Goal: Entertainment & Leisure: Browse casually

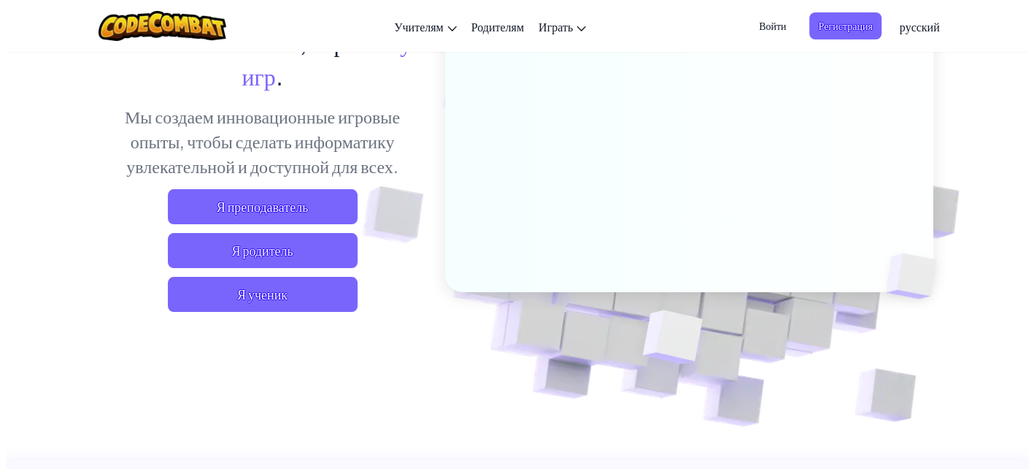
scroll to position [219, 0]
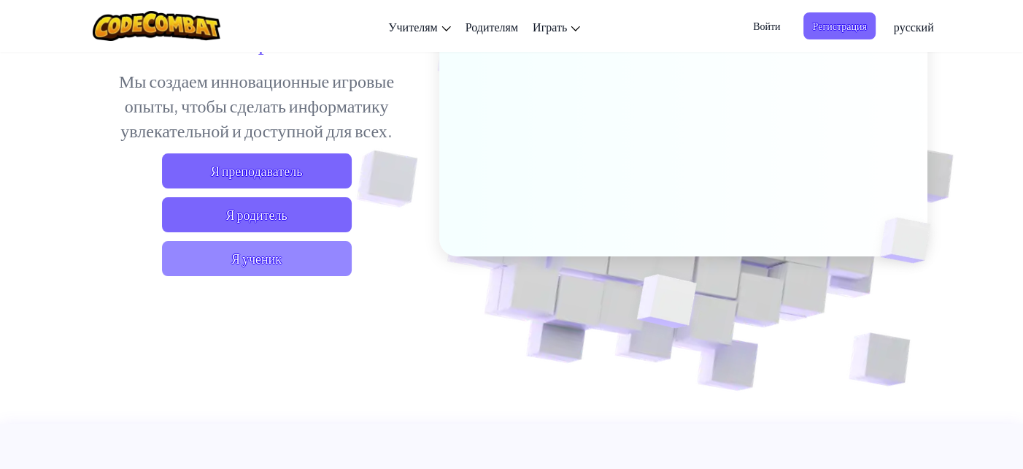
click at [241, 262] on span "Я ученик" at bounding box center [257, 258] width 190 height 35
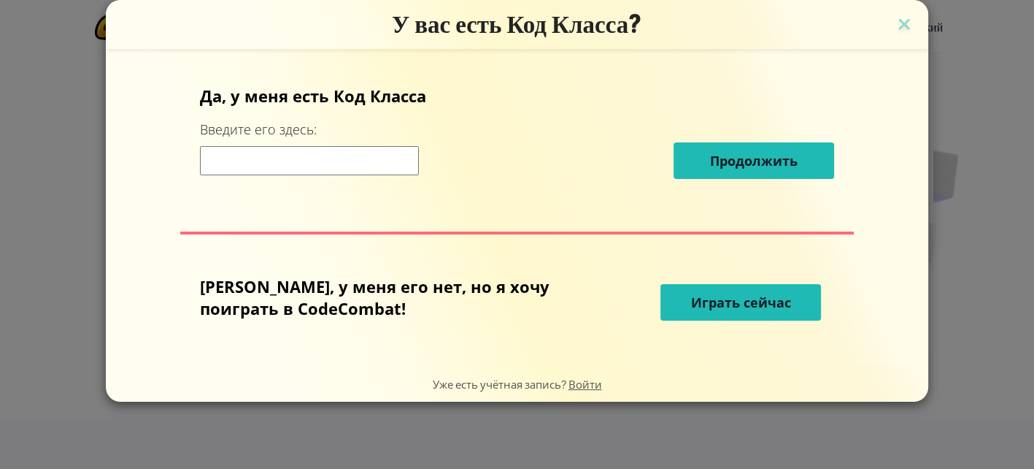
click at [745, 310] on span "Играть сейчас" at bounding box center [741, 302] width 100 height 18
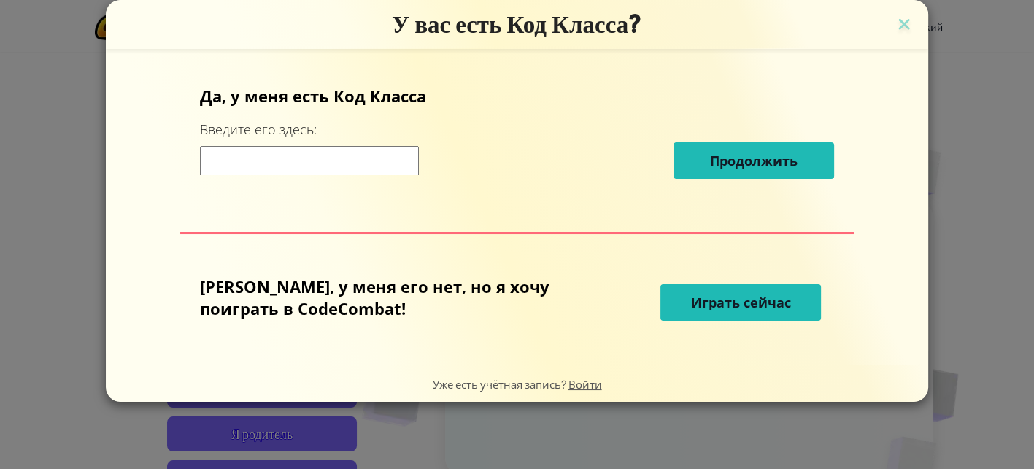
click at [742, 310] on span "Играть сейчас" at bounding box center [741, 302] width 100 height 18
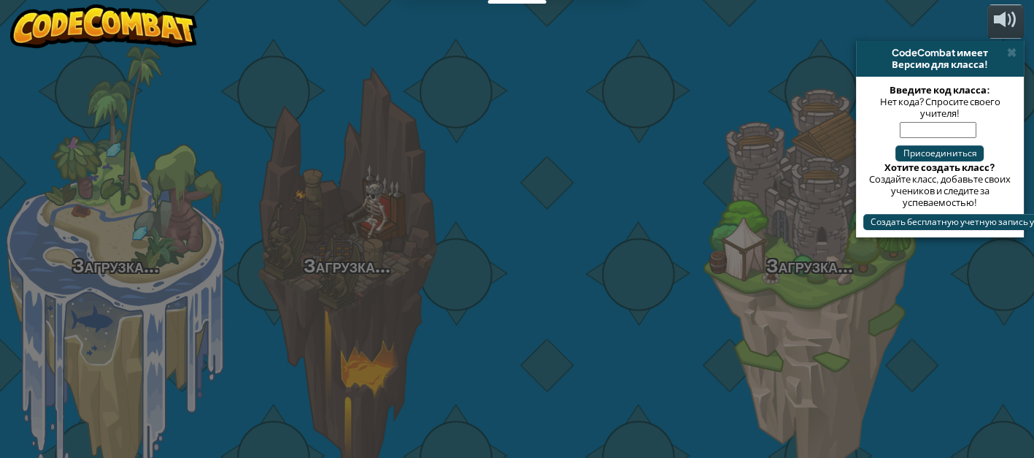
select select "ru"
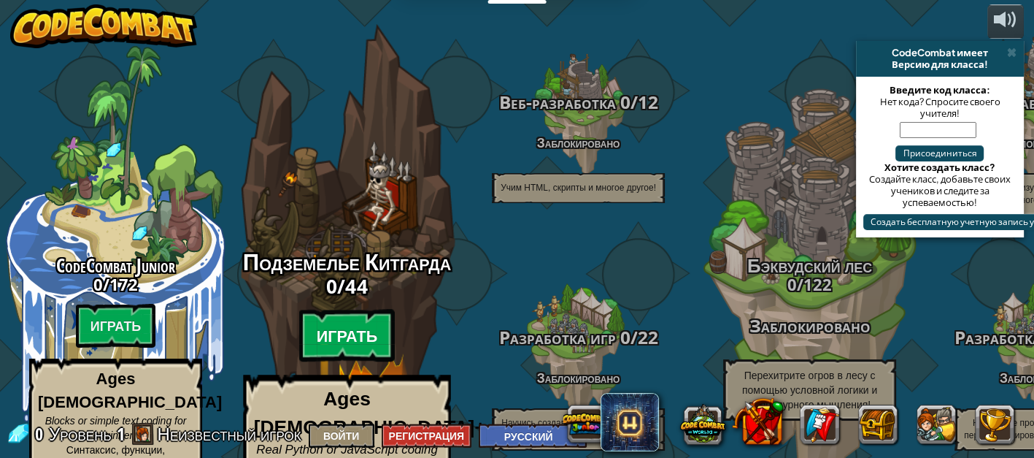
click at [325, 310] on btn "Играть" at bounding box center [347, 336] width 96 height 53
select select "ru"
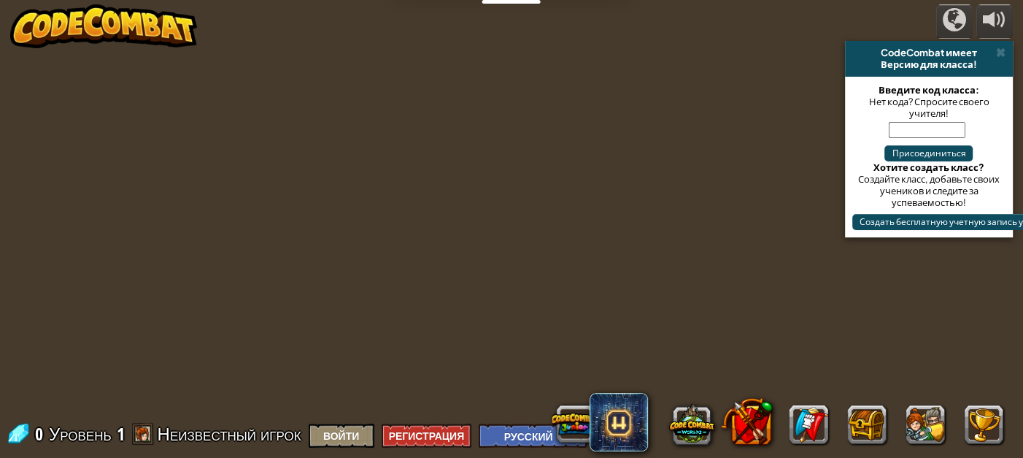
select select "ru"
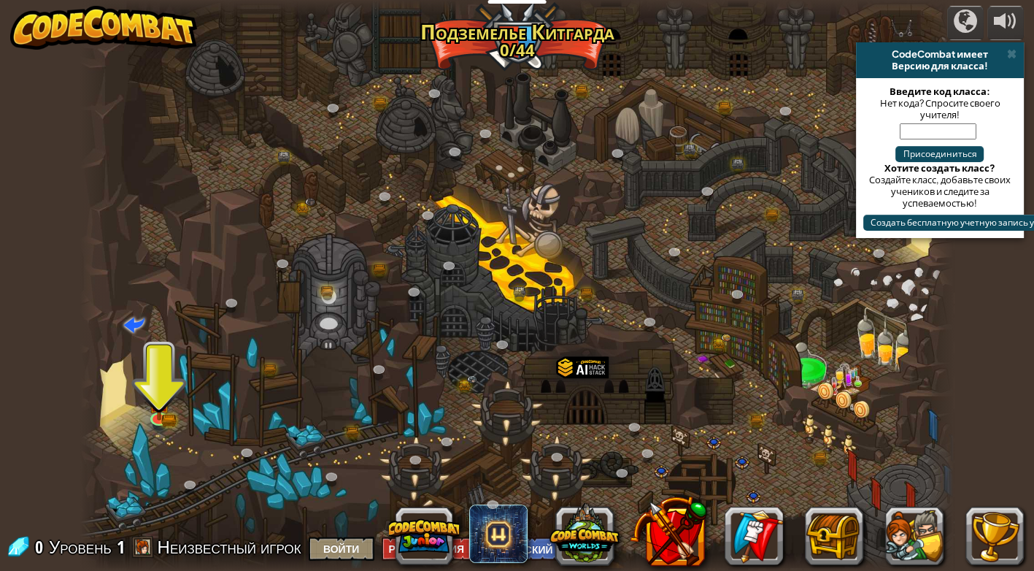
click at [145, 409] on div at bounding box center [516, 285] width 873 height 571
click at [162, 406] on img at bounding box center [159, 393] width 22 height 49
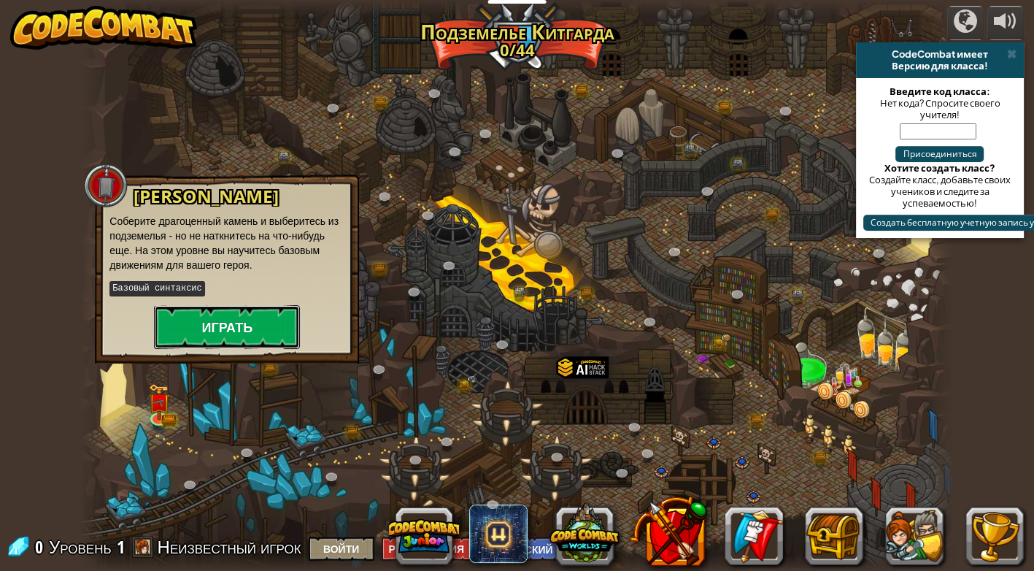
click at [224, 329] on button "Играть" at bounding box center [227, 327] width 146 height 44
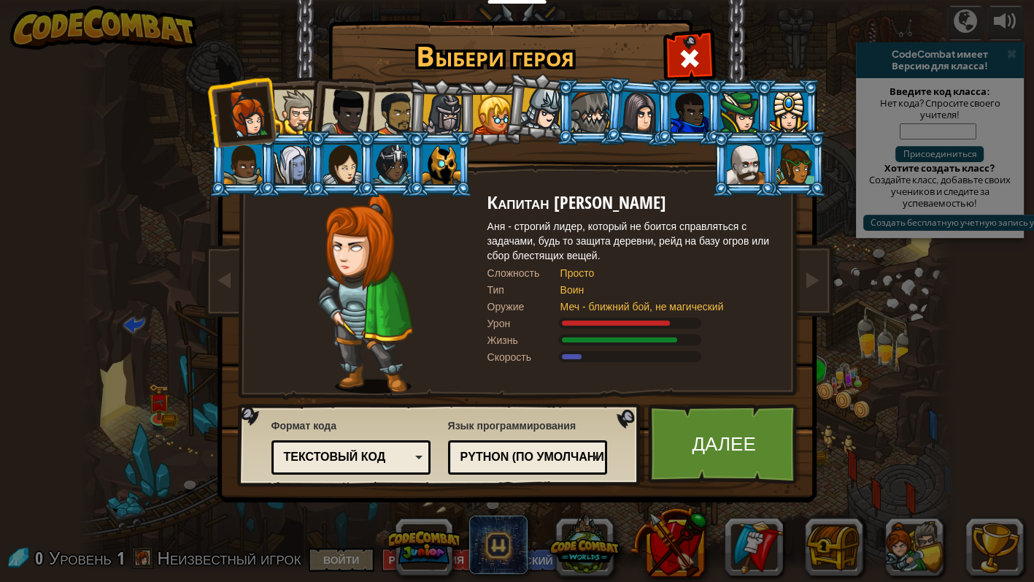
click at [292, 100] on div at bounding box center [296, 112] width 45 height 45
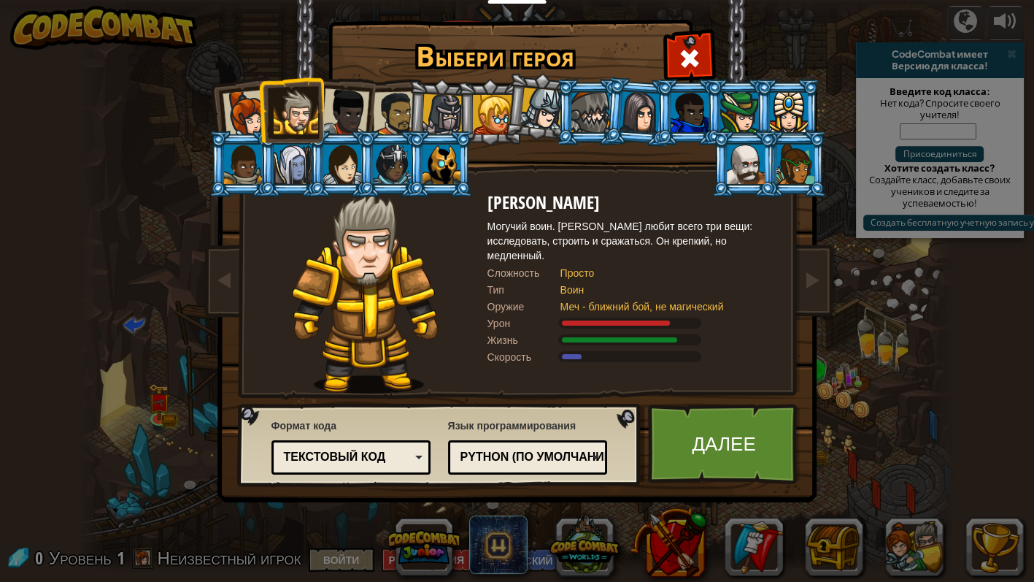
click at [339, 104] on div at bounding box center [345, 112] width 48 height 48
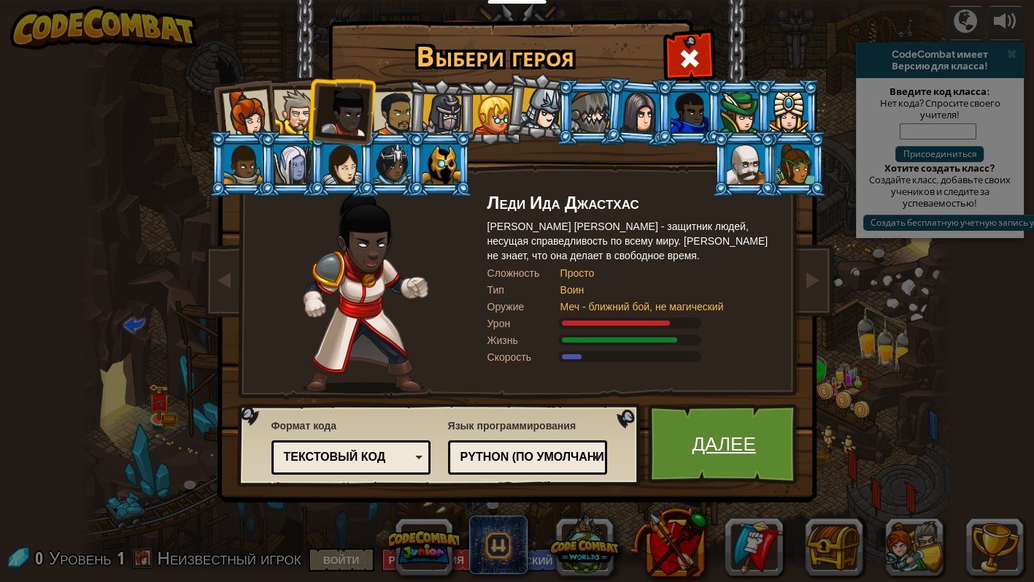
click at [715, 456] on link "Далее" at bounding box center [724, 444] width 153 height 80
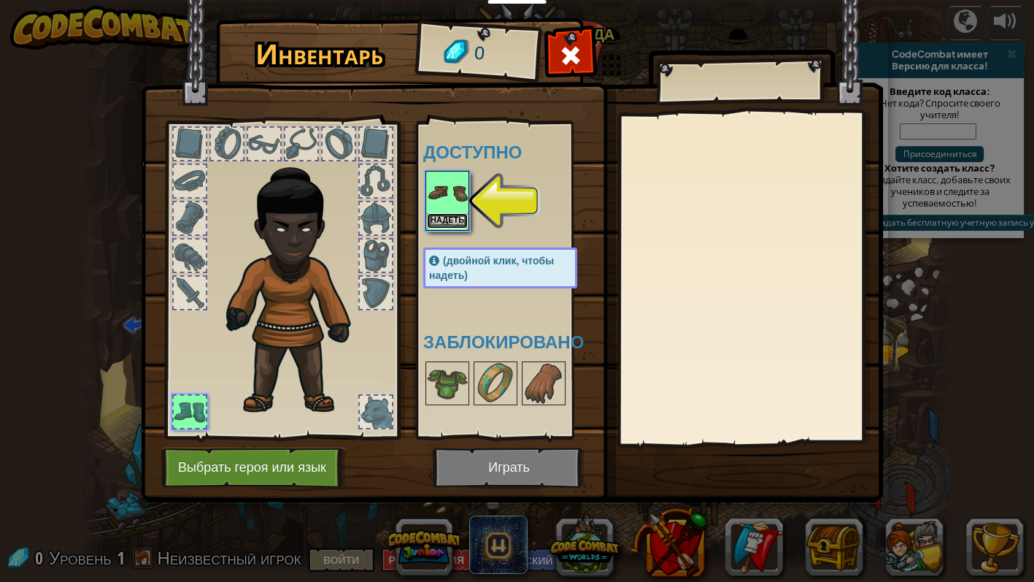
click at [438, 215] on button "Надеть" at bounding box center [447, 220] width 41 height 15
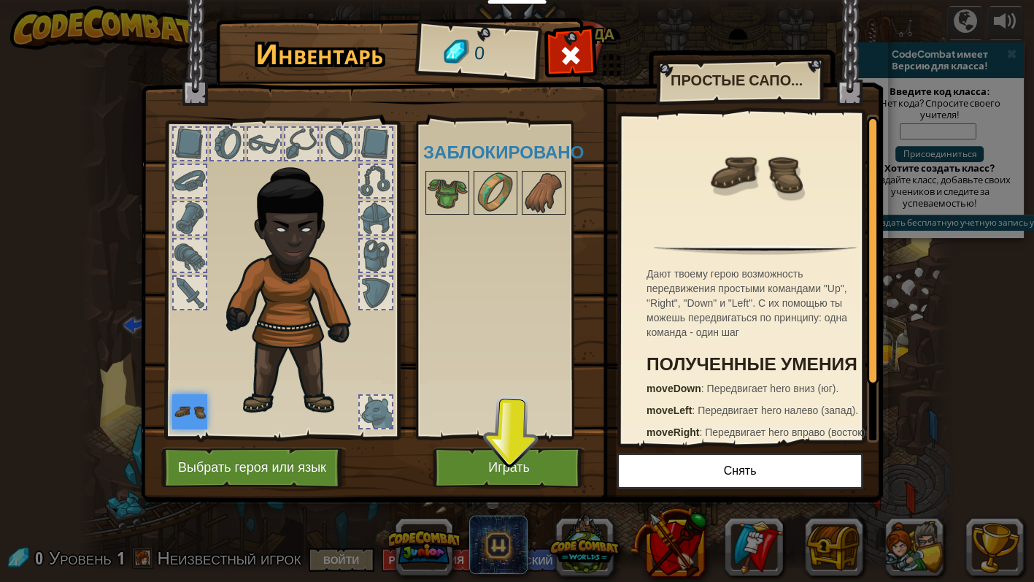
scroll to position [67, 0]
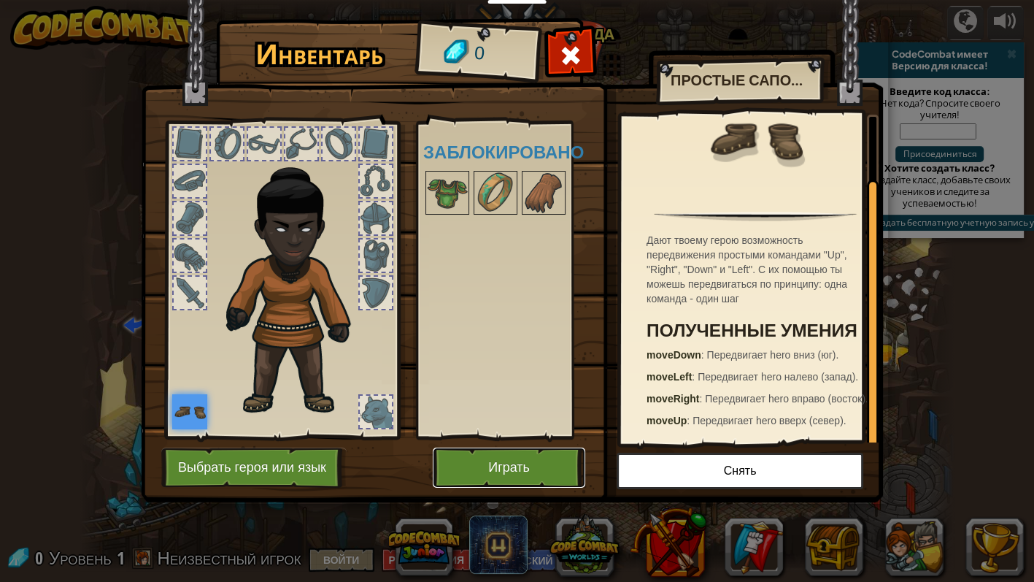
click at [511, 468] on button "Играть" at bounding box center [509, 467] width 153 height 40
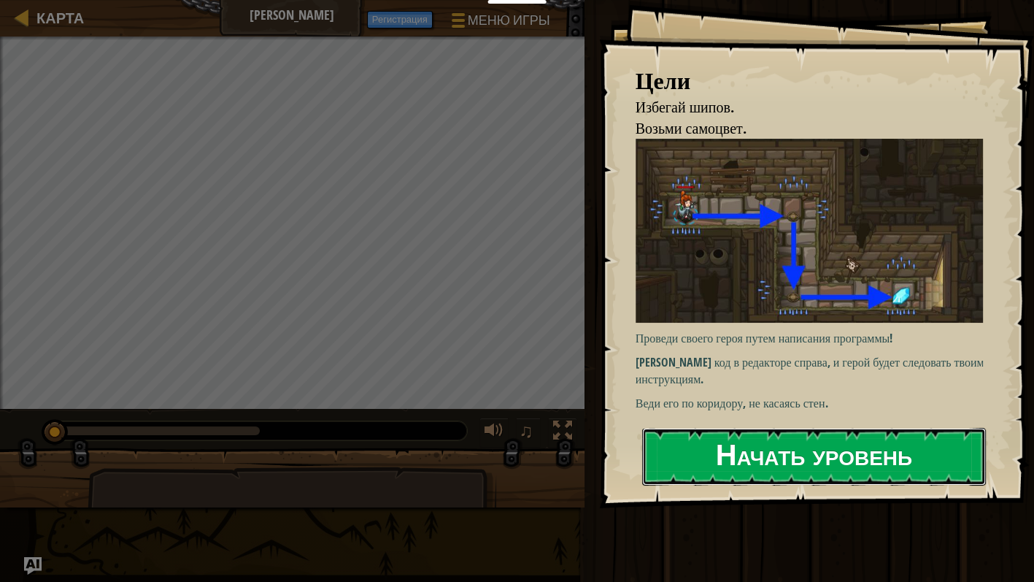
click at [684, 460] on button "Начать уровень" at bounding box center [814, 457] width 344 height 58
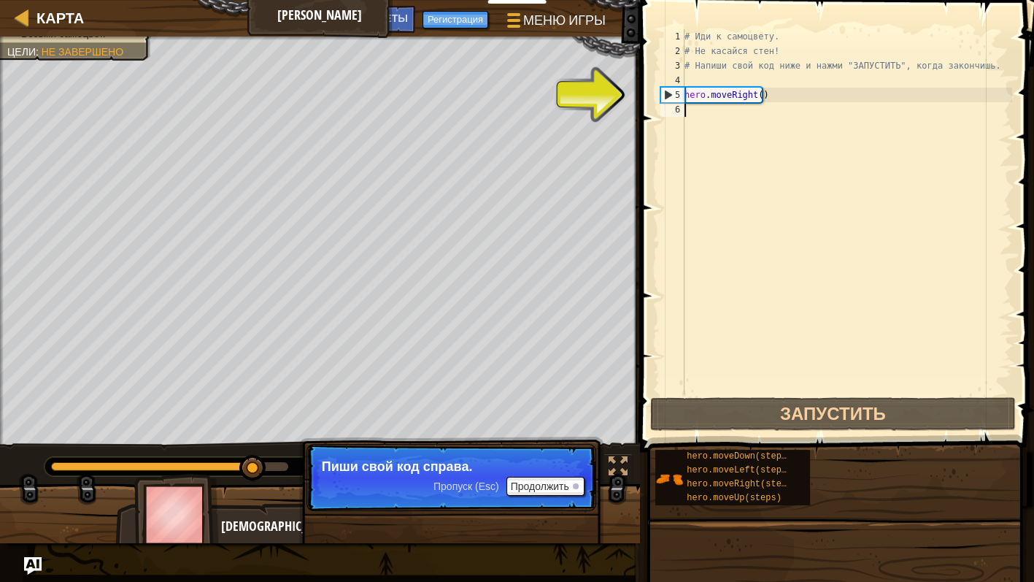
click at [665, 93] on div "5" at bounding box center [672, 95] width 23 height 15
type textarea "hero.moveRight()"
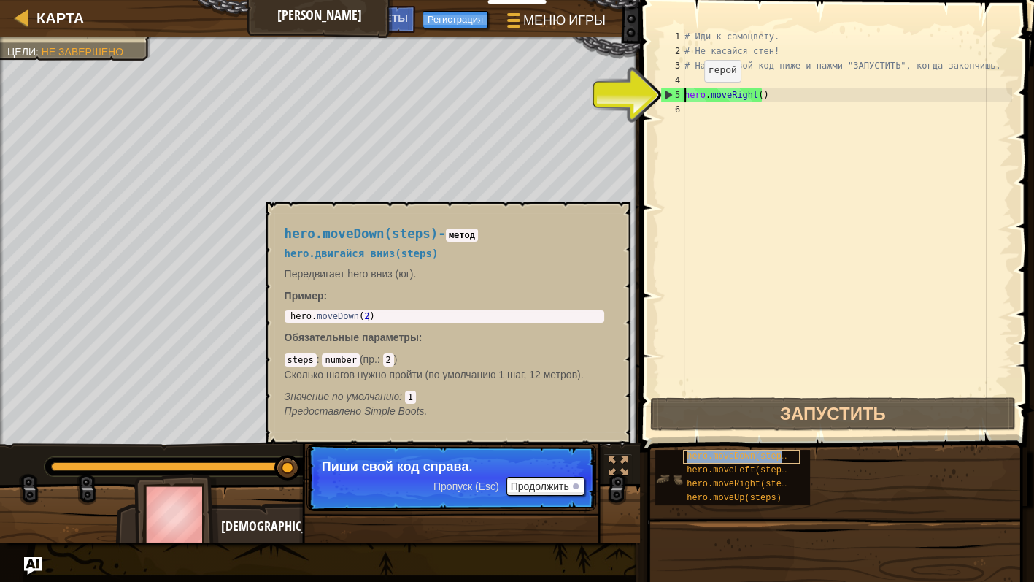
click at [736, 452] on span "hero.moveDown(steps)" at bounding box center [739, 456] width 105 height 10
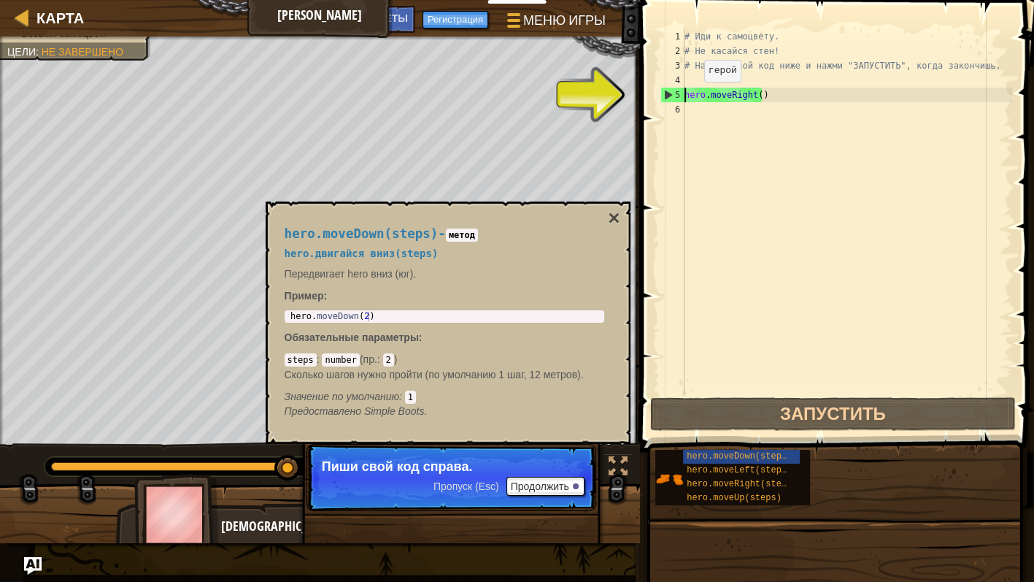
type textarea "hero.moveDown(2)"
click at [263, 0] on body "Учителям Создать бесплатный аккаунт Решения для школ и округов Превью Учительск…" at bounding box center [517, 0] width 1034 height 0
click at [729, 109] on div "# Иди к самоцвету. # Не касайся стен! # Напиши свой код ниже и нажми "ЗАПУСТИТЬ…" at bounding box center [847, 226] width 331 height 394
paste textarea "hero.moveDown(2)"
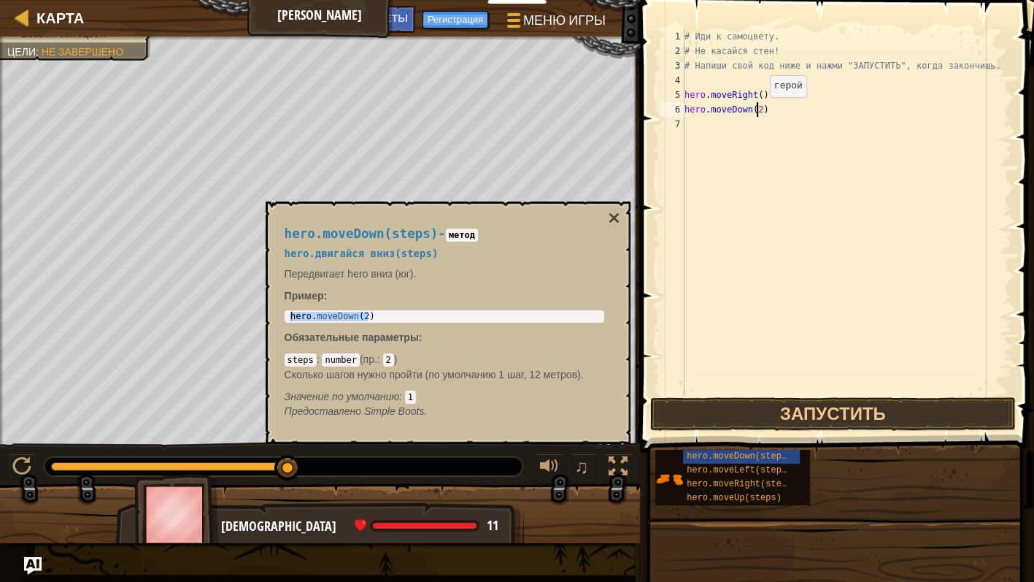
click at [757, 112] on div "# Иди к самоцвету. # Не касайся стен! # Напиши свой код ниже и нажми "ЗАПУСТИТЬ…" at bounding box center [847, 226] width 331 height 394
click at [773, 400] on button "Запустить" at bounding box center [833, 414] width 366 height 34
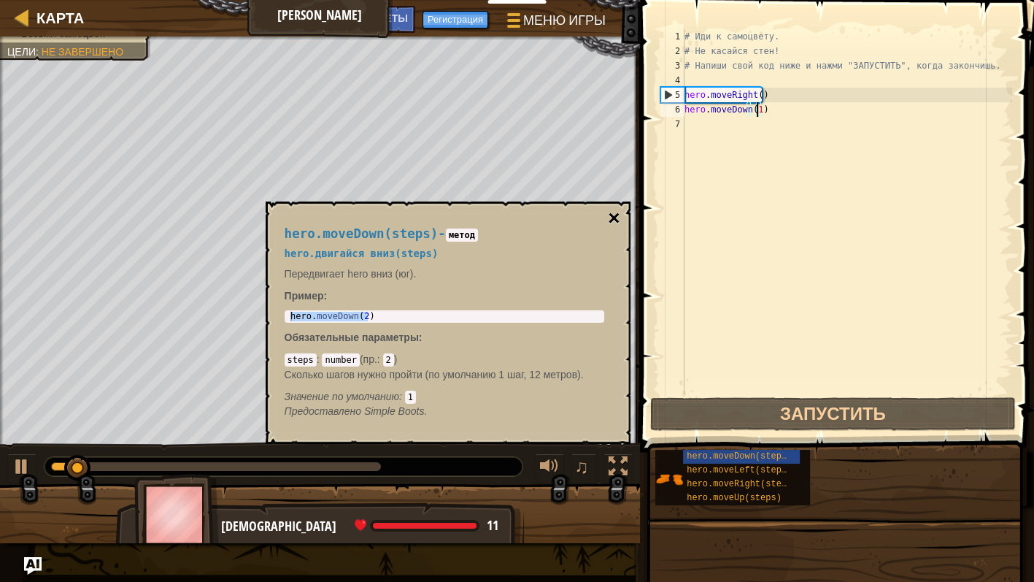
click at [611, 213] on button "×" at bounding box center [614, 218] width 12 height 20
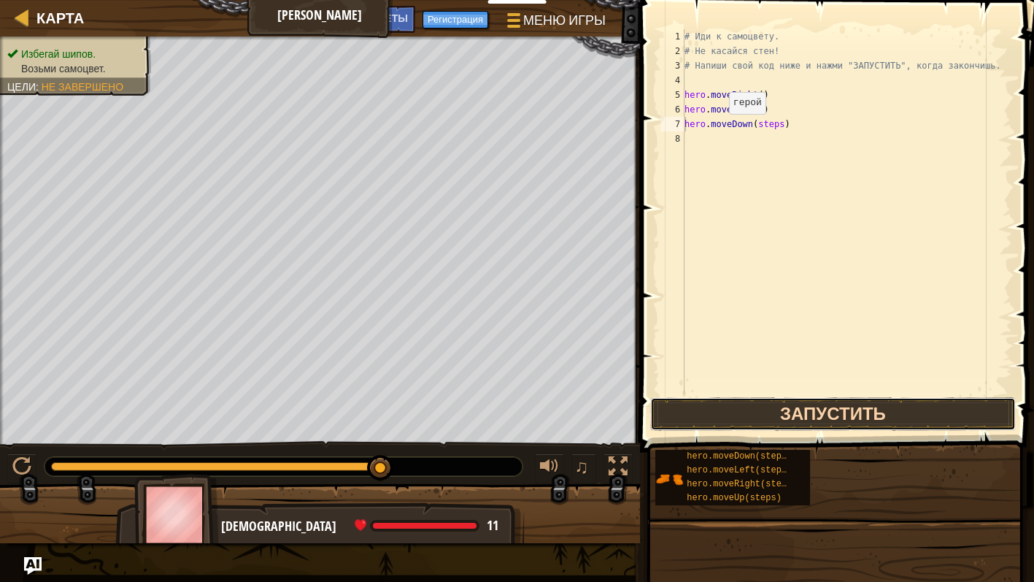
click at [719, 418] on button "Запустить" at bounding box center [833, 414] width 366 height 34
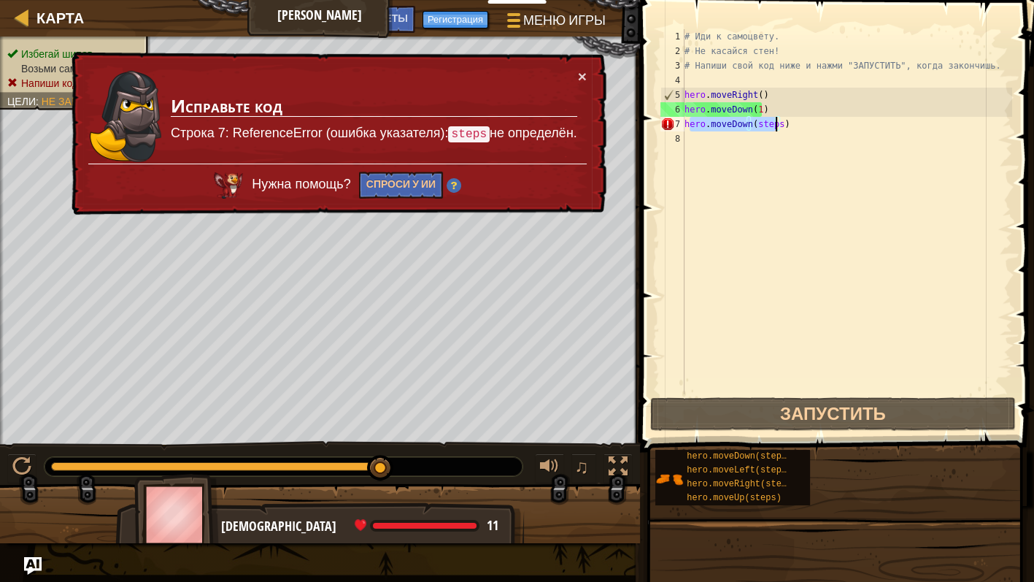
drag, startPoint x: 688, startPoint y: 124, endPoint x: 776, endPoint y: 128, distance: 88.4
click at [776, 128] on div "# Иди к самоцвету. # Не касайся стен! # Напиши свой код ниже и нажми "ЗАПУСТИТЬ…" at bounding box center [847, 226] width 331 height 394
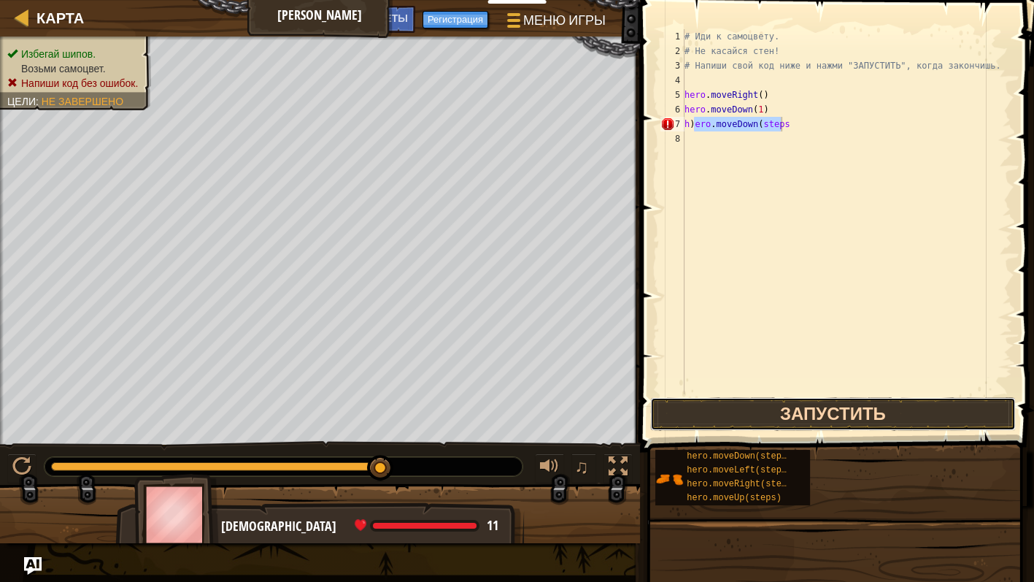
click at [714, 403] on button "Запустить" at bounding box center [833, 414] width 366 height 34
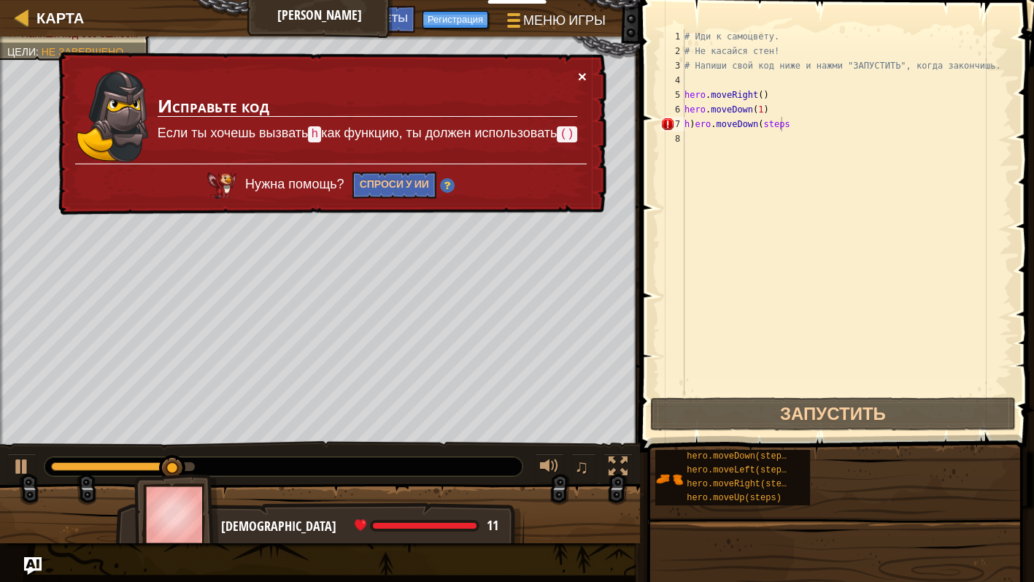
click at [583, 73] on button "×" at bounding box center [582, 76] width 9 height 15
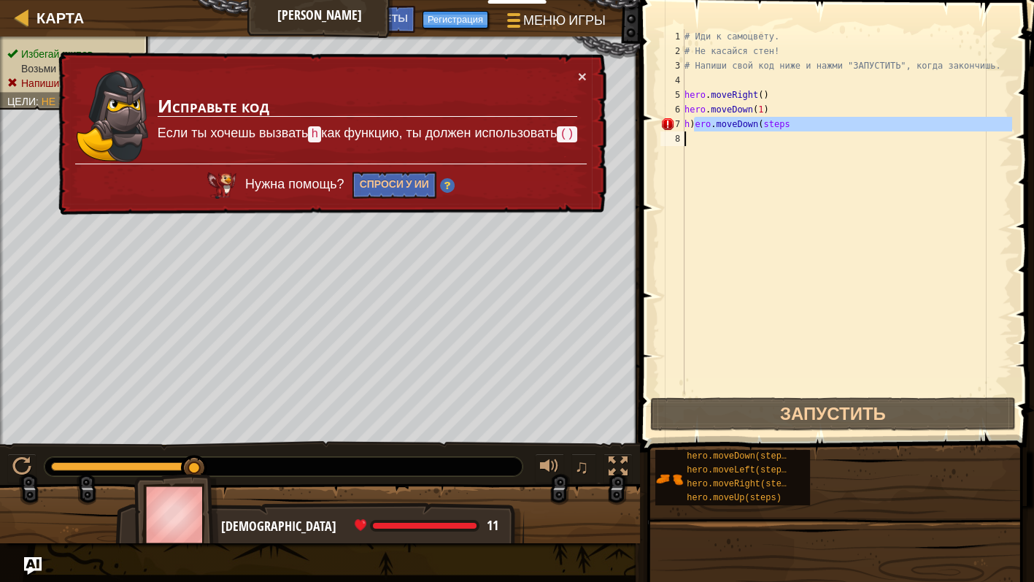
drag, startPoint x: 696, startPoint y: 120, endPoint x: 709, endPoint y: 194, distance: 75.6
click at [709, 193] on div "# Иди к самоцвету. # Не касайся стен! # Напиши свой код ниже и нажми "ЗАПУСТИТЬ…" at bounding box center [847, 226] width 331 height 394
type textarea "h)ero.moveDown(steps"
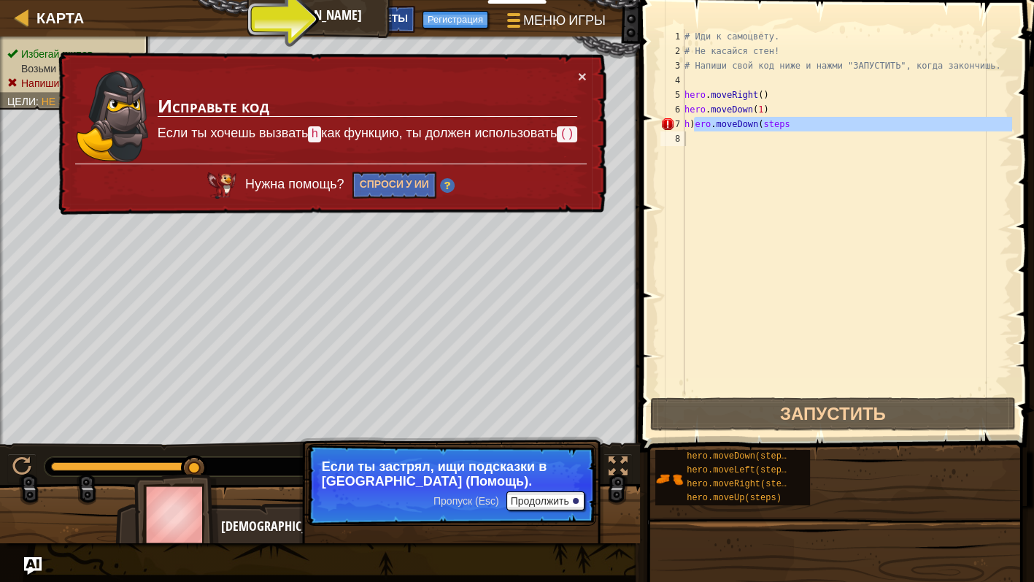
click at [382, 23] on span "Советы" at bounding box center [385, 18] width 45 height 14
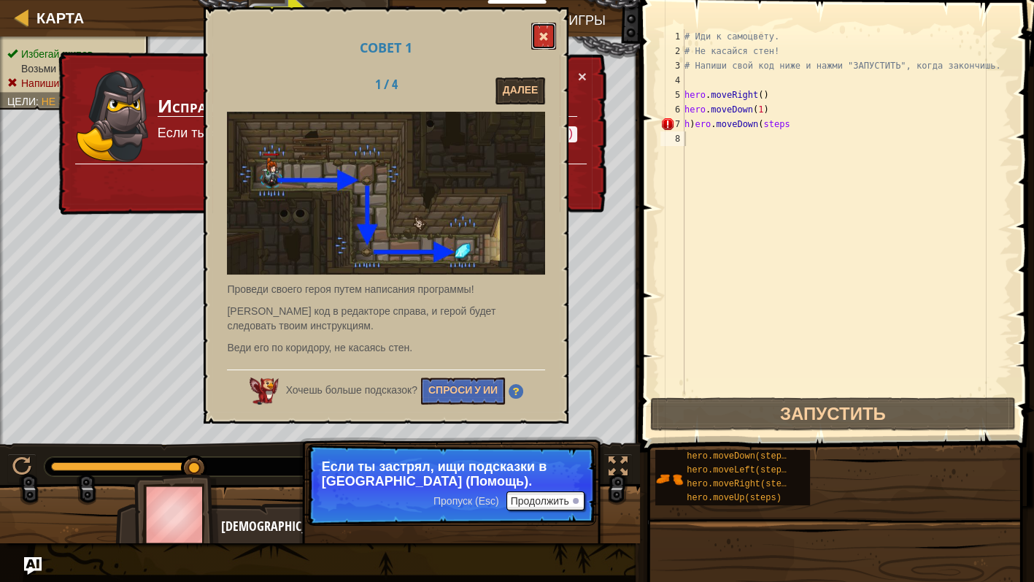
click at [539, 28] on button at bounding box center [543, 36] width 25 height 27
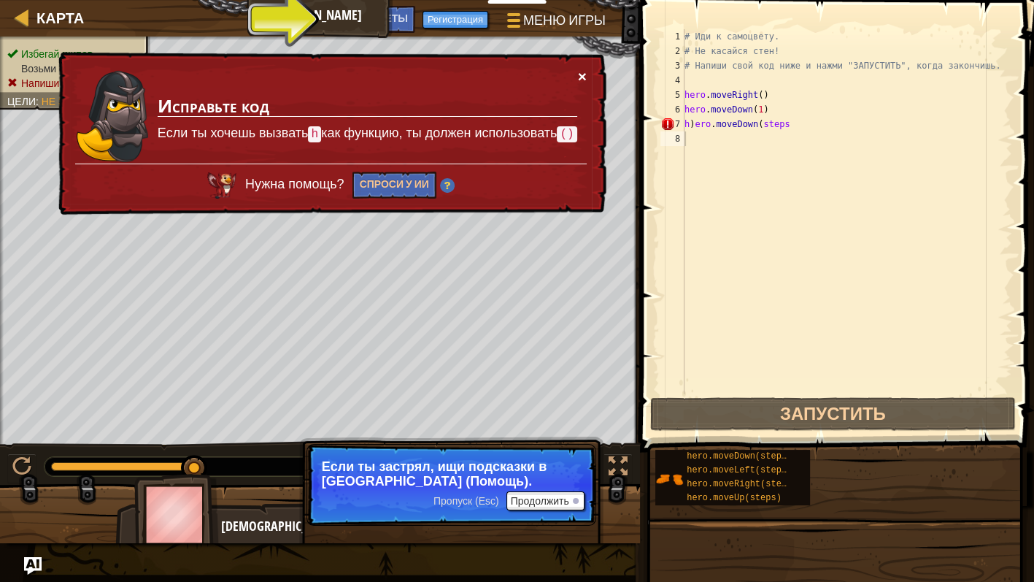
click at [584, 73] on button "×" at bounding box center [582, 77] width 9 height 15
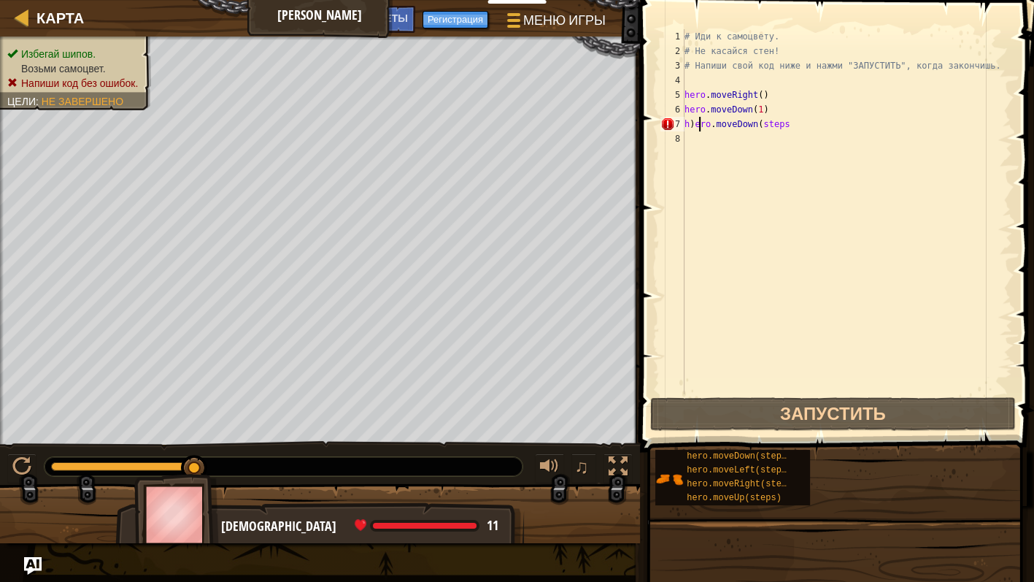
click at [699, 123] on div "# Иди к самоцвету. # Не касайся стен! # Напиши свой код ниже и нажми "ЗАПУСТИТЬ…" at bounding box center [847, 226] width 331 height 394
type textarea "h)ero.moveDown(steps"
drag, startPoint x: 692, startPoint y: 123, endPoint x: 819, endPoint y: 124, distance: 127.0
click at [819, 124] on div "# Иди к самоцвету. # Не касайся стен! # Напиши свой код ниже и нажми "ЗАПУСТИТЬ…" at bounding box center [847, 226] width 331 height 394
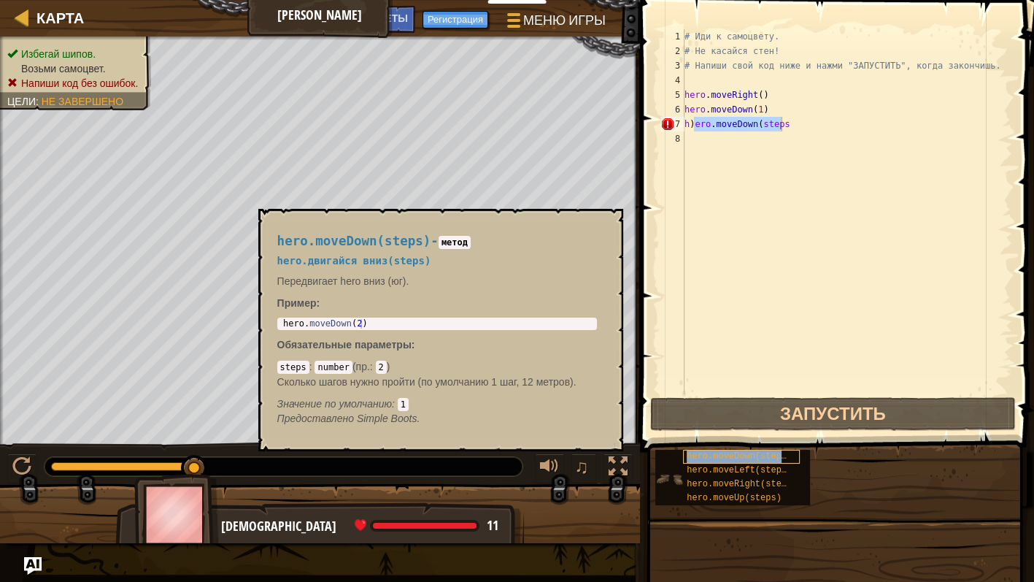
click at [700, 456] on span "hero.moveDown(steps)" at bounding box center [739, 456] width 105 height 10
type textarea "hero.moveDown(2)"
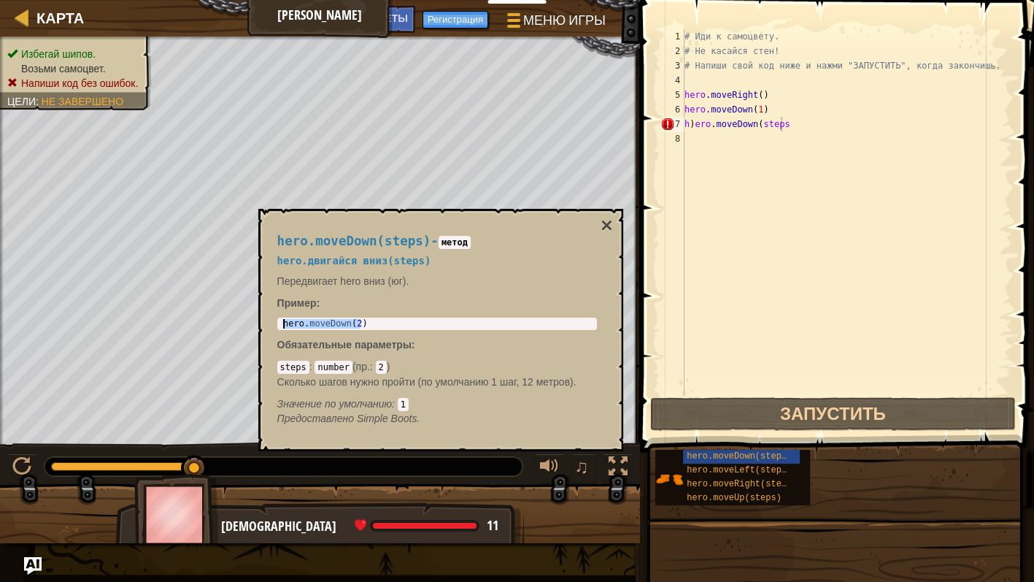
click at [255, 0] on body "Учителям Создать бесплатный аккаунт Решения для школ и округов Превью Учительск…" at bounding box center [517, 0] width 1034 height 0
click at [376, 366] on code "2" at bounding box center [381, 367] width 11 height 13
click at [376, 367] on code "2" at bounding box center [381, 367] width 11 height 13
click at [318, 366] on code "number" at bounding box center [333, 367] width 37 height 13
click at [376, 363] on code "2" at bounding box center [381, 367] width 11 height 13
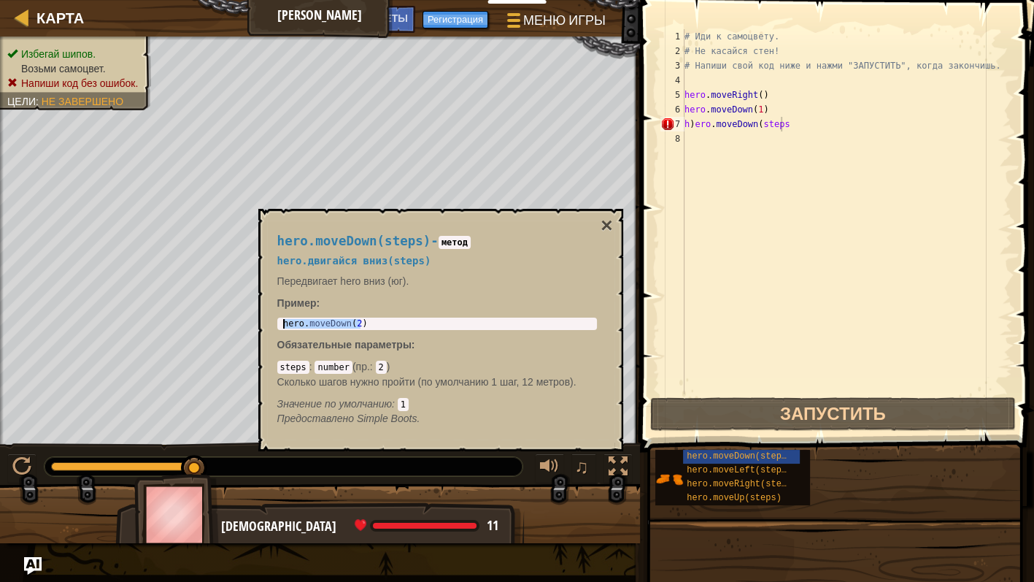
click at [370, 320] on div "hero . moveDown ( 2 )" at bounding box center [437, 323] width 314 height 9
click at [612, 224] on button "×" at bounding box center [607, 225] width 12 height 20
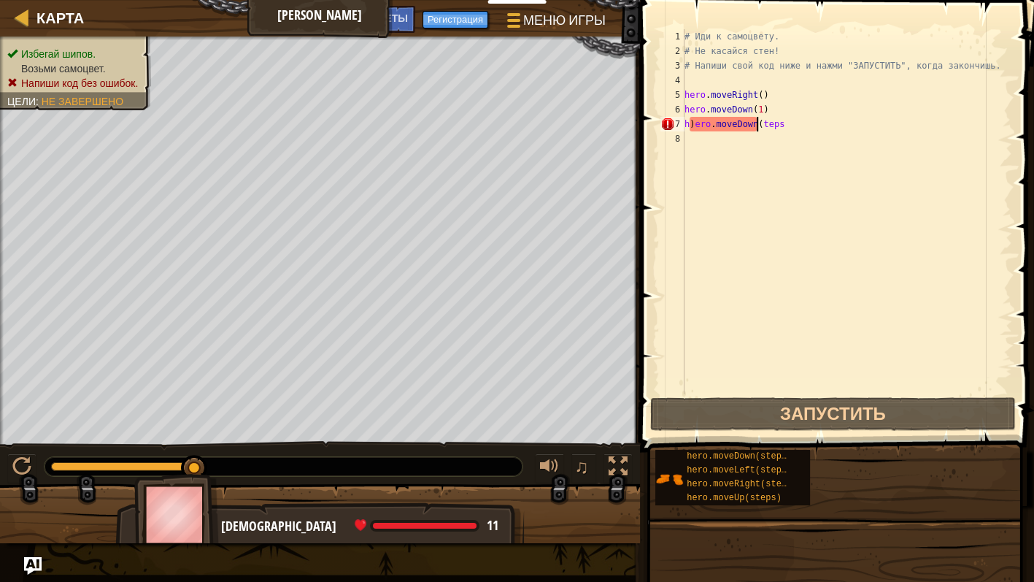
drag, startPoint x: 759, startPoint y: 127, endPoint x: 769, endPoint y: 123, distance: 10.2
click at [765, 126] on div "# Иди к самоцвету. # Не касайся стен! # Напиши свой код ниже и нажми "ЗАПУСТИТЬ…" at bounding box center [847, 226] width 331 height 394
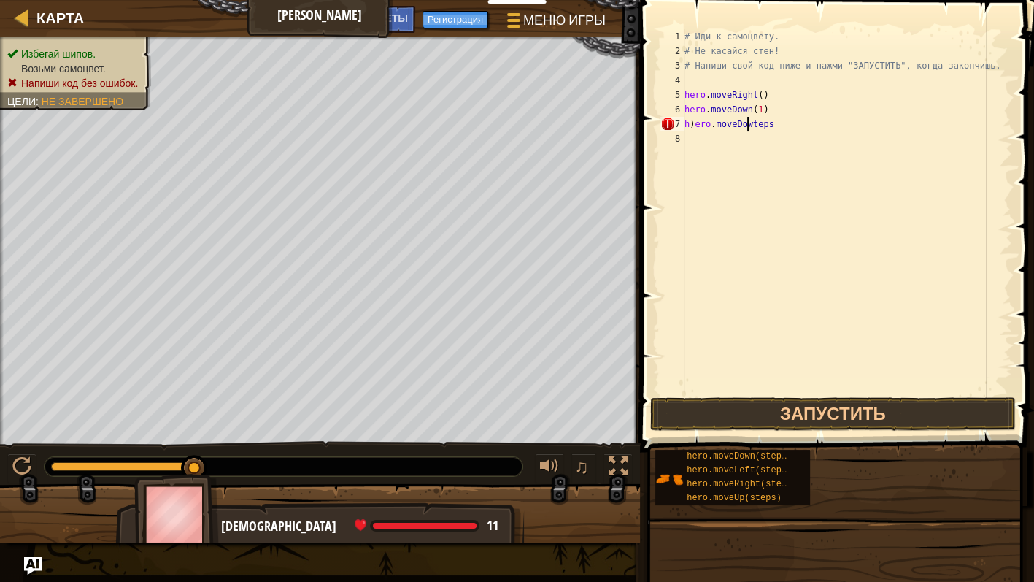
click at [765, 123] on div "# Иди к самоцвету. # Не касайся стен! # Напиши свой код ниже и нажми "ЗАПУСТИТЬ…" at bounding box center [847, 226] width 331 height 394
click at [879, 406] on button "Запустить" at bounding box center [833, 414] width 366 height 34
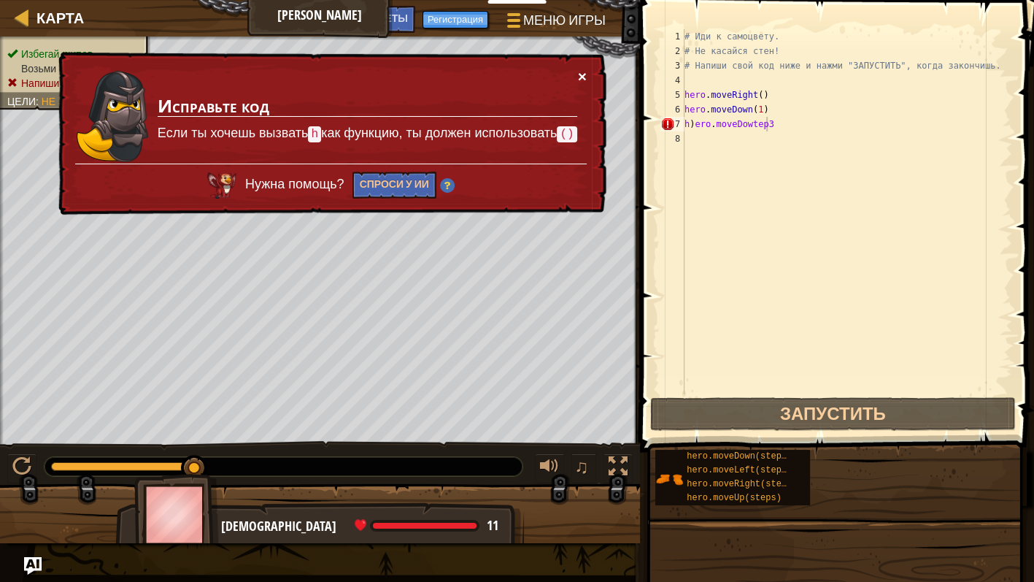
click at [578, 69] on button "×" at bounding box center [582, 76] width 9 height 15
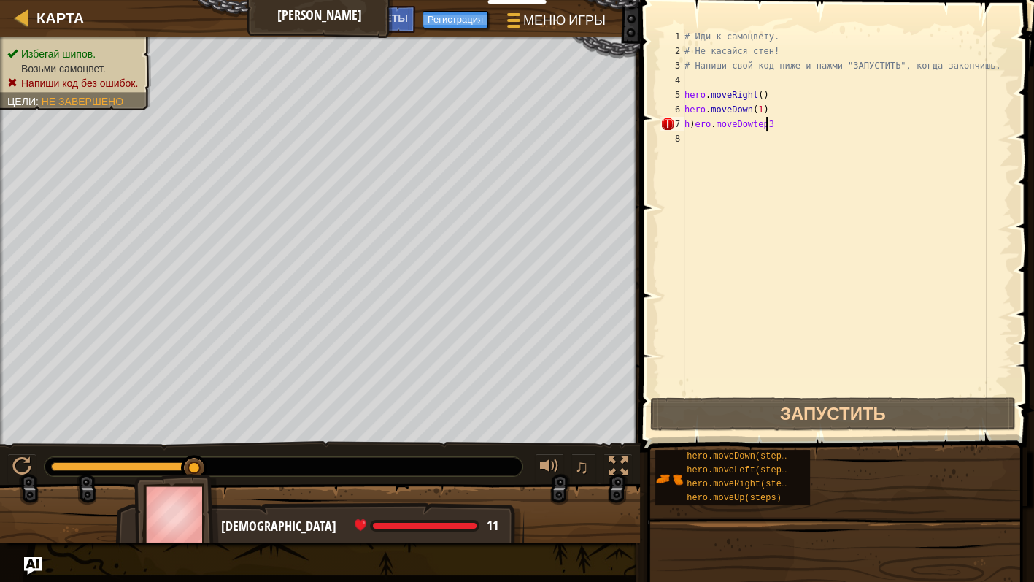
type textarea "h)ero.moveDowtep"
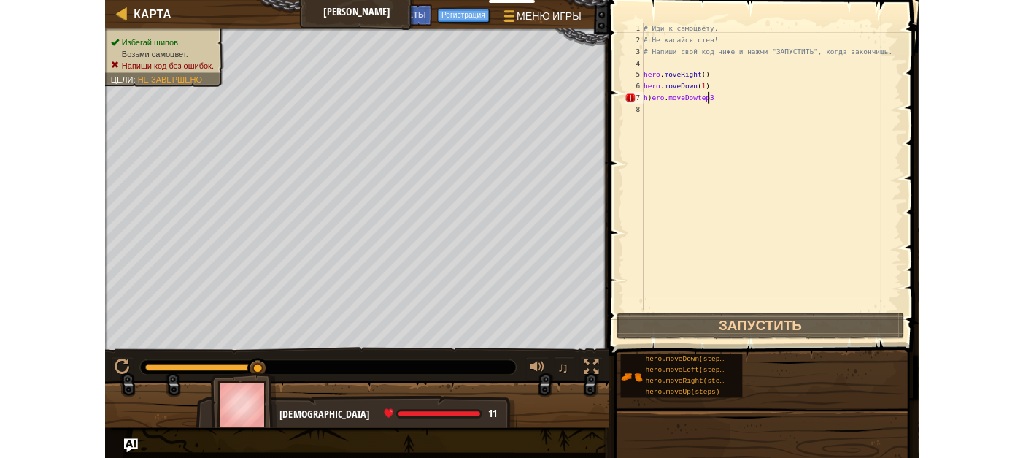
scroll to position [6, 5]
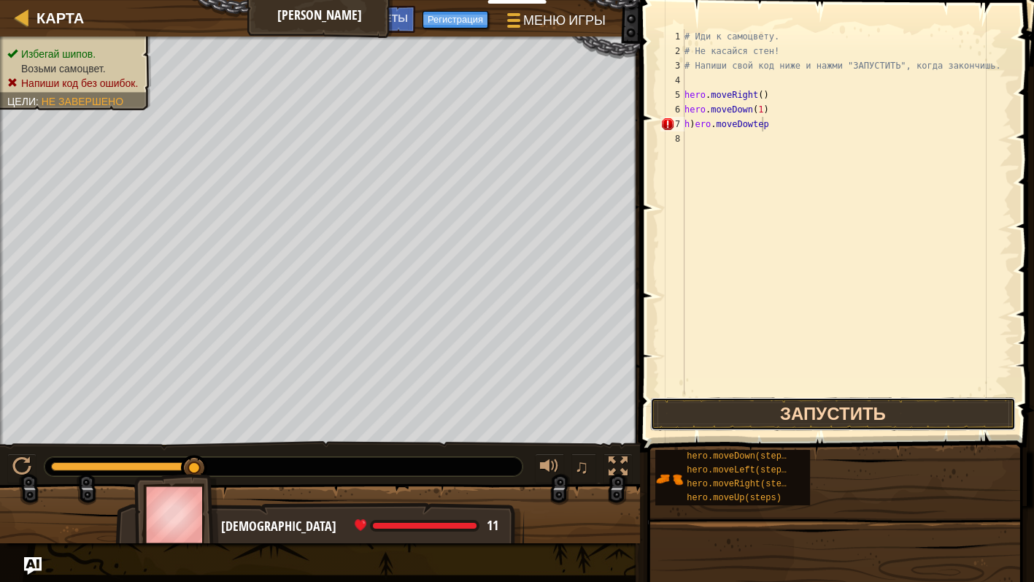
click at [825, 407] on button "Запустить" at bounding box center [833, 414] width 366 height 34
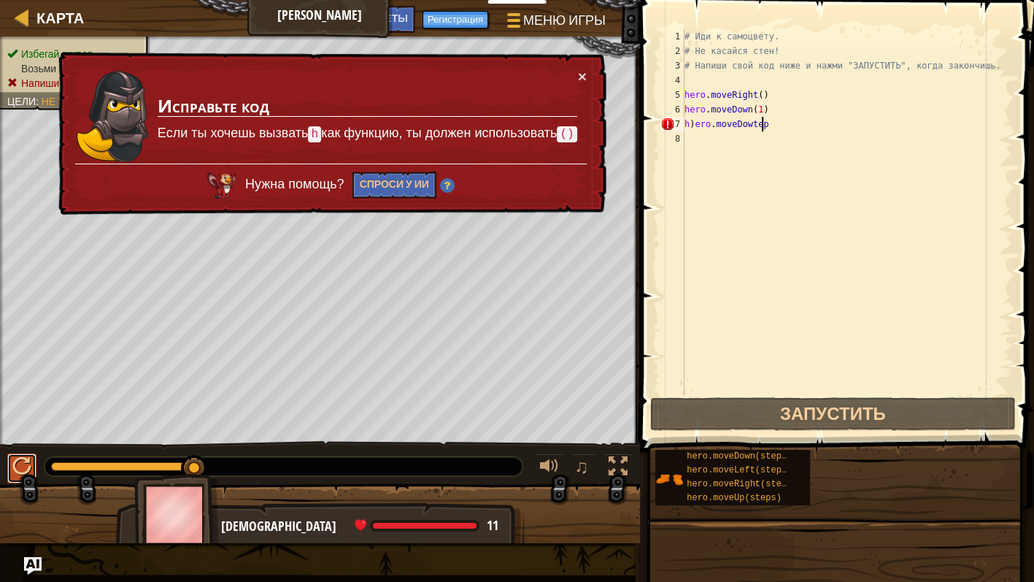
click at [10, 460] on button at bounding box center [21, 468] width 29 height 30
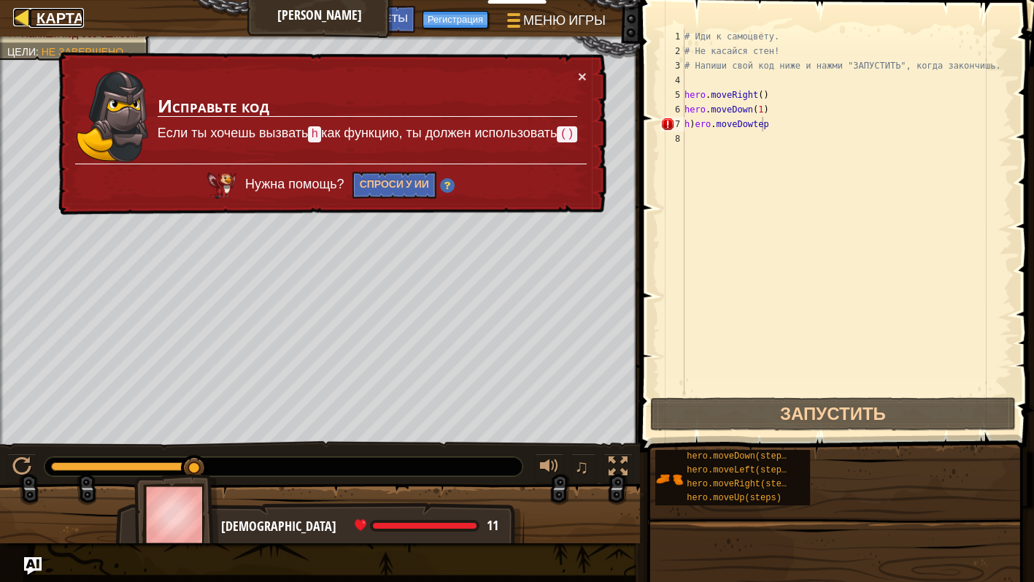
click at [30, 15] on div at bounding box center [22, 17] width 18 height 18
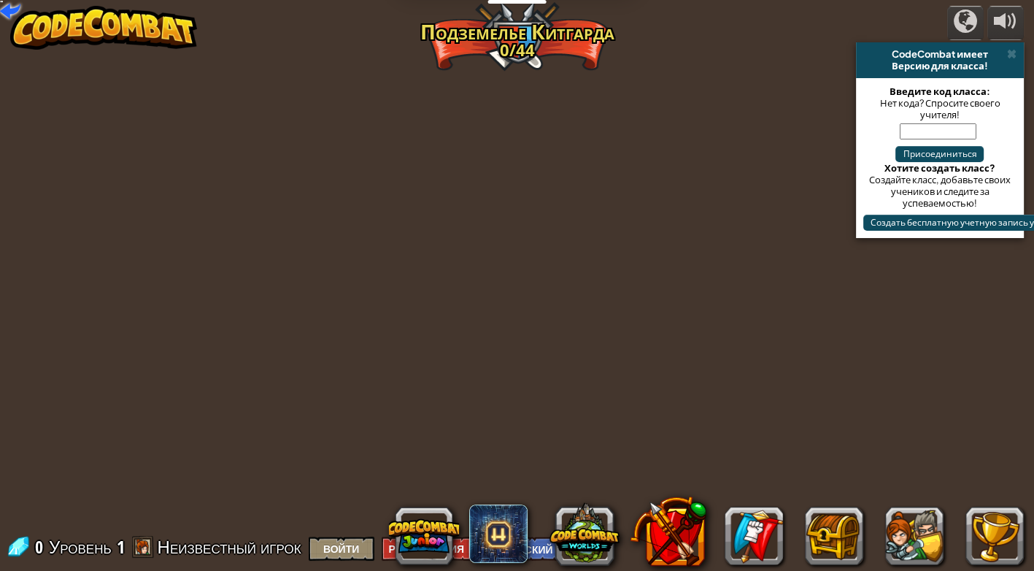
select select "ru"
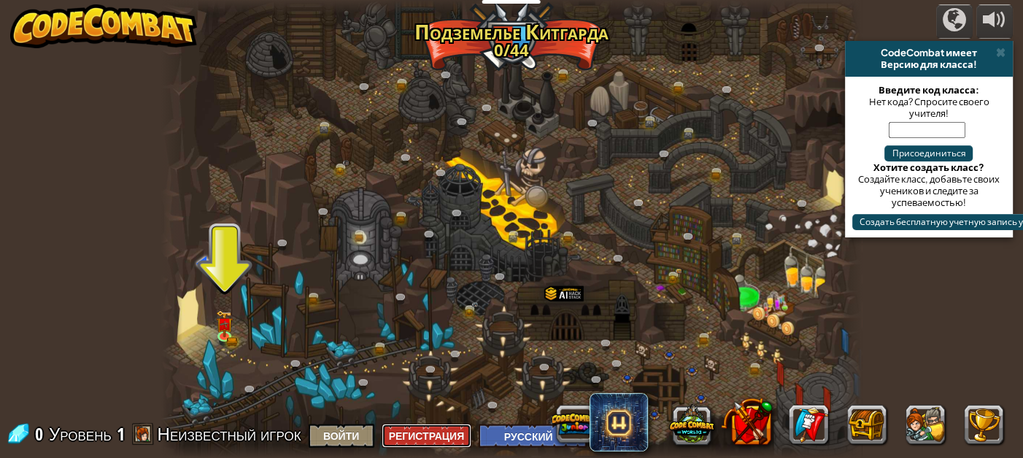
click at [460, 433] on button "Регистрация" at bounding box center [427, 435] width 91 height 24
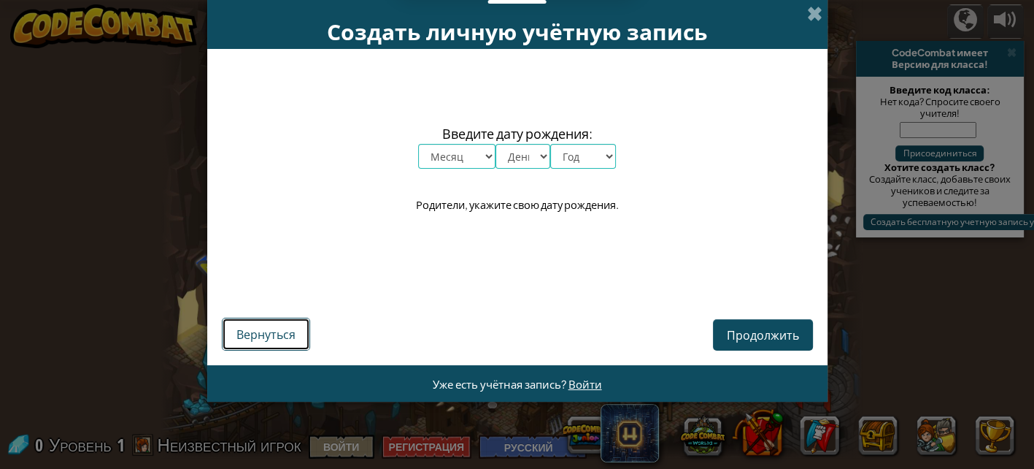
click at [288, 342] on button "Вернуться" at bounding box center [266, 334] width 88 height 33
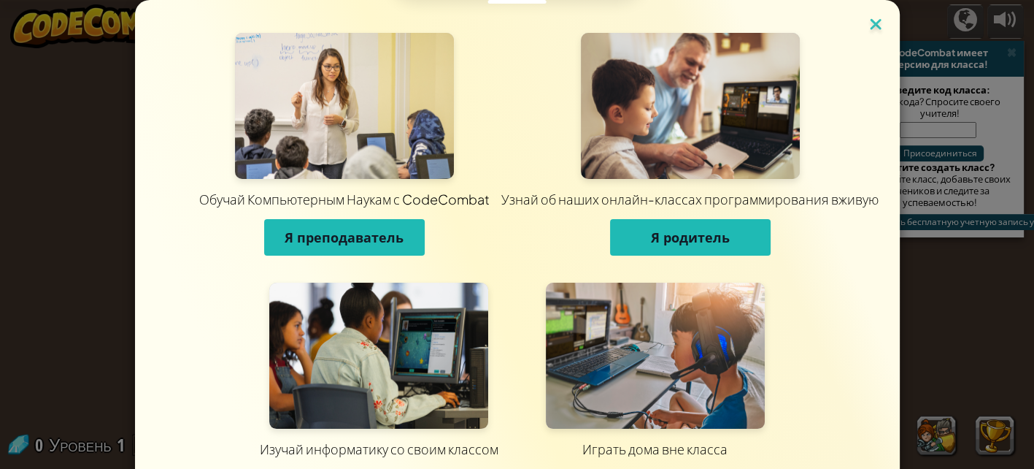
click at [867, 23] on img at bounding box center [876, 26] width 19 height 22
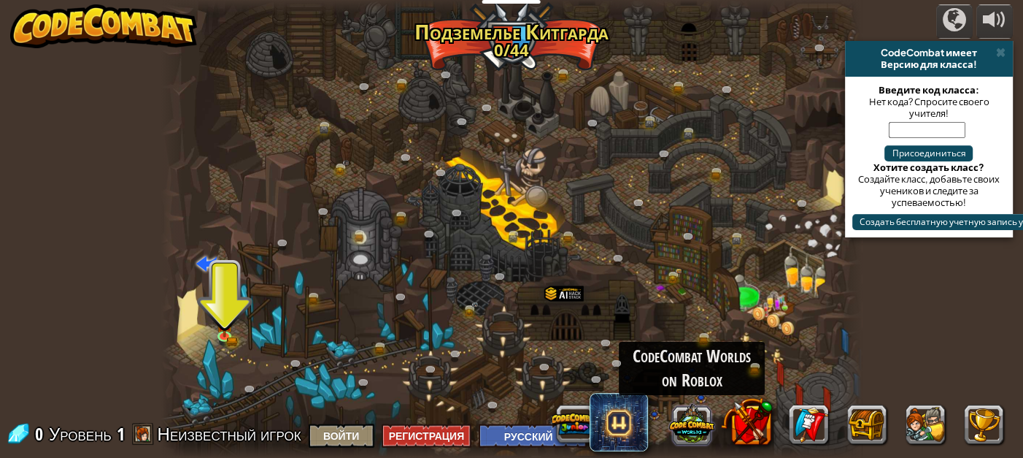
click at [701, 425] on button at bounding box center [691, 423] width 45 height 45
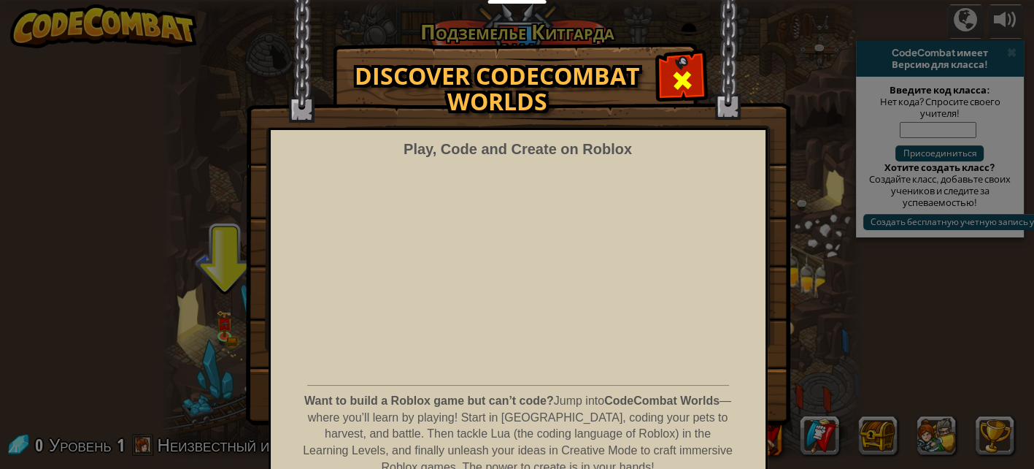
click at [673, 58] on div at bounding box center [682, 78] width 46 height 46
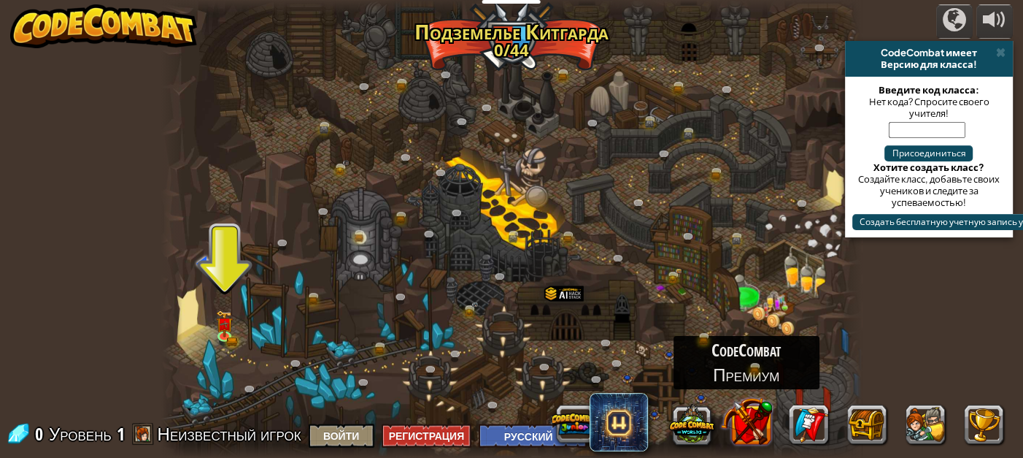
drag, startPoint x: 754, startPoint y: 426, endPoint x: 756, endPoint y: 417, distance: 8.9
click at [756, 417] on button at bounding box center [746, 420] width 51 height 51
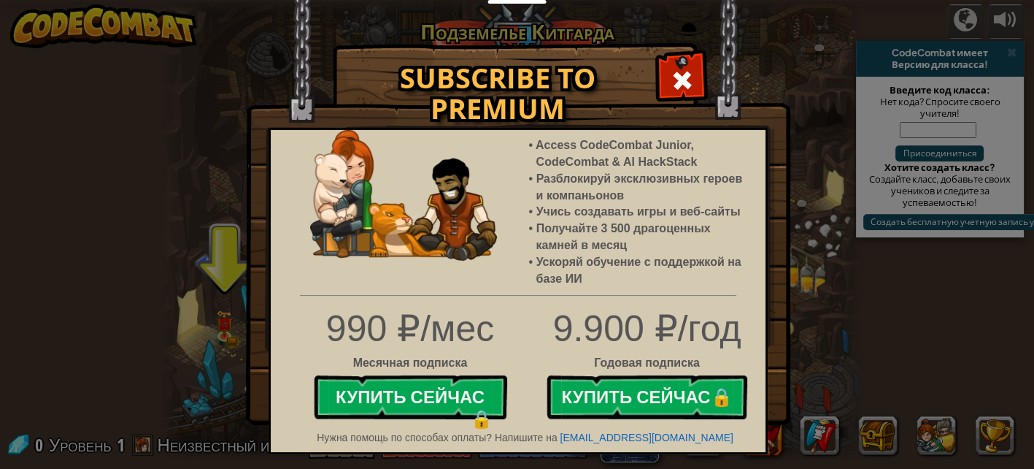
click at [676, 67] on div at bounding box center [682, 78] width 46 height 46
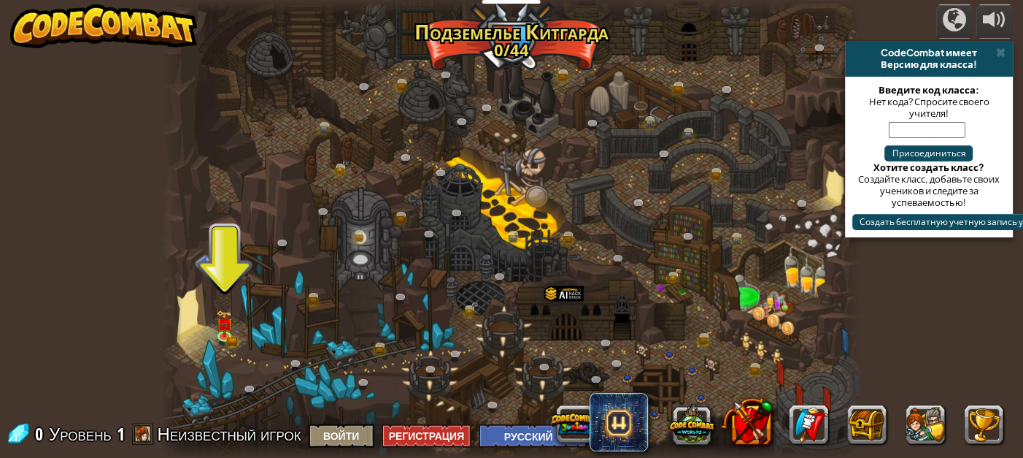
click at [512, 55] on div at bounding box center [511, 229] width 700 height 458
drag, startPoint x: 470, startPoint y: 47, endPoint x: 256, endPoint y: 95, distance: 219.2
click at [256, 95] on div at bounding box center [511, 229] width 700 height 458
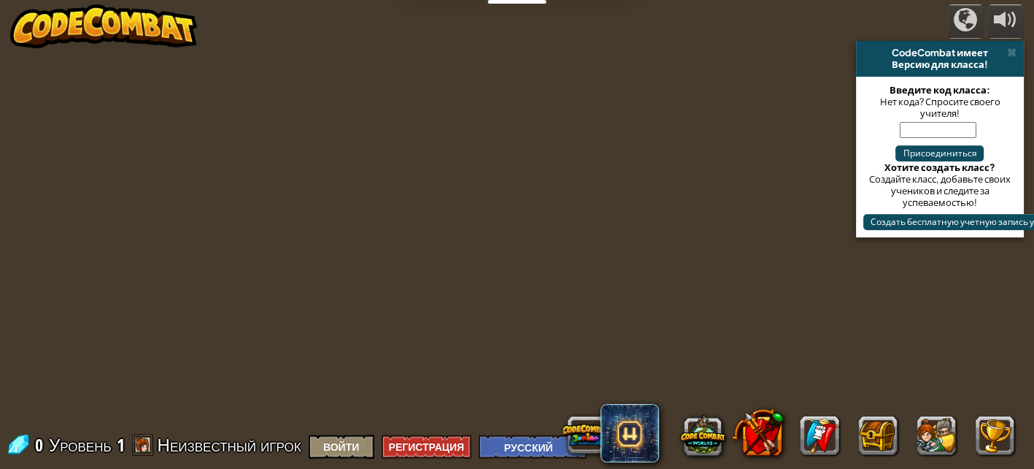
select select "ru"
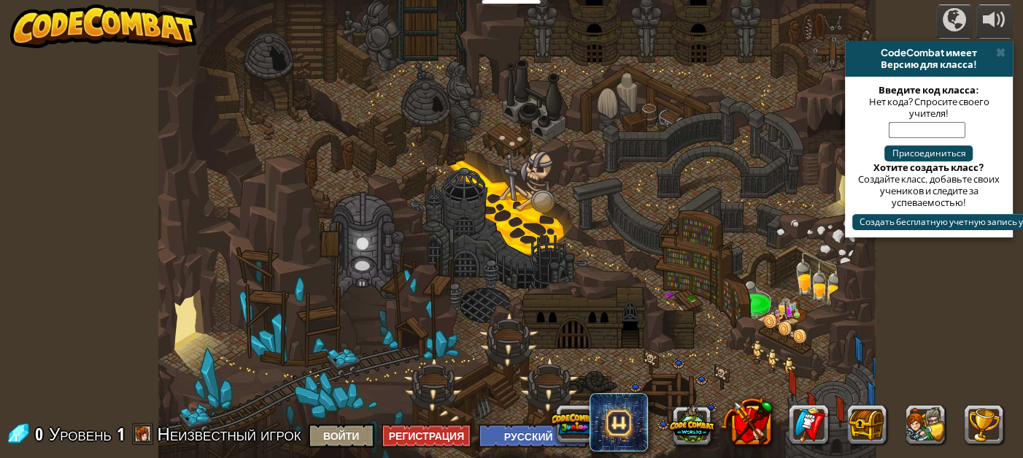
select select "ru"
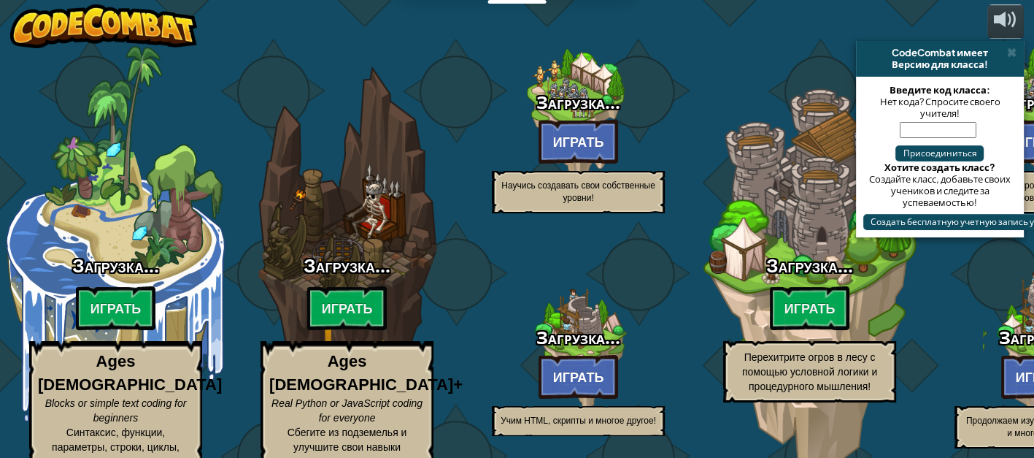
select select "ru"
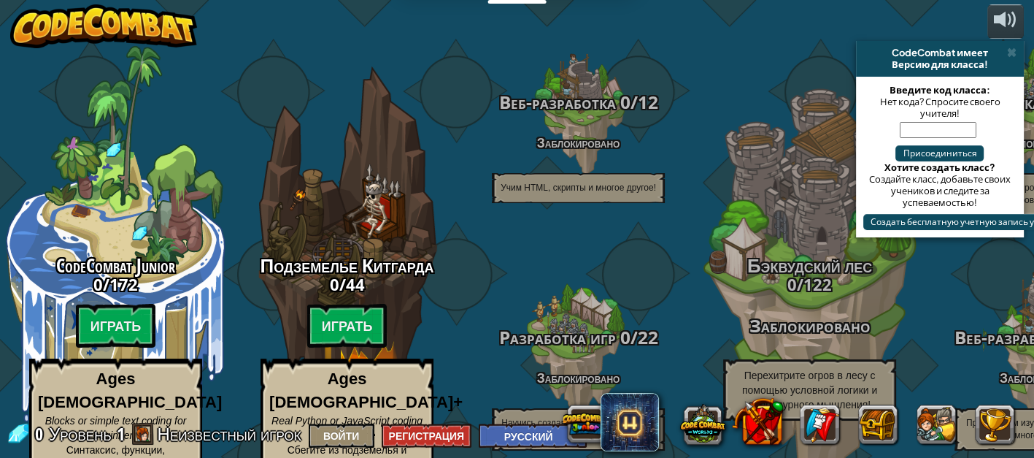
click at [128, 280] on div "CodeCombat Junior 0 / 172 Играть Ages [DEMOGRAPHIC_DATA] Blocks or simple text …" at bounding box center [115, 375] width 231 height 241
select select "ru"
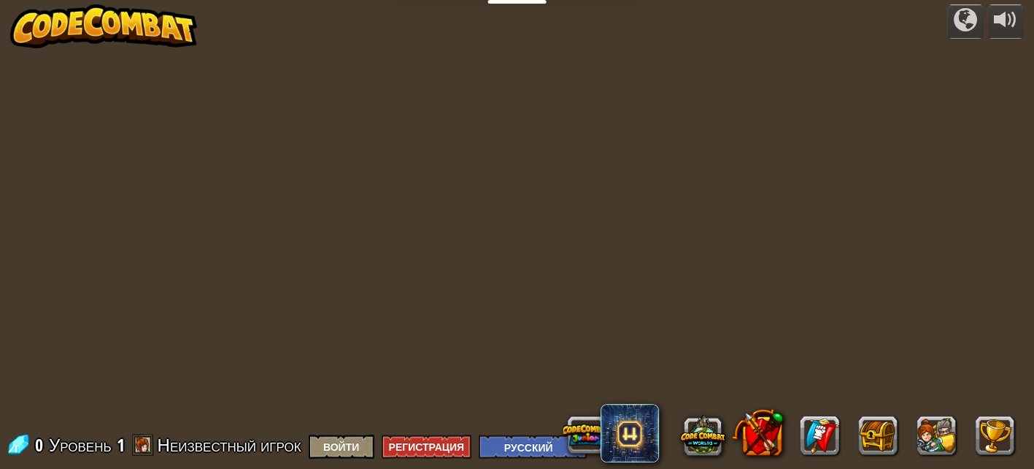
select select "ru"
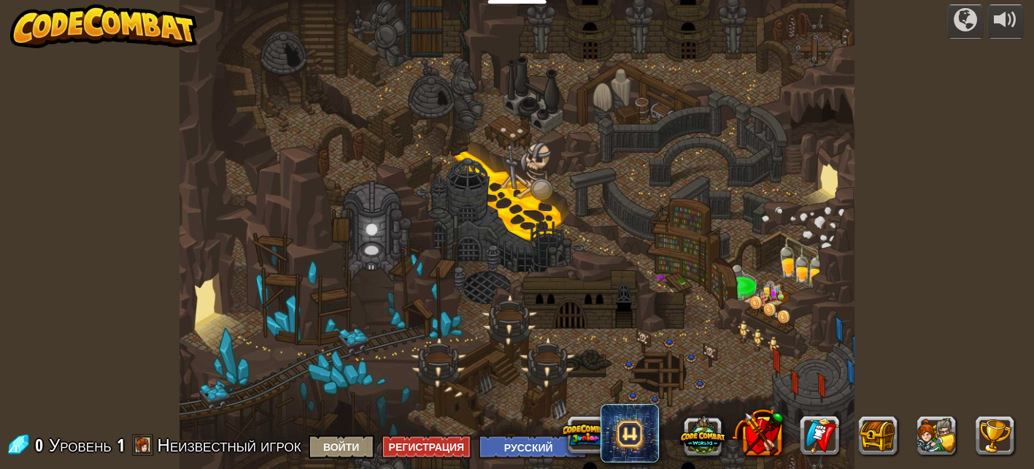
select select "ru"
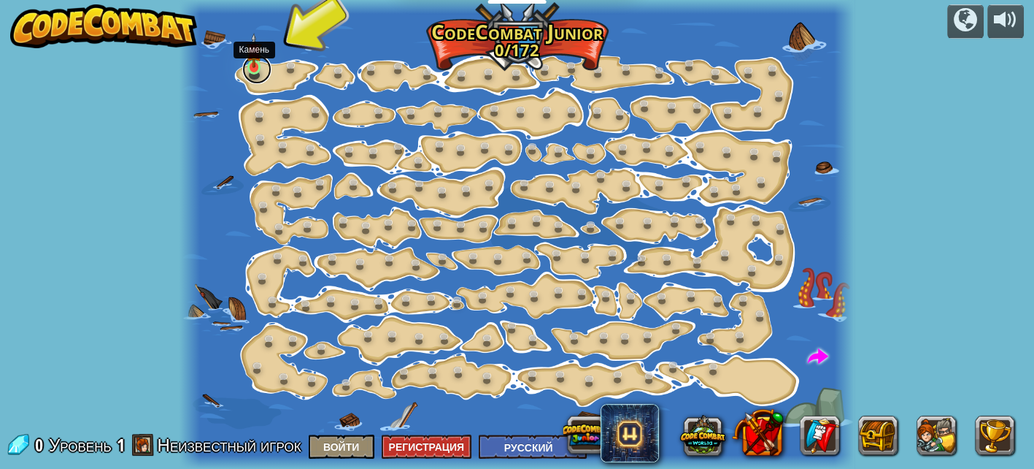
click at [252, 72] on link at bounding box center [256, 69] width 29 height 29
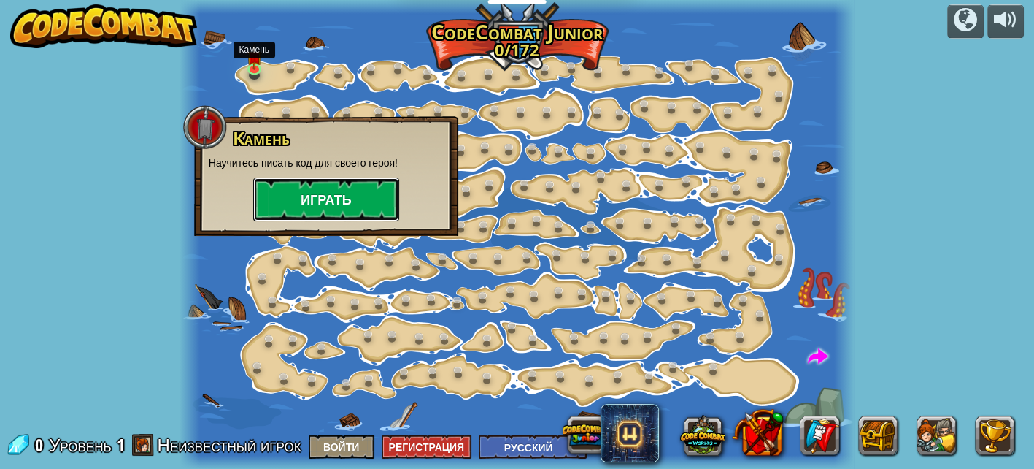
click at [299, 191] on button "Играть" at bounding box center [326, 199] width 146 height 44
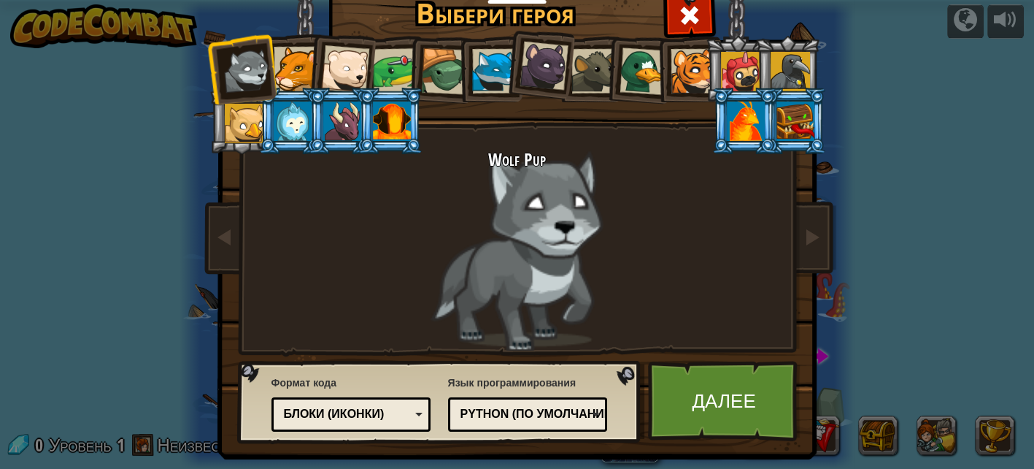
click at [278, 67] on div at bounding box center [296, 69] width 45 height 45
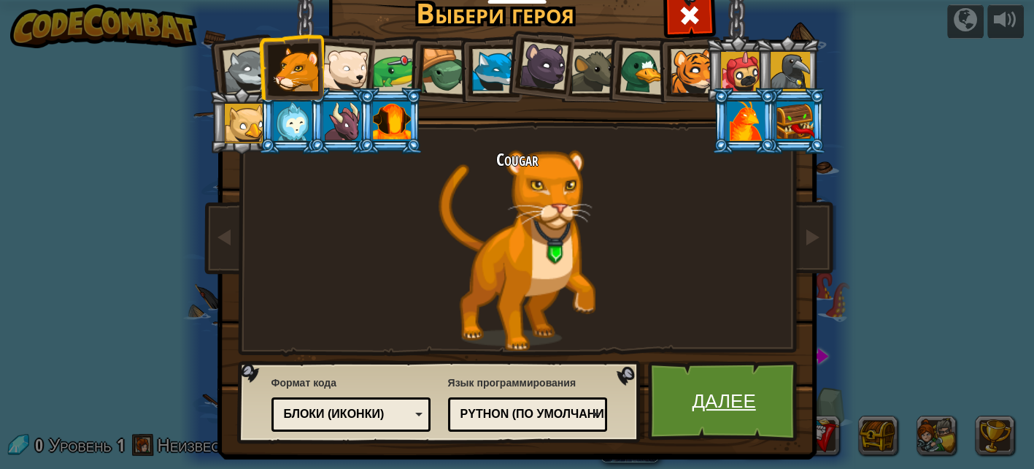
click at [704, 408] on link "Далее" at bounding box center [724, 401] width 153 height 80
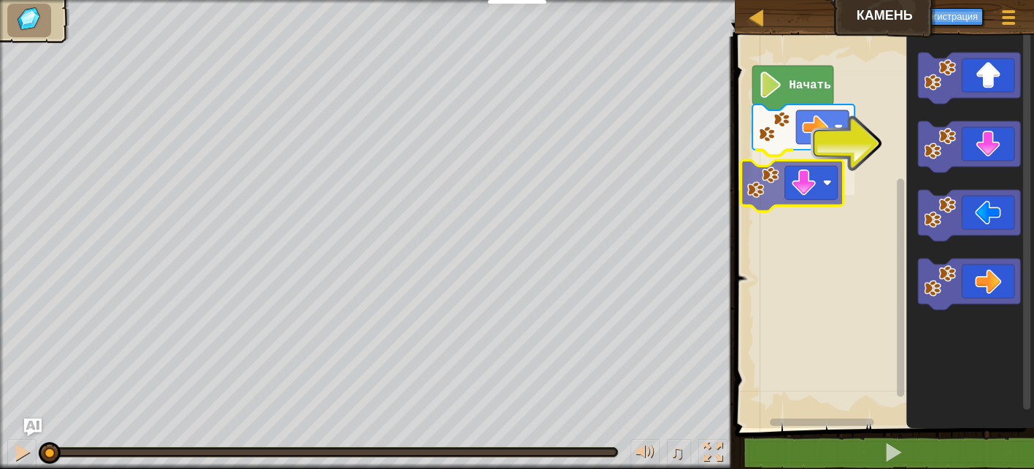
click at [825, 182] on div "Начать" at bounding box center [883, 228] width 304 height 399
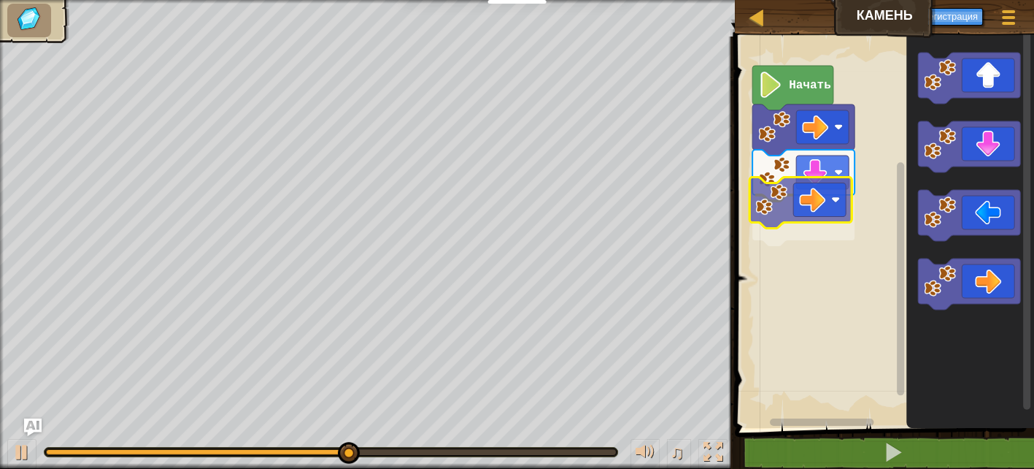
click at [835, 188] on div "Начать" at bounding box center [883, 228] width 304 height 399
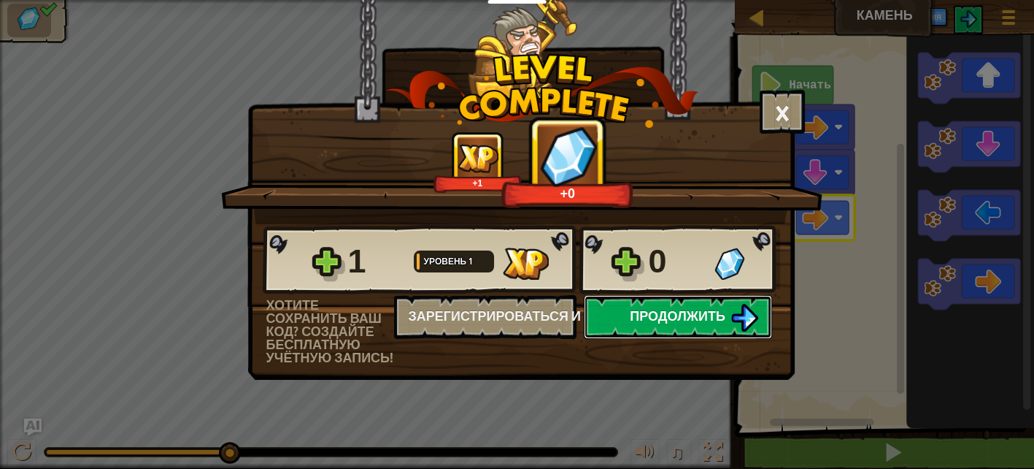
click at [696, 321] on span "Продолжить" at bounding box center [678, 316] width 96 height 18
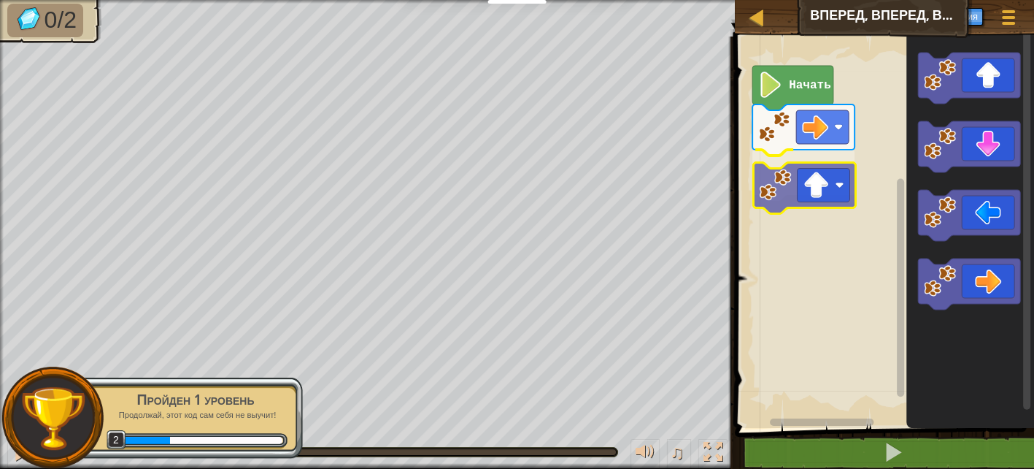
click at [797, 191] on div "Начать" at bounding box center [883, 228] width 304 height 399
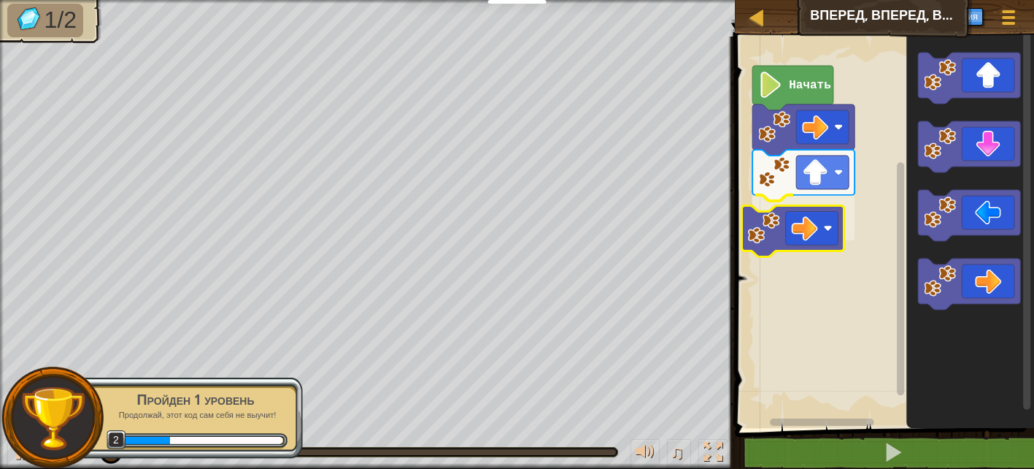
click at [786, 246] on div "Начать" at bounding box center [883, 228] width 304 height 399
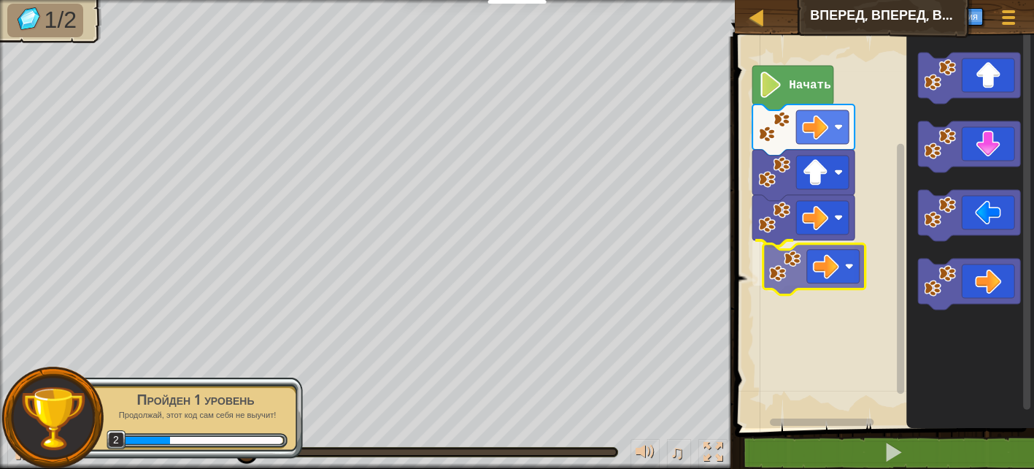
click at [840, 265] on div "Начать" at bounding box center [883, 228] width 304 height 399
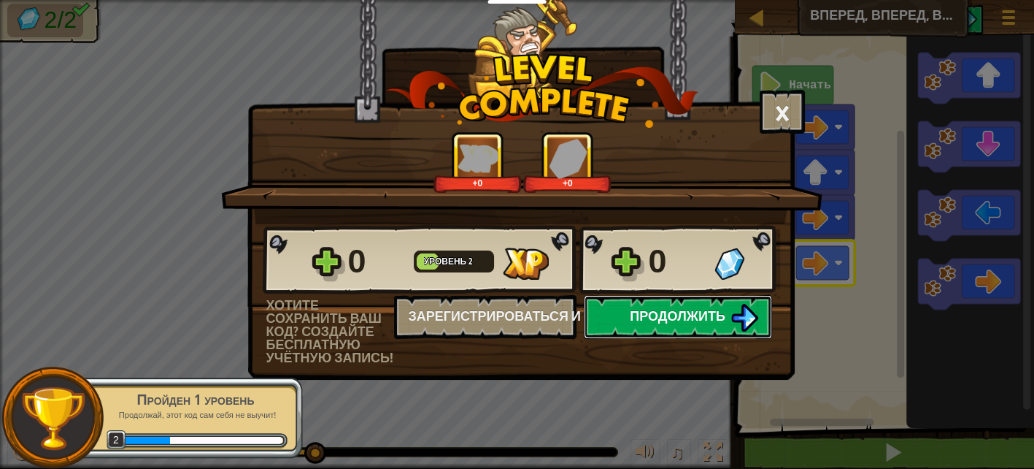
click at [664, 320] on span "Продолжить" at bounding box center [678, 316] width 96 height 18
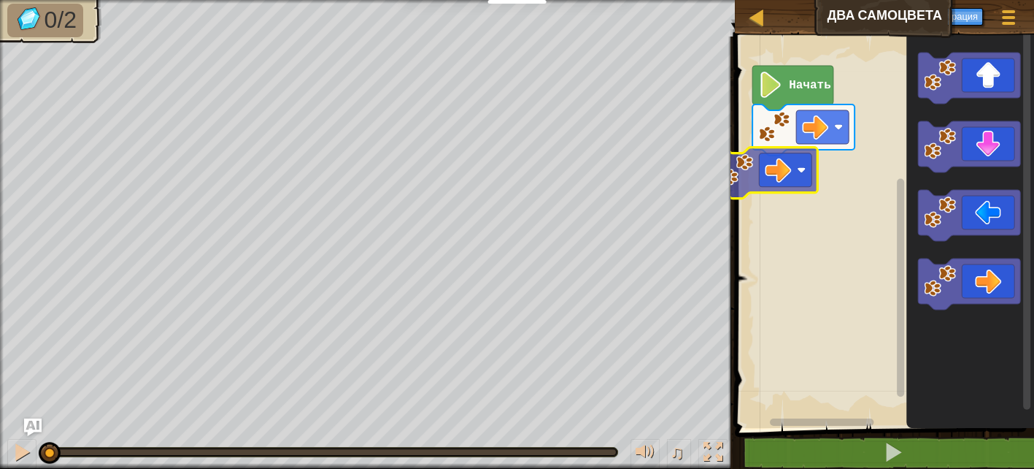
click at [756, 169] on div "Начать" at bounding box center [883, 228] width 304 height 399
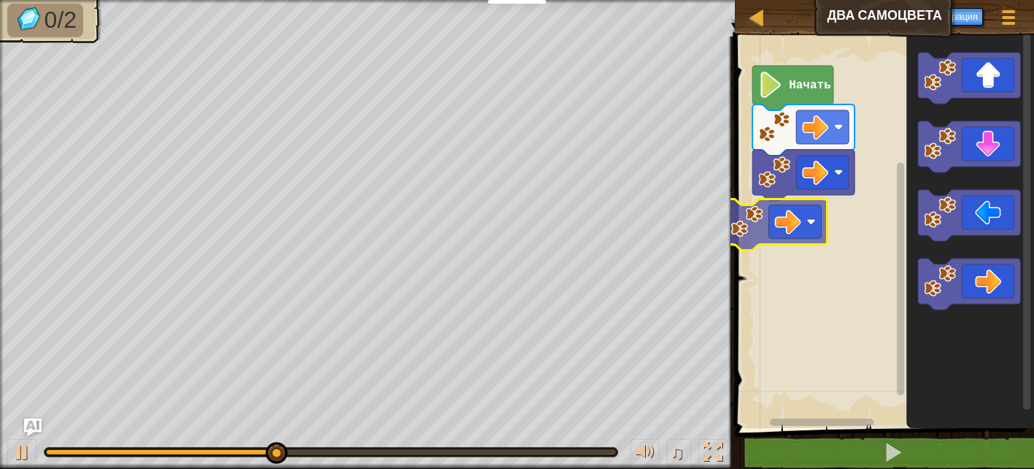
click at [782, 214] on div "Начать" at bounding box center [883, 228] width 304 height 399
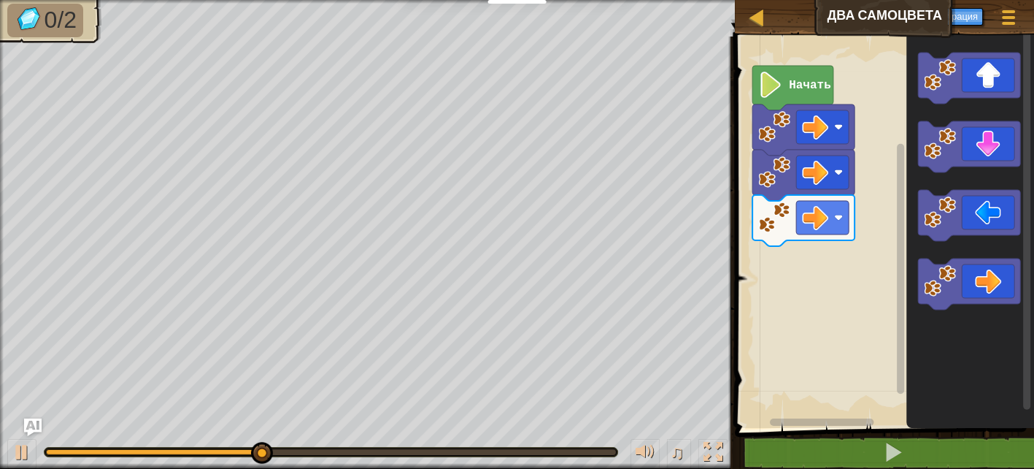
click at [874, 247] on div "Начать" at bounding box center [883, 228] width 304 height 399
click at [912, 277] on icon "Рабочая область Blockly" at bounding box center [971, 228] width 128 height 399
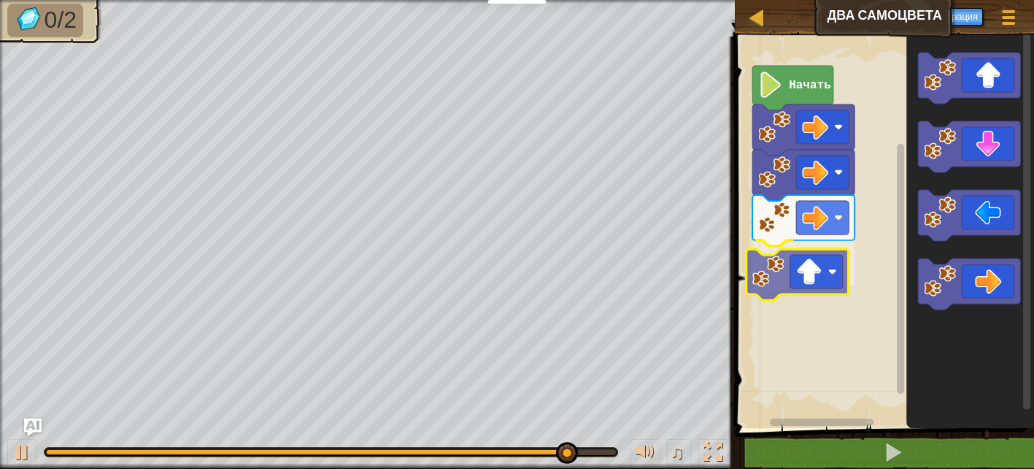
click at [798, 266] on div "Начать" at bounding box center [883, 228] width 304 height 399
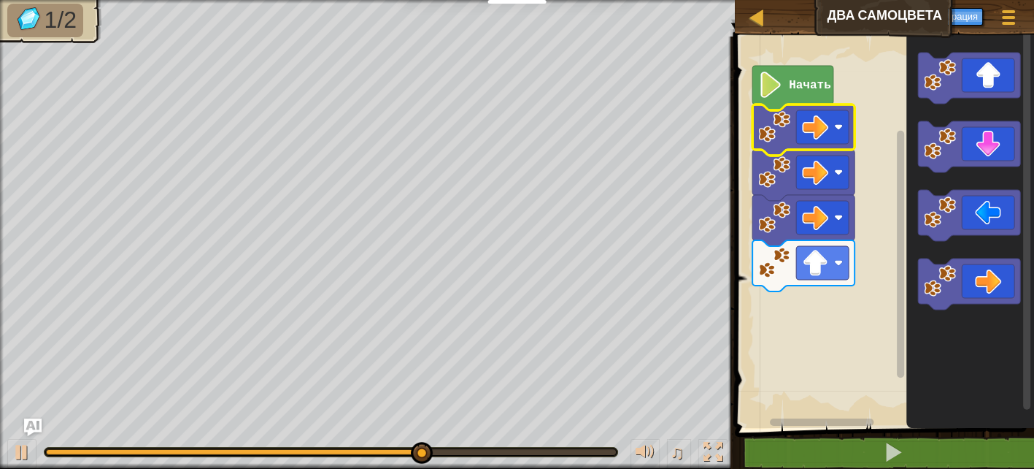
click at [839, 125] on image "Рабочая область Blockly" at bounding box center [838, 127] width 9 height 9
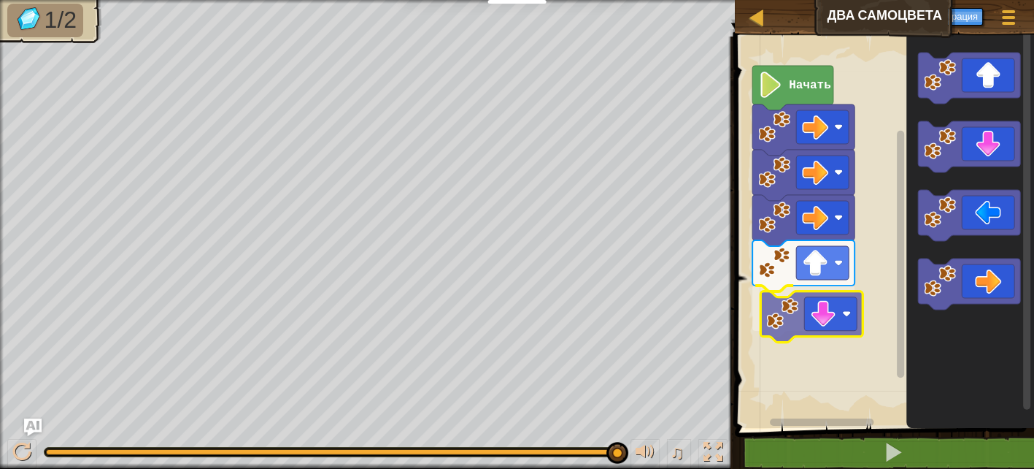
click at [816, 327] on div "Начать" at bounding box center [883, 228] width 304 height 399
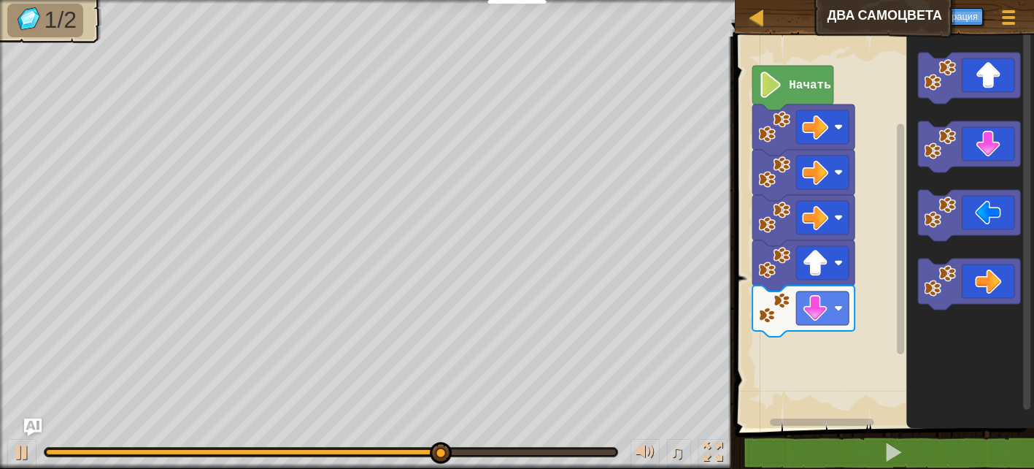
click at [825, 372] on div "Начать" at bounding box center [883, 228] width 304 height 399
click at [853, 352] on div "Начать" at bounding box center [883, 228] width 304 height 399
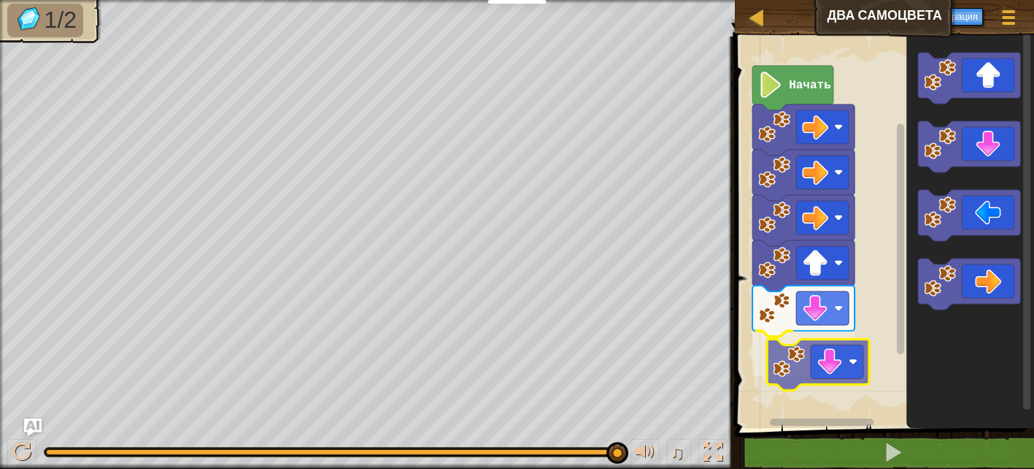
click at [794, 380] on div "Начать" at bounding box center [883, 228] width 304 height 399
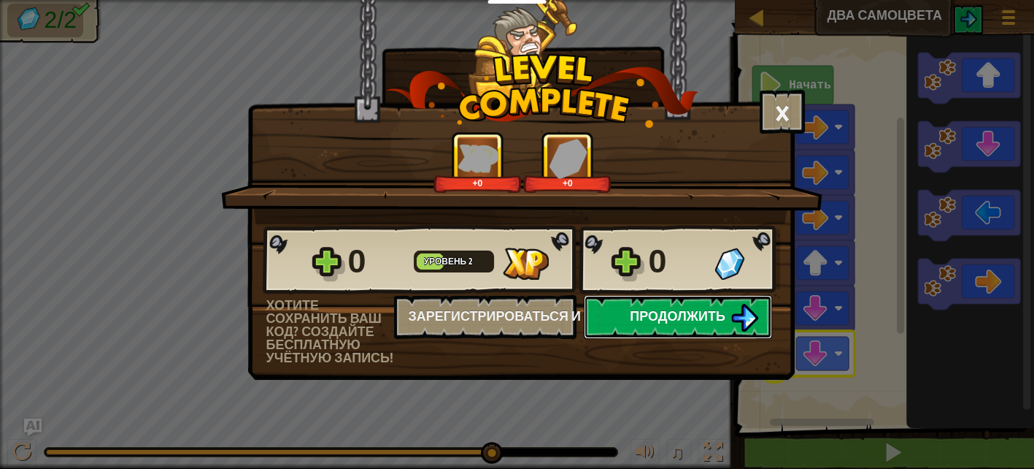
click at [624, 320] on button "Продолжить" at bounding box center [678, 317] width 188 height 44
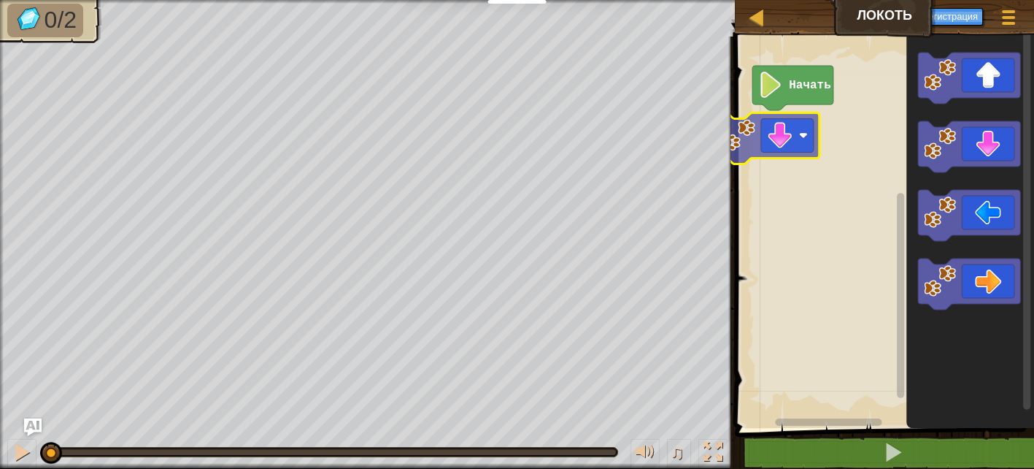
click at [777, 134] on div "Начать" at bounding box center [883, 228] width 304 height 399
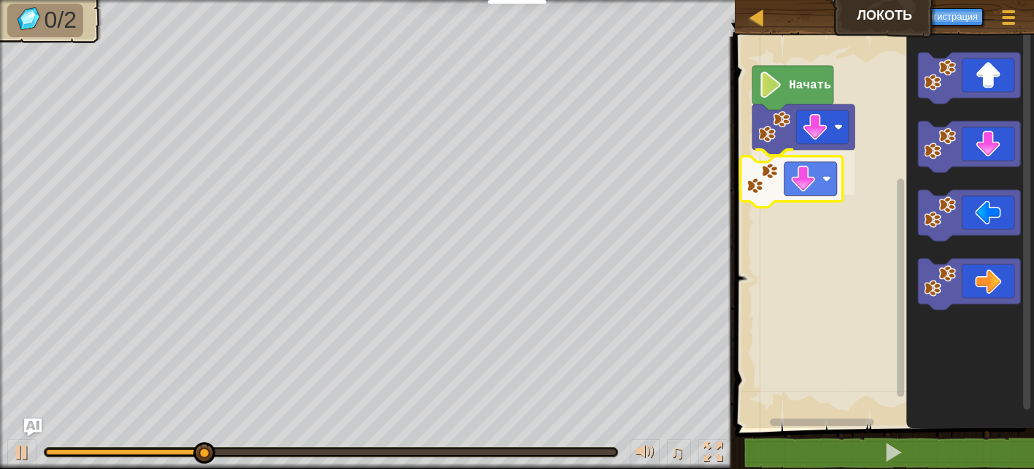
click at [826, 190] on div "Начать" at bounding box center [883, 228] width 304 height 399
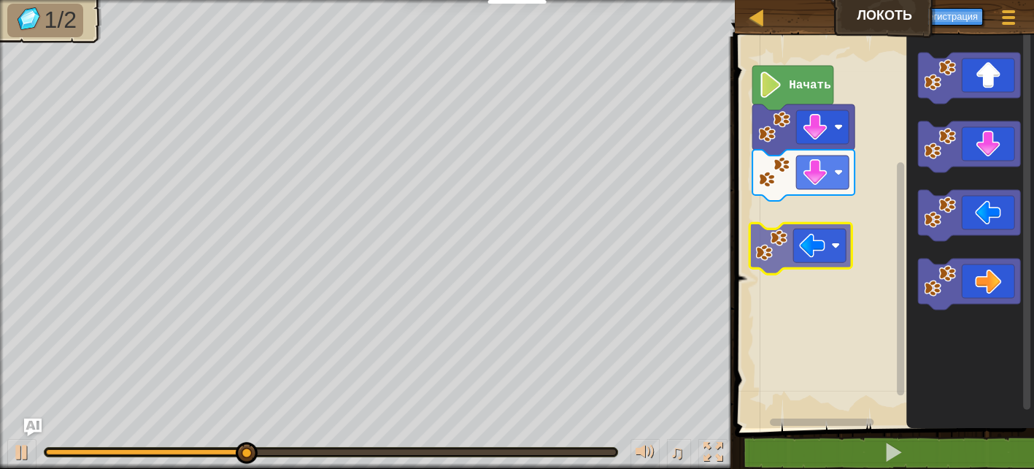
click at [817, 231] on div "Начать" at bounding box center [883, 228] width 304 height 399
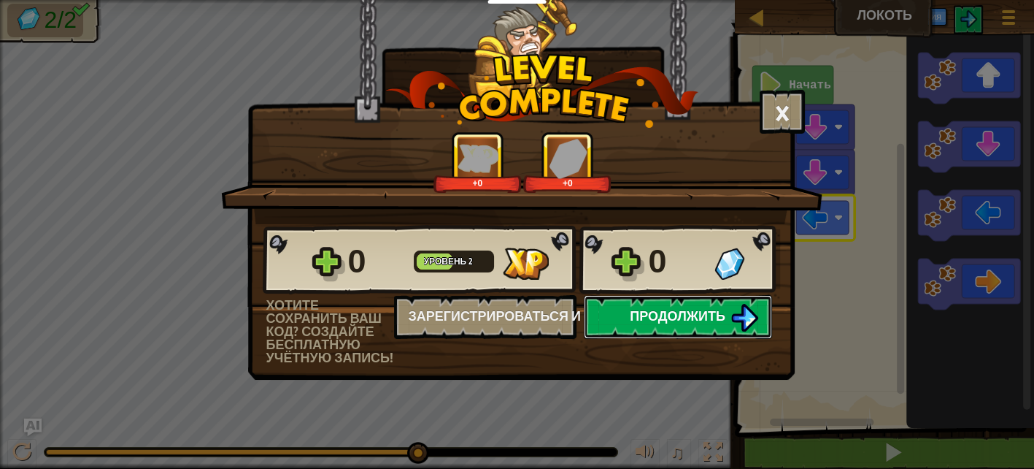
click at [682, 321] on span "Продолжить" at bounding box center [678, 316] width 96 height 18
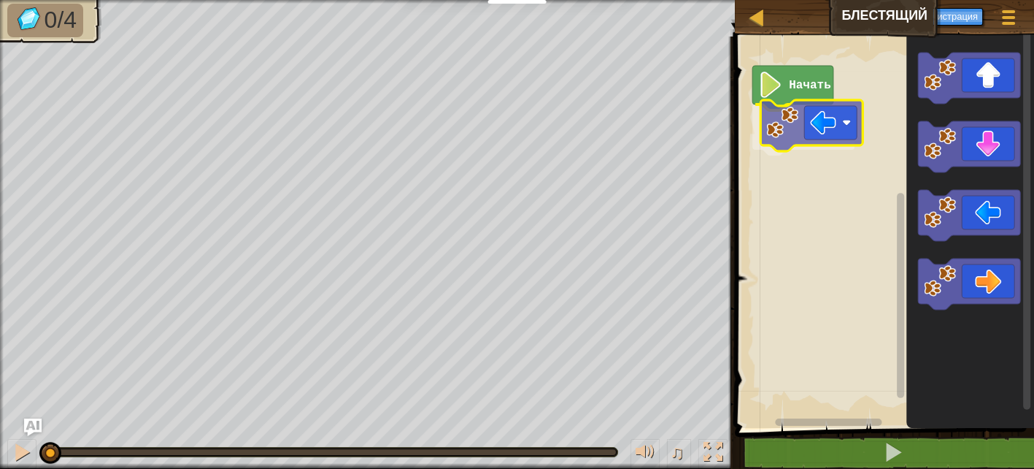
click at [821, 106] on div "Начать" at bounding box center [883, 228] width 304 height 399
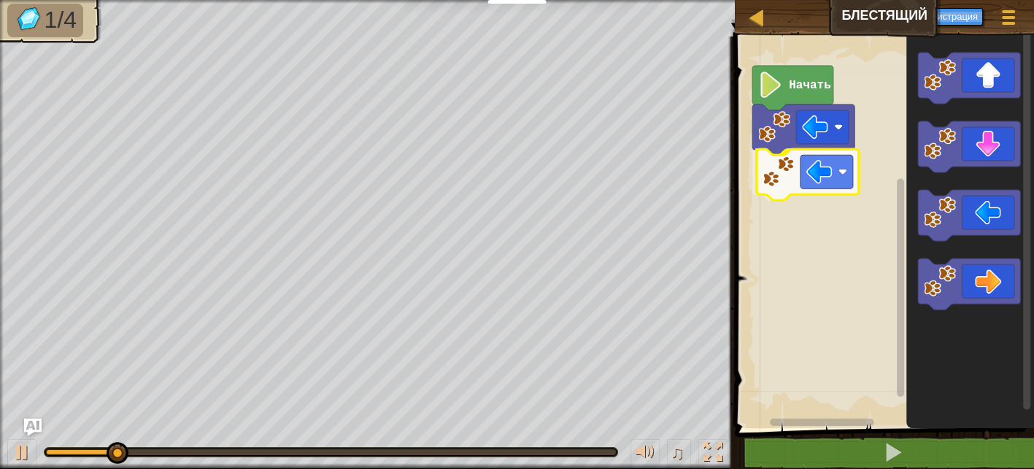
click at [850, 172] on div "Начать" at bounding box center [883, 228] width 304 height 399
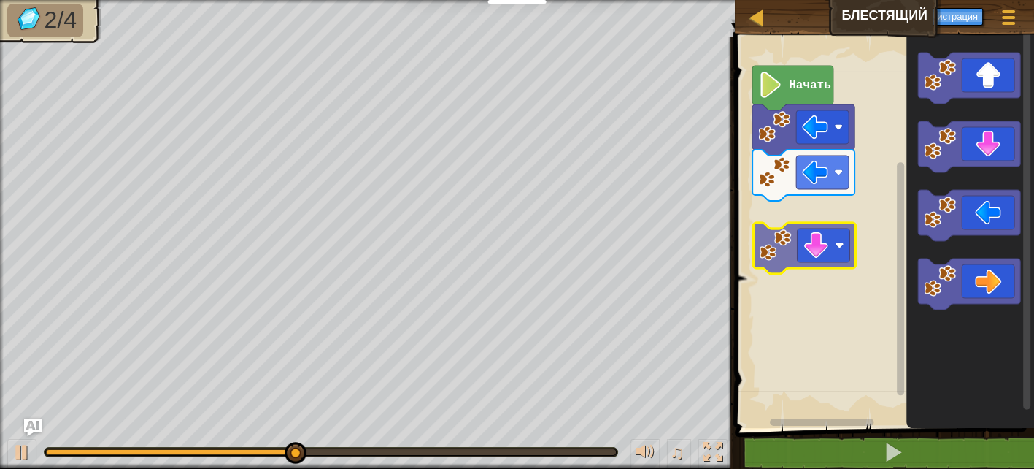
click at [823, 231] on div "Начать" at bounding box center [883, 228] width 304 height 399
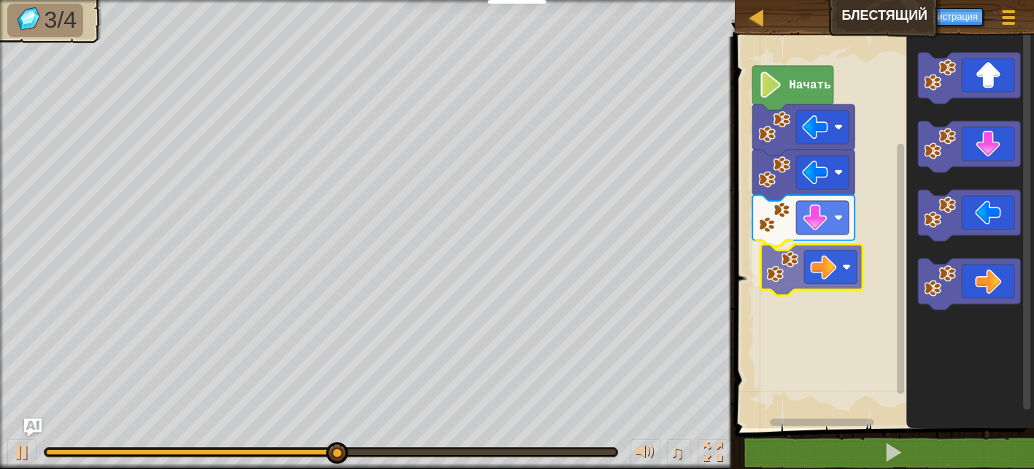
click at [788, 260] on div "Начать" at bounding box center [883, 228] width 304 height 399
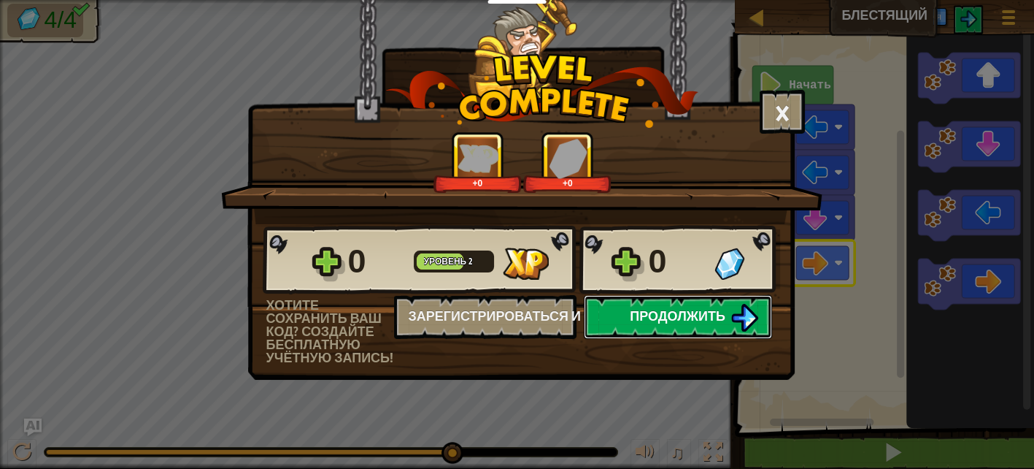
click at [618, 310] on button "Продолжить" at bounding box center [678, 317] width 188 height 44
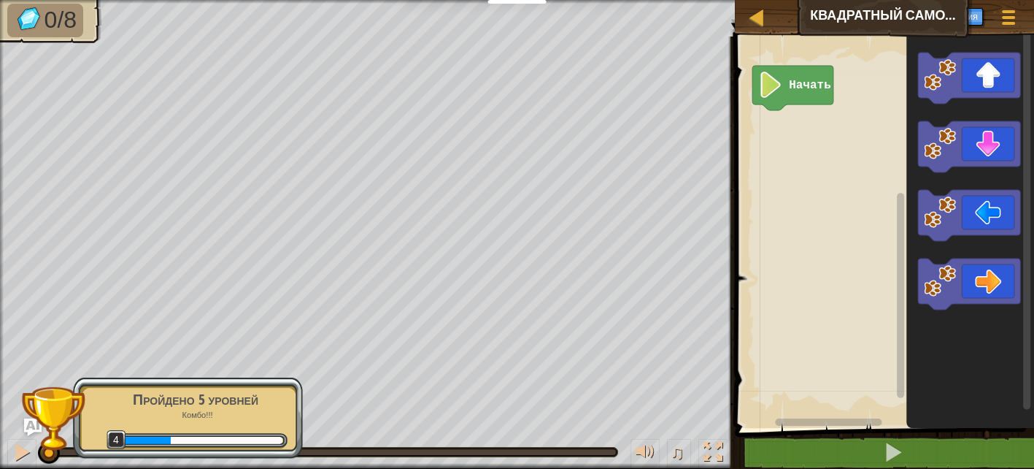
click at [796, 147] on div "Начать" at bounding box center [883, 228] width 304 height 399
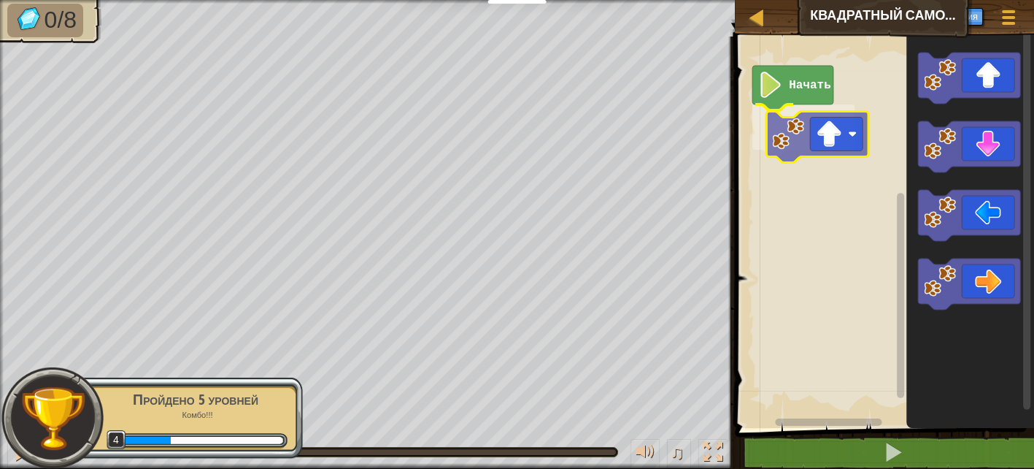
click at [789, 135] on div "Начать" at bounding box center [883, 228] width 304 height 399
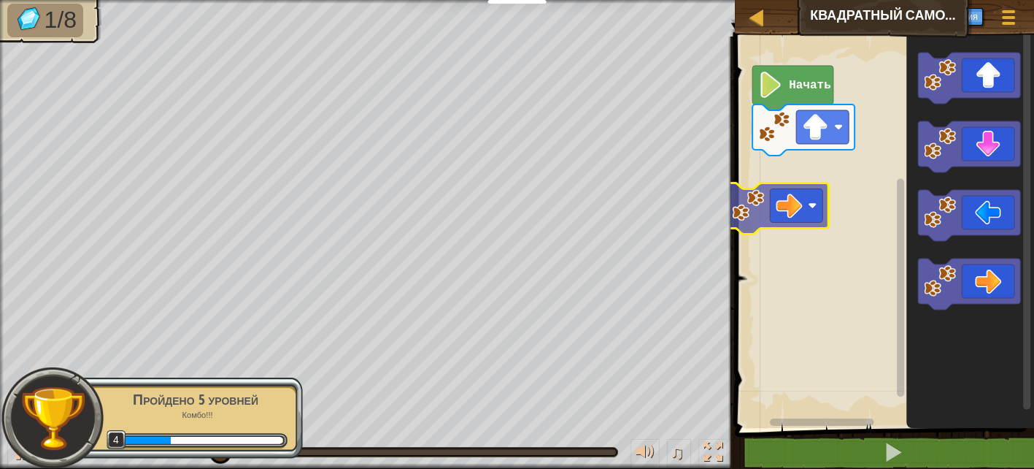
click at [777, 198] on div "Начать" at bounding box center [883, 228] width 304 height 399
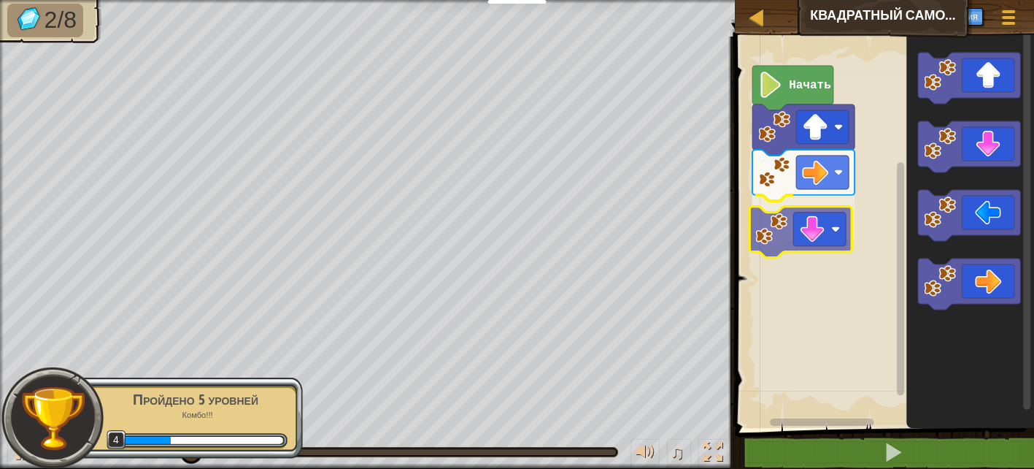
click at [793, 242] on div "Начать" at bounding box center [883, 228] width 304 height 399
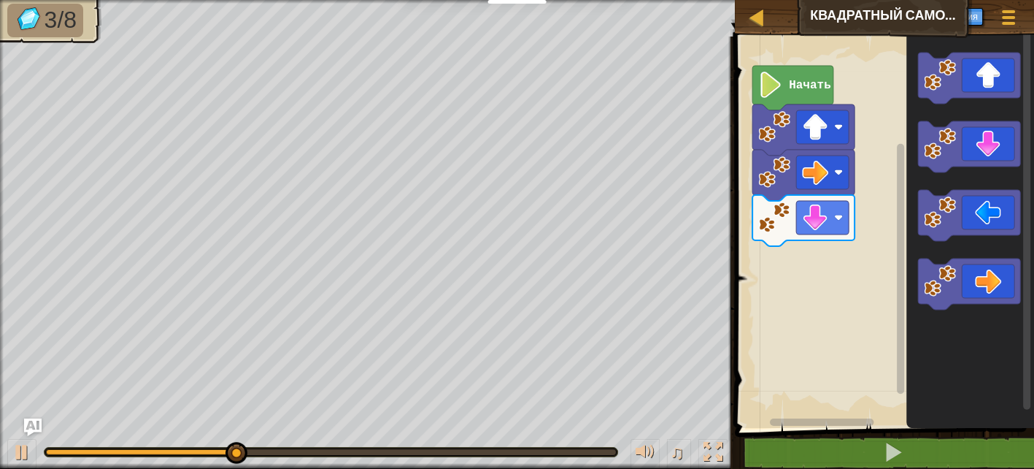
click at [812, 267] on div "Начать" at bounding box center [883, 228] width 304 height 399
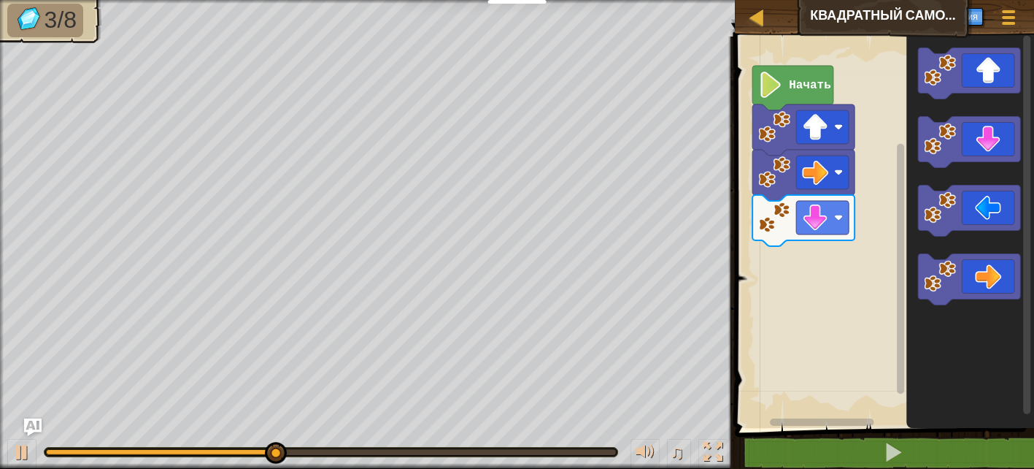
click at [987, 123] on div "Начать" at bounding box center [883, 228] width 304 height 399
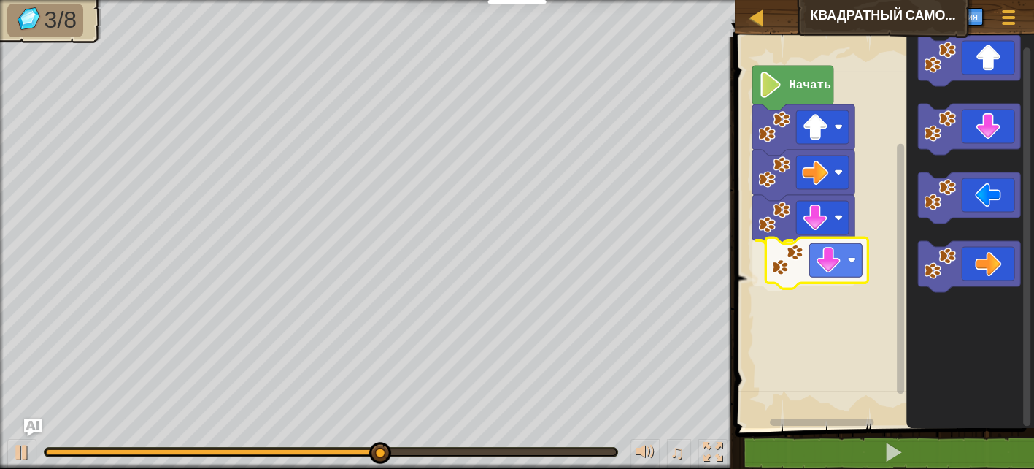
click at [804, 252] on div "Начать" at bounding box center [883, 228] width 304 height 399
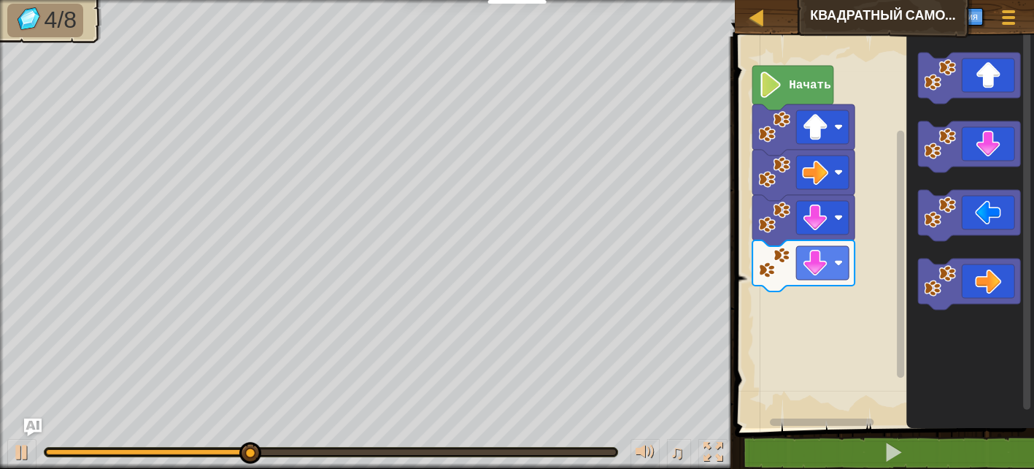
click at [839, 298] on div "Начать" at bounding box center [883, 228] width 304 height 399
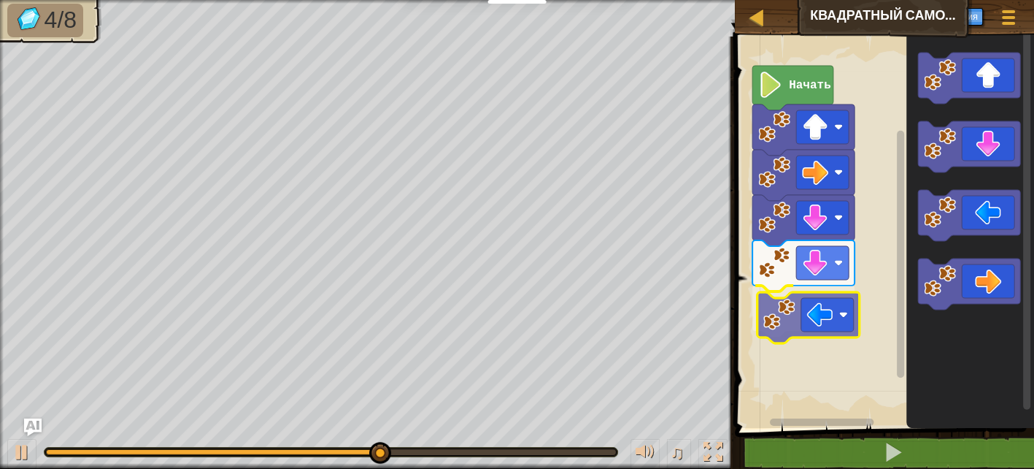
click at [767, 321] on div "Начать" at bounding box center [883, 228] width 304 height 399
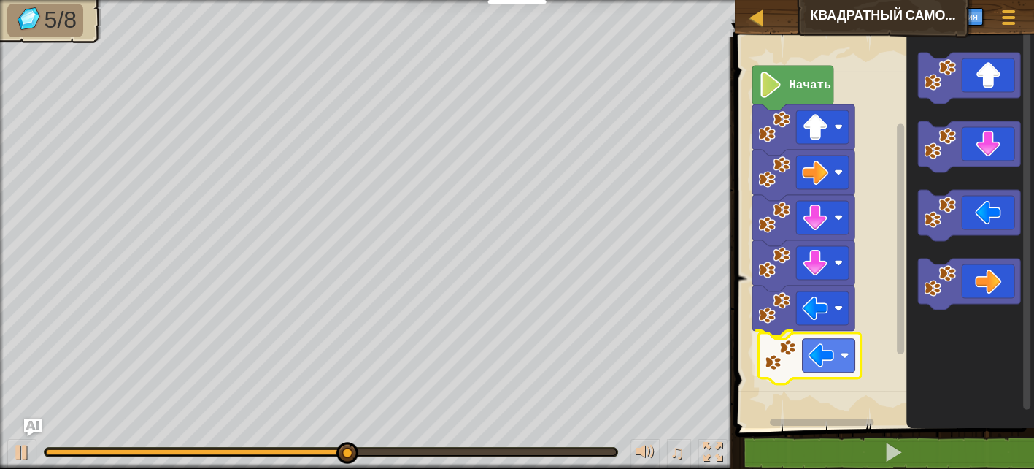
click at [782, 372] on div "Начать" at bounding box center [883, 228] width 304 height 399
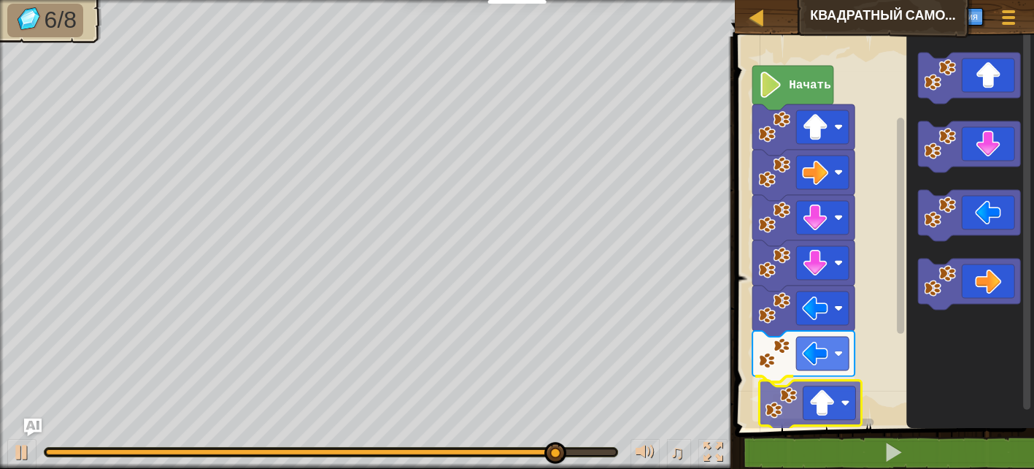
click at [803, 410] on div "Начать" at bounding box center [883, 228] width 304 height 399
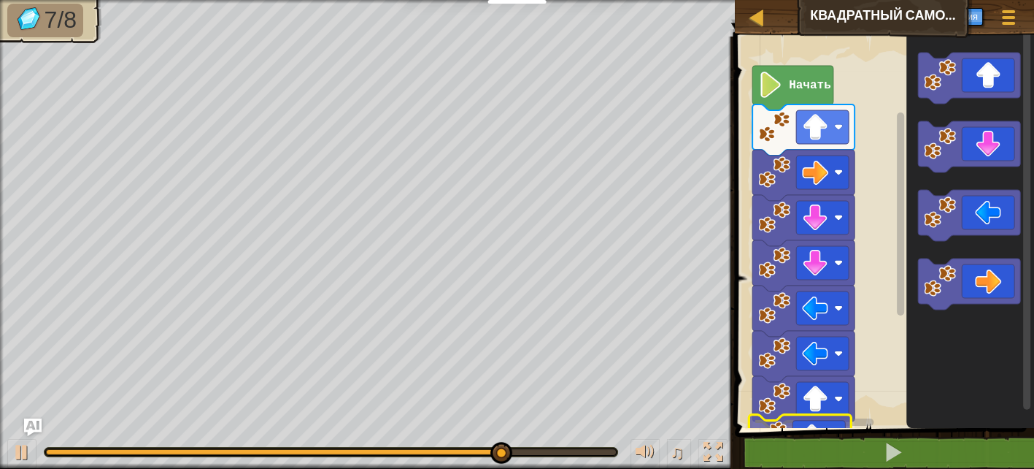
click at [780, 427] on div "Начать" at bounding box center [883, 228] width 304 height 399
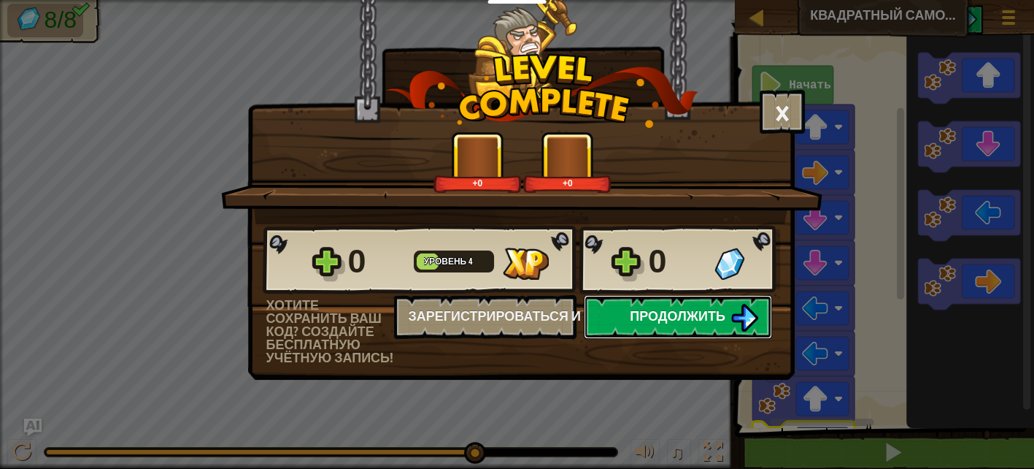
click at [645, 311] on span "Продолжить" at bounding box center [678, 316] width 96 height 18
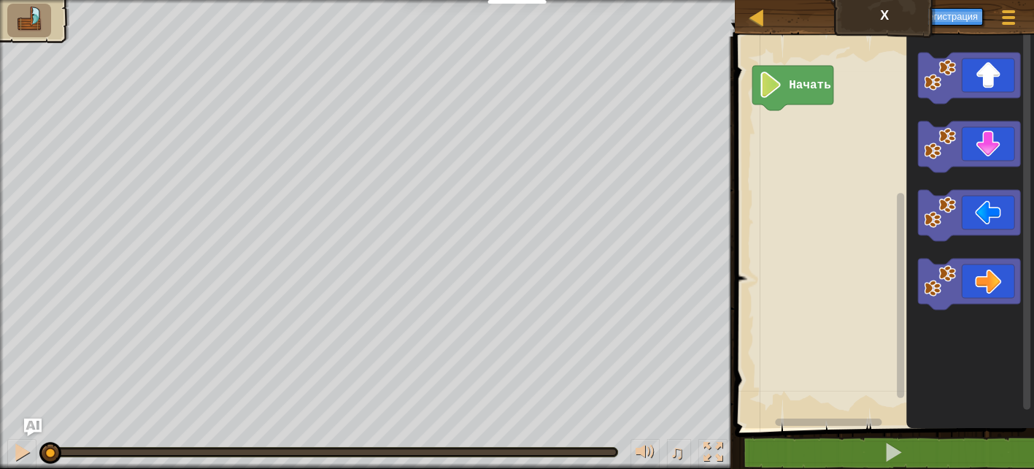
click at [842, 143] on div "Начать" at bounding box center [883, 228] width 304 height 399
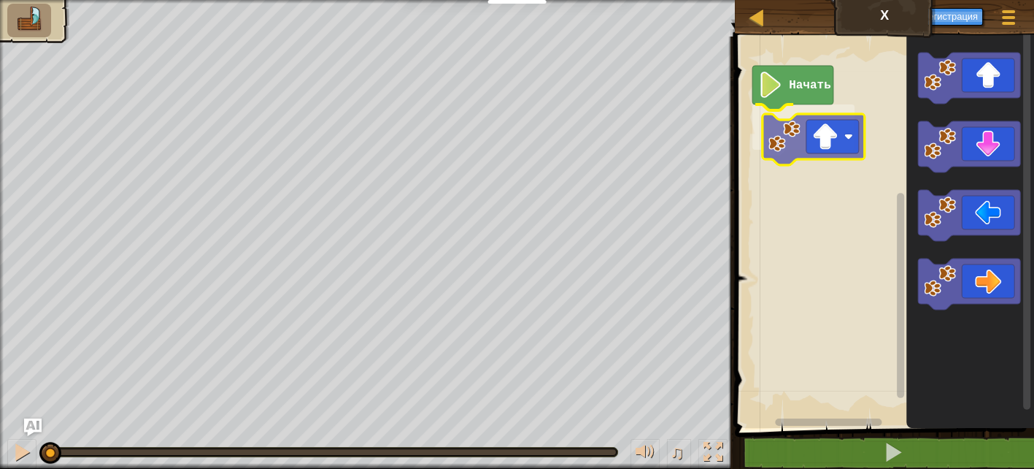
click at [782, 134] on div "Начать" at bounding box center [883, 228] width 304 height 399
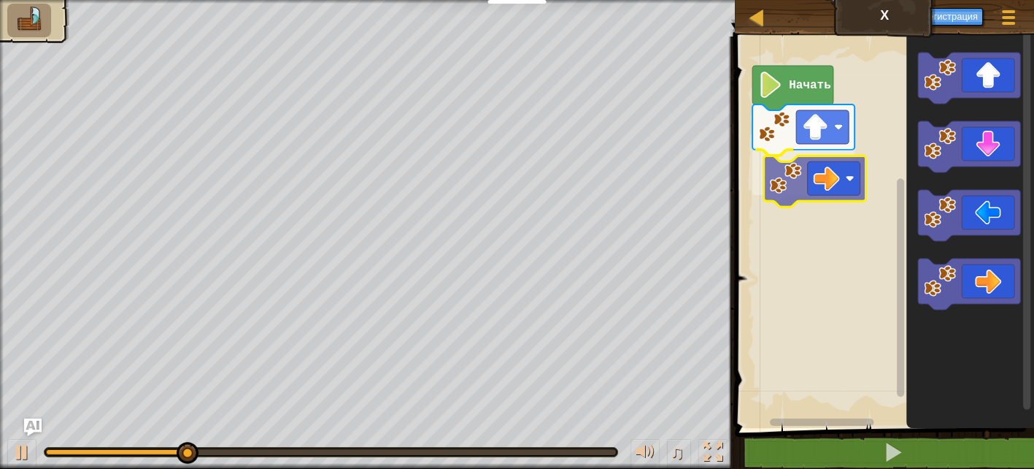
click at [796, 182] on div "Начать" at bounding box center [883, 228] width 304 height 399
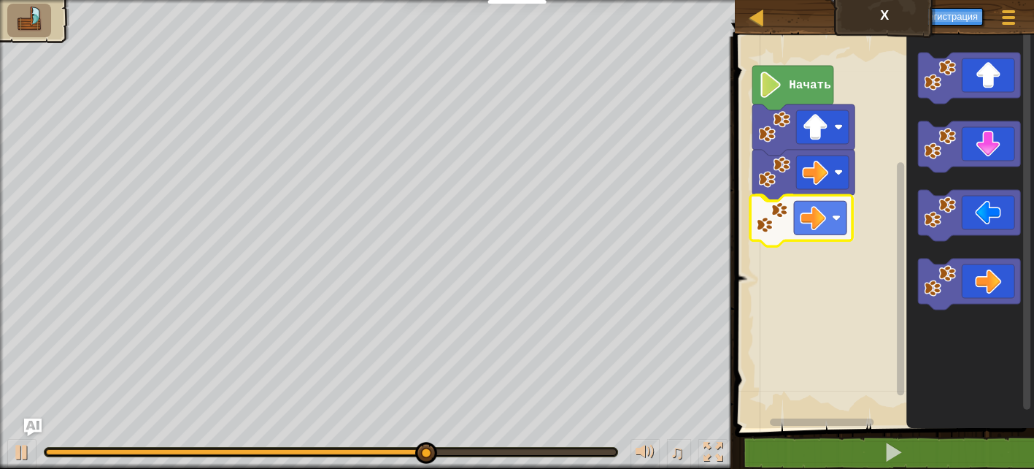
click at [785, 236] on div "Начать" at bounding box center [883, 228] width 304 height 399
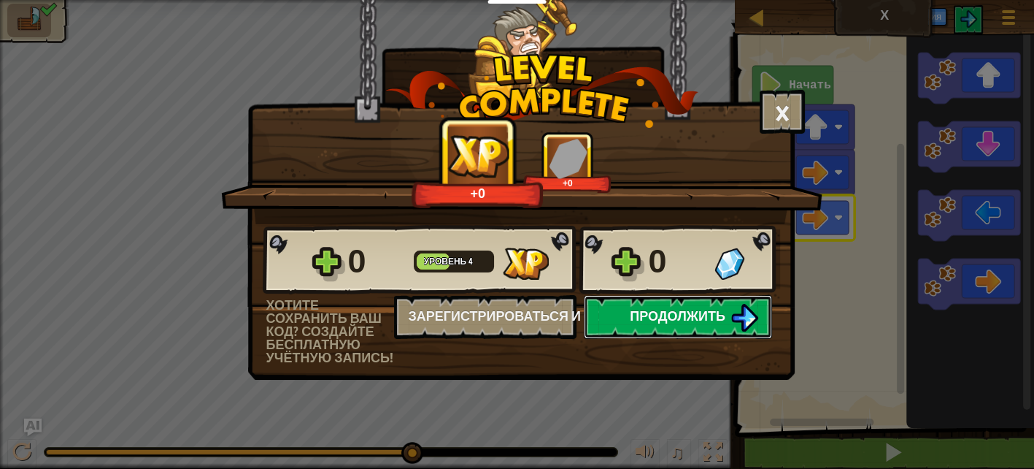
click at [675, 307] on span "Продолжить" at bounding box center [678, 316] width 96 height 18
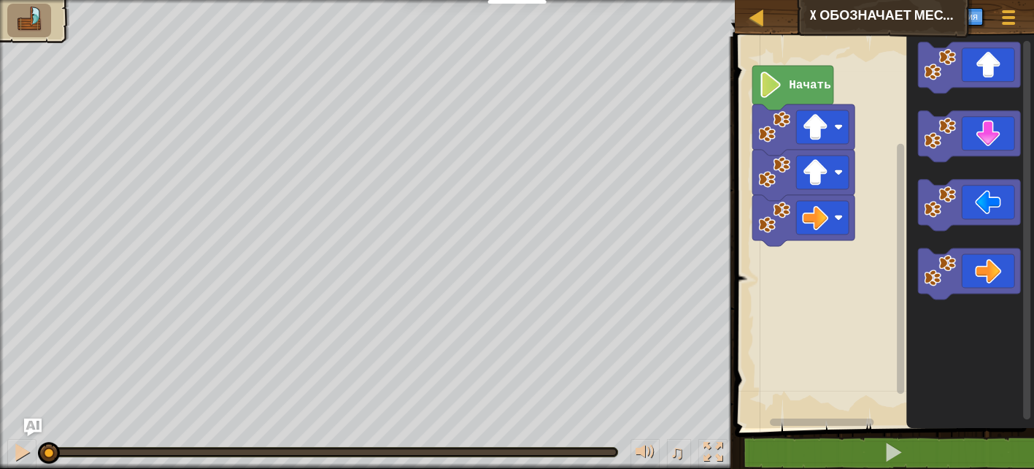
click at [789, 270] on div "Начать" at bounding box center [883, 228] width 304 height 399
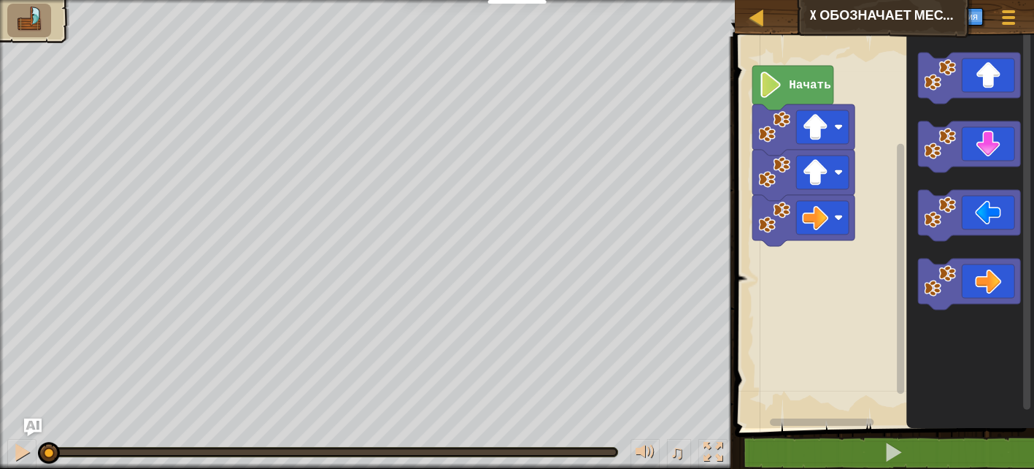
click at [831, 295] on div "Начать" at bounding box center [883, 228] width 304 height 399
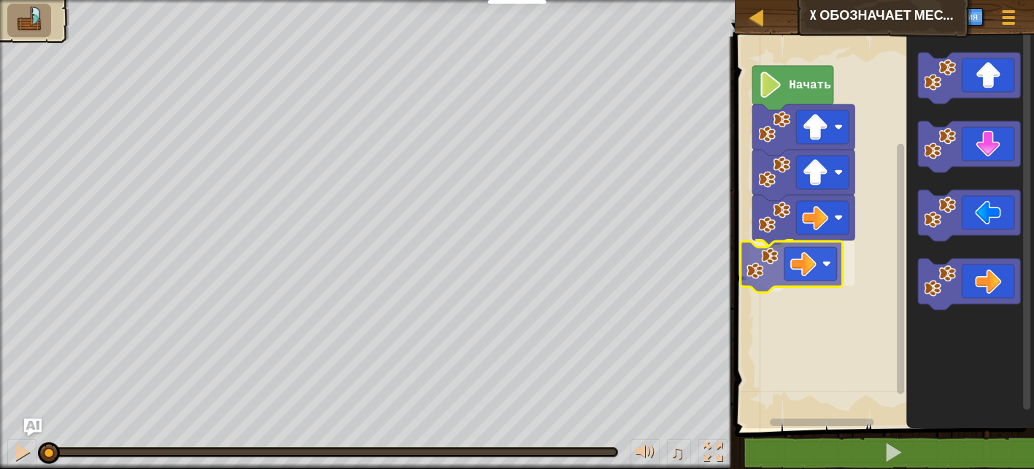
click at [774, 269] on div "Начать" at bounding box center [883, 228] width 304 height 399
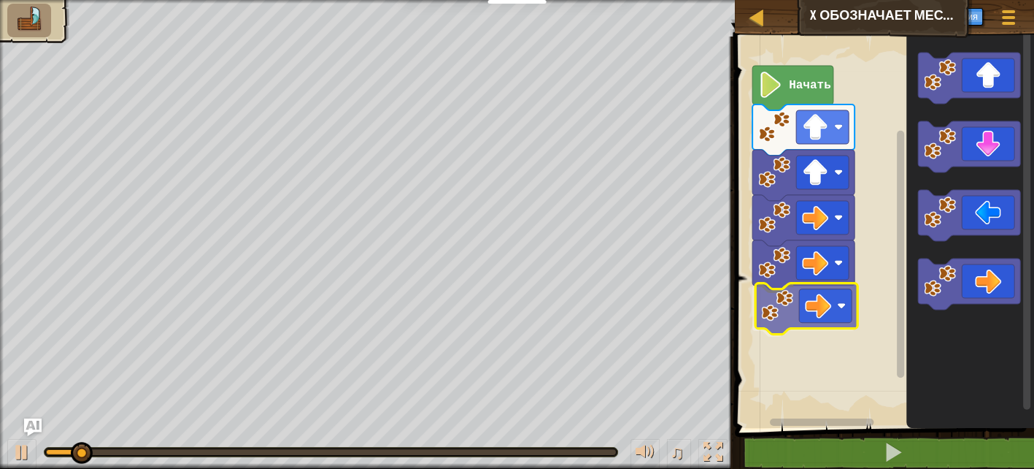
click at [761, 313] on div "Начать" at bounding box center [883, 228] width 304 height 399
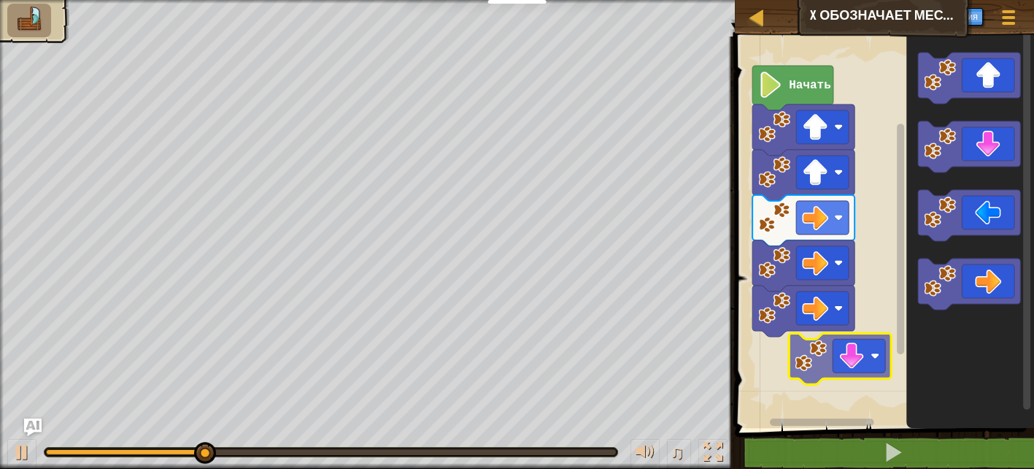
click at [807, 366] on div "Начать" at bounding box center [883, 228] width 304 height 399
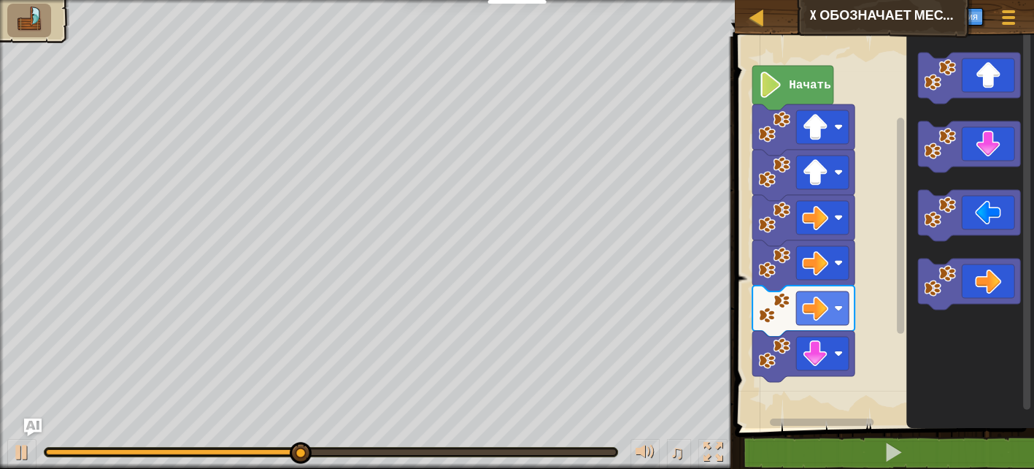
click at [824, 355] on div "Начать" at bounding box center [883, 228] width 304 height 399
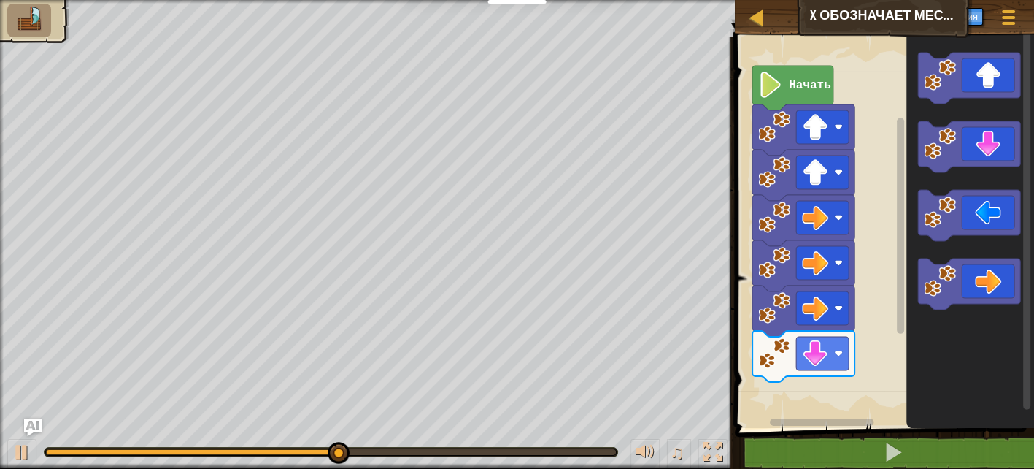
click at [896, 264] on div "Начать" at bounding box center [883, 228] width 304 height 399
click at [882, 335] on div "Начать" at bounding box center [883, 228] width 304 height 399
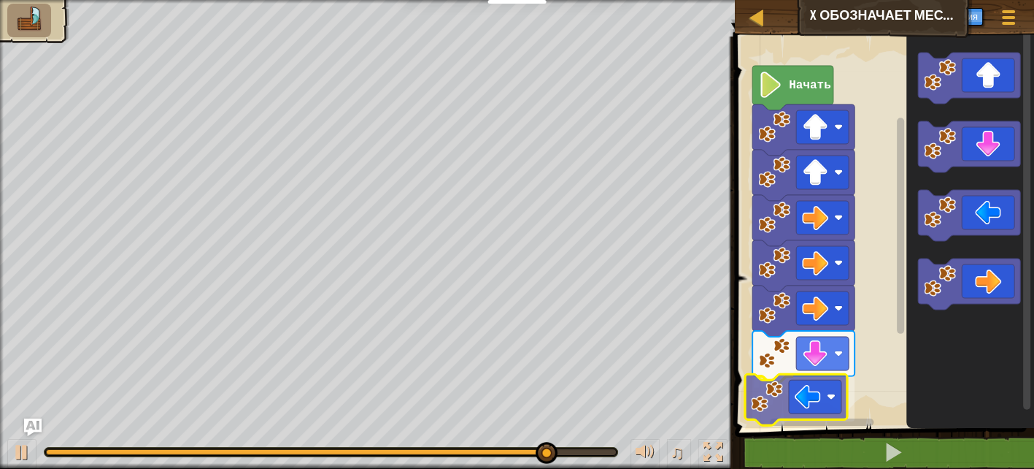
click at [774, 408] on div "Начать" at bounding box center [883, 228] width 304 height 399
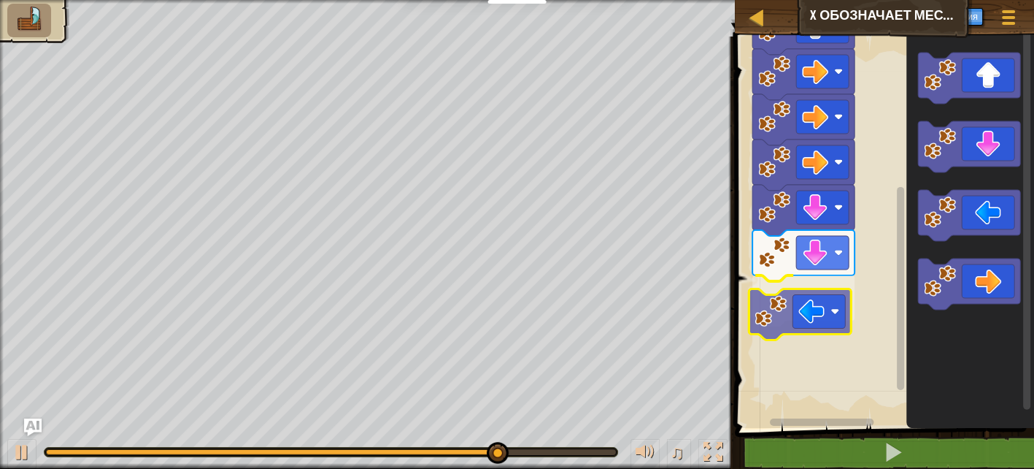
click at [794, 320] on div "Начать" at bounding box center [883, 228] width 304 height 399
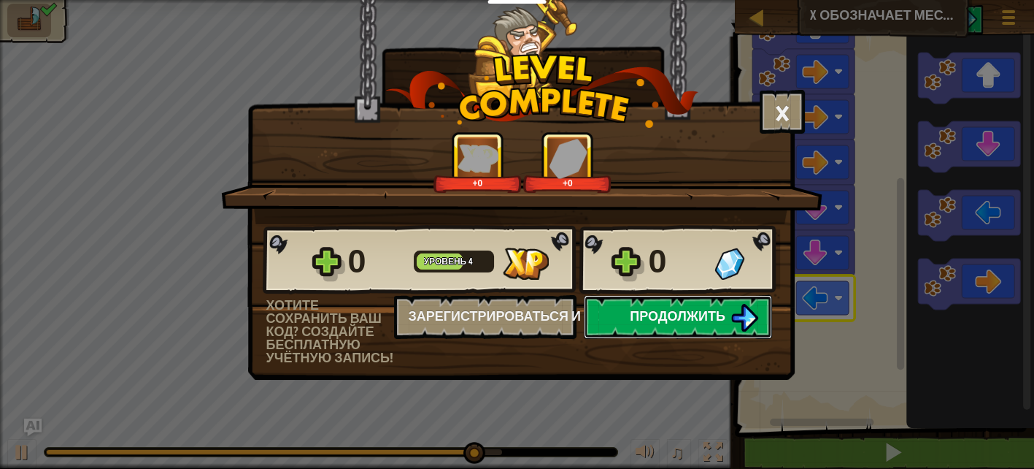
click at [621, 311] on button "Продолжить" at bounding box center [678, 317] width 188 height 44
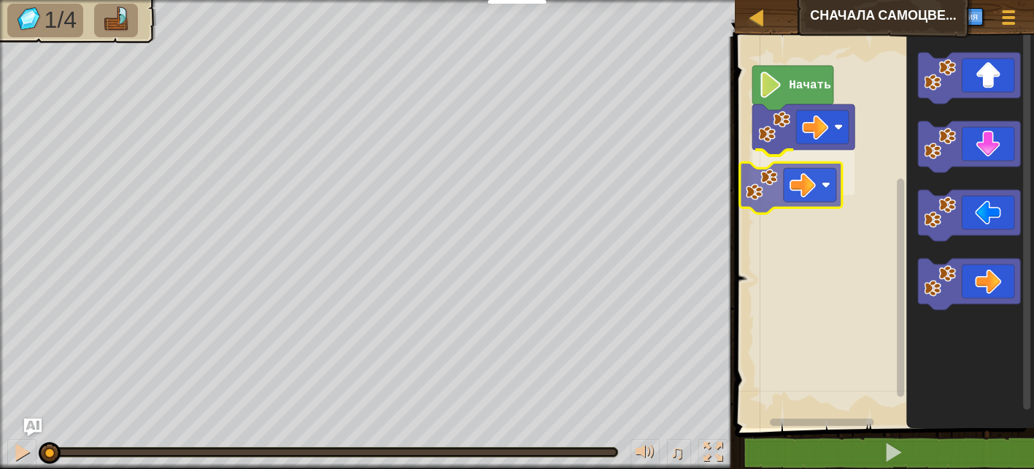
click at [814, 166] on div "Начать" at bounding box center [883, 228] width 304 height 399
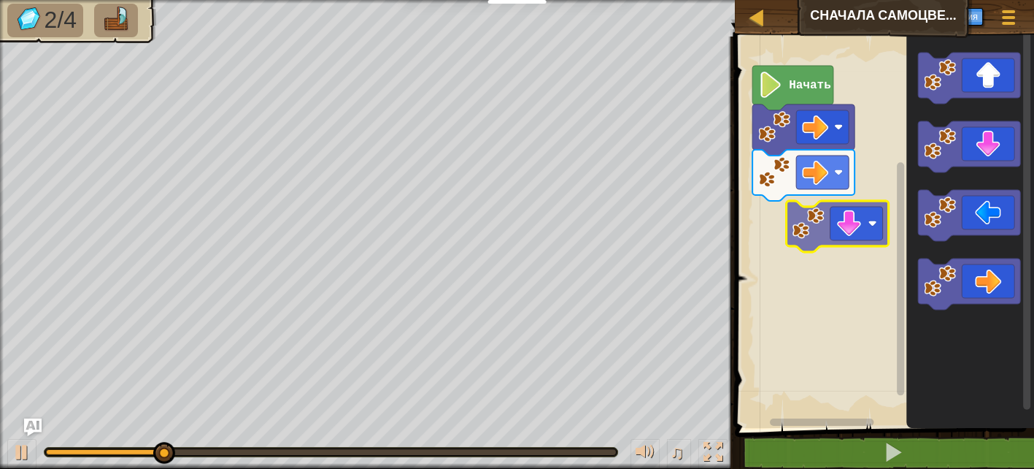
click at [804, 228] on div "Начать" at bounding box center [883, 228] width 304 height 399
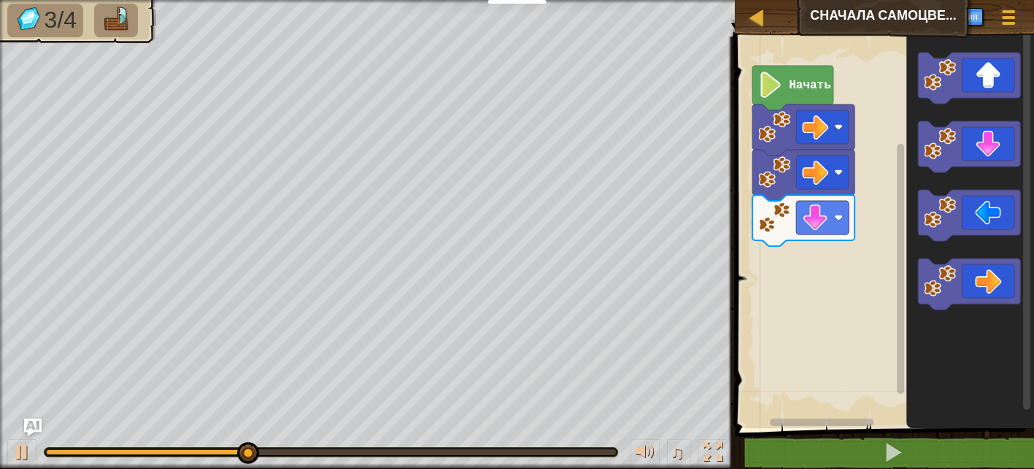
click at [842, 230] on div "Начать" at bounding box center [883, 228] width 304 height 399
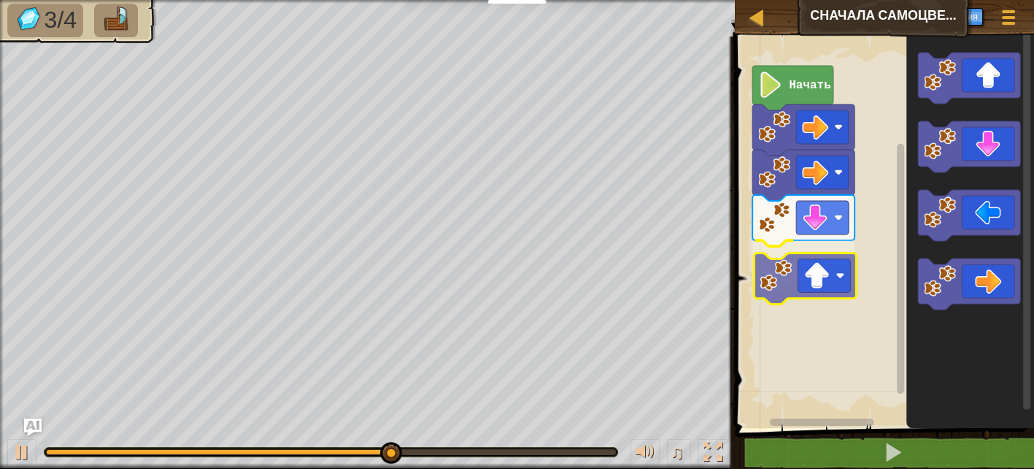
click at [787, 261] on div "Начать" at bounding box center [883, 228] width 304 height 399
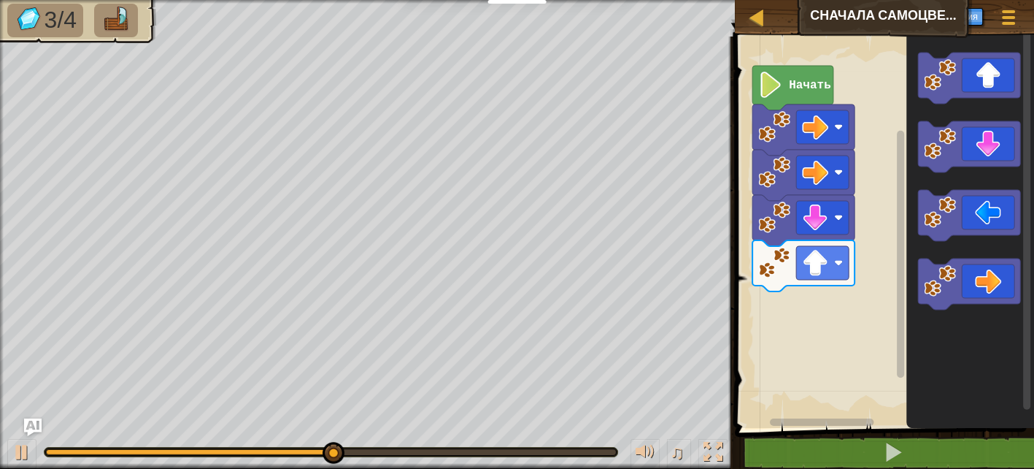
click at [911, 142] on icon "Рабочая область Blockly" at bounding box center [971, 228] width 128 height 399
click at [879, 205] on div "Начать" at bounding box center [883, 228] width 304 height 399
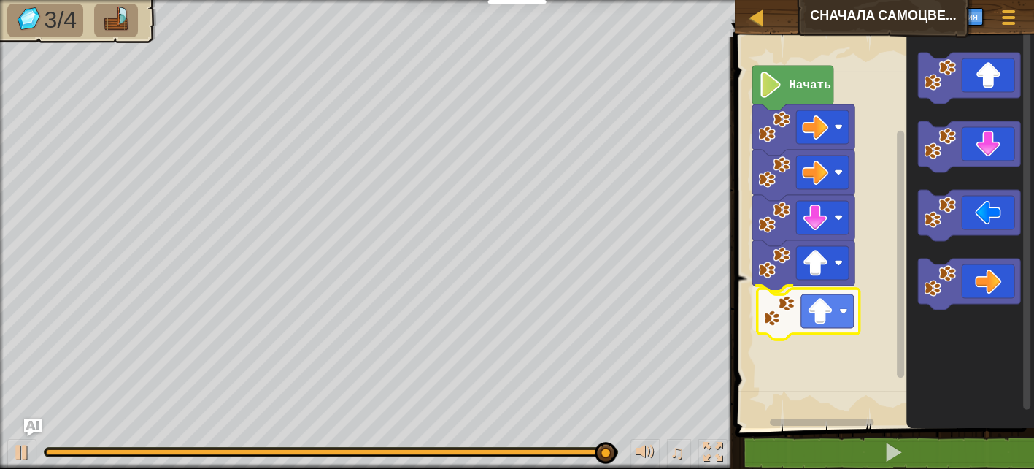
click at [777, 304] on div "Начать" at bounding box center [883, 228] width 304 height 399
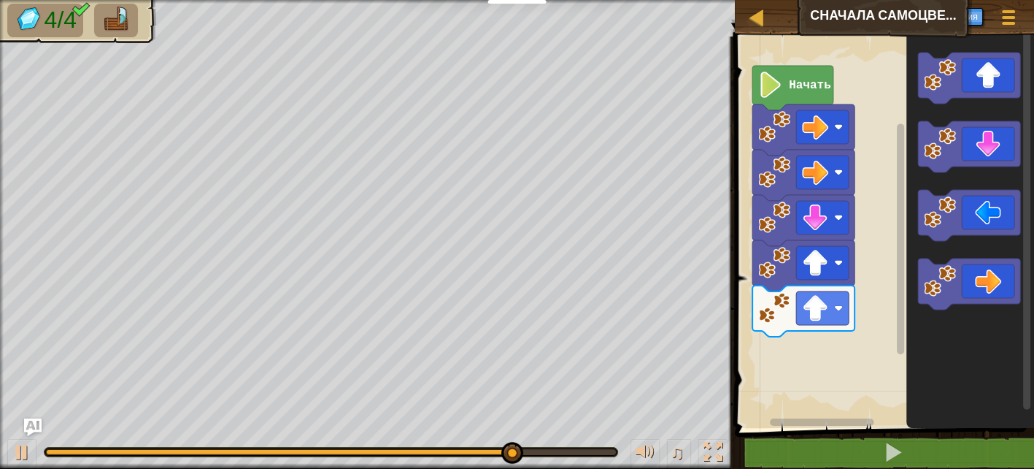
click at [828, 365] on div "Начать" at bounding box center [883, 228] width 304 height 399
click at [864, 215] on div "Начать" at bounding box center [883, 228] width 304 height 399
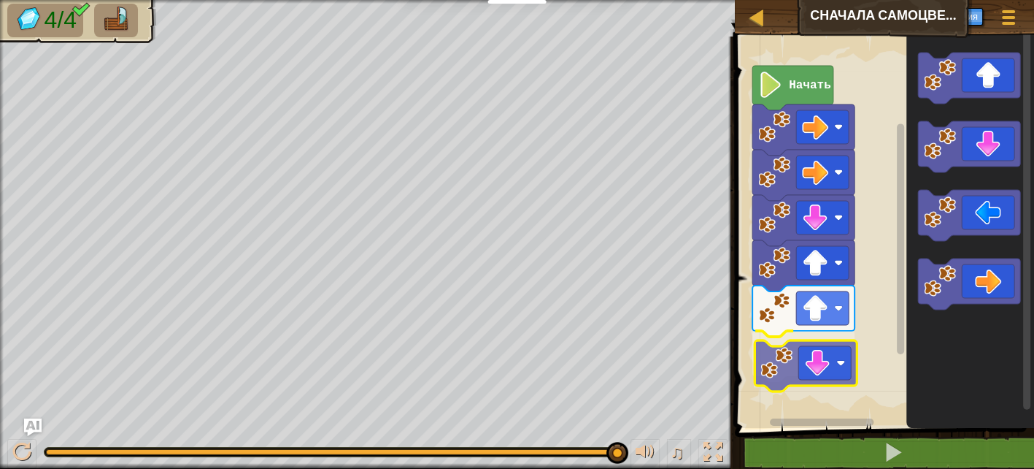
click at [775, 361] on div "Начать" at bounding box center [883, 228] width 304 height 399
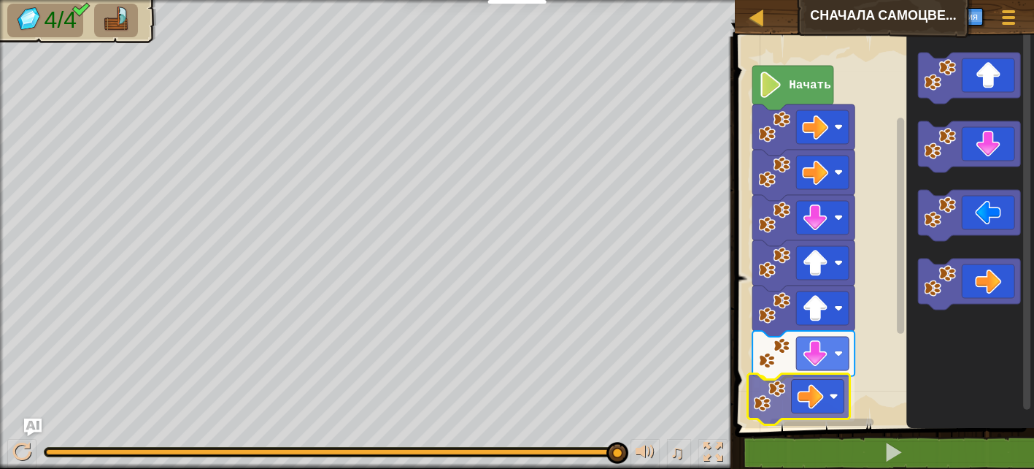
click at [764, 399] on div "Начать" at bounding box center [883, 228] width 304 height 399
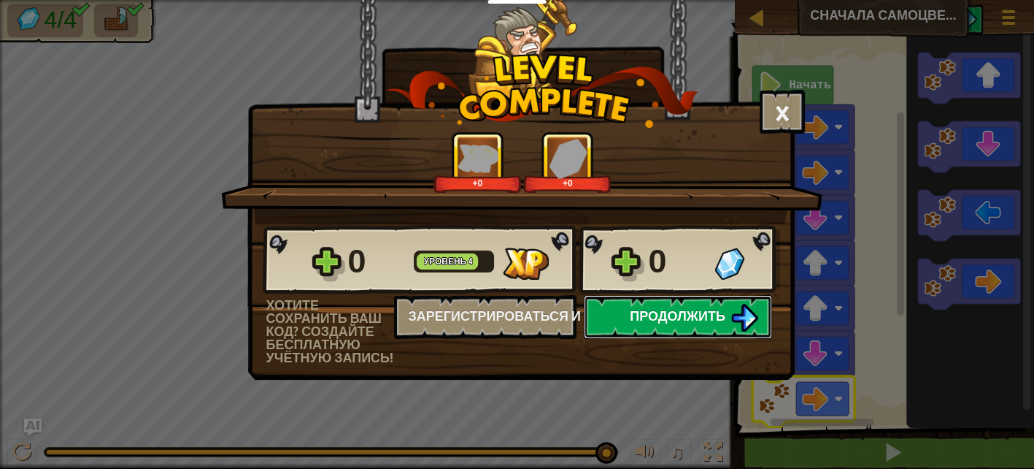
click at [639, 313] on span "Продолжить" at bounding box center [678, 316] width 96 height 18
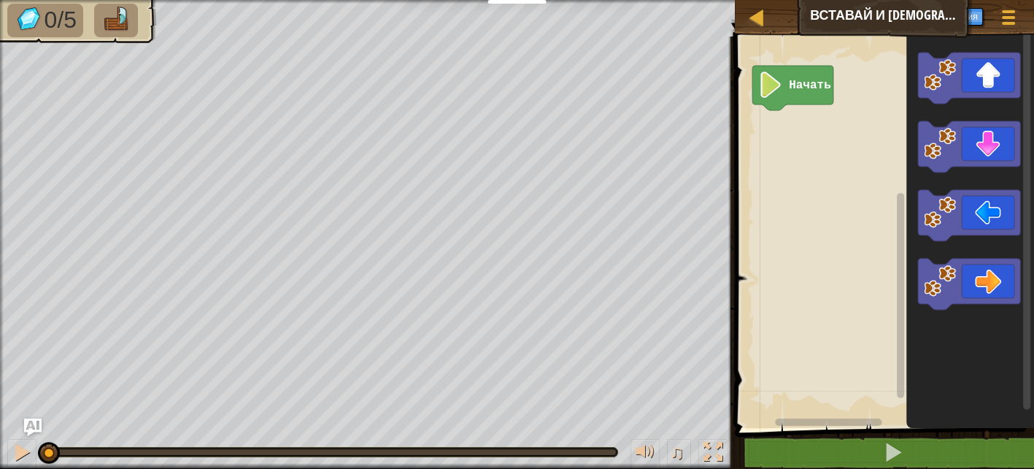
click at [785, 134] on div "Начать" at bounding box center [883, 228] width 304 height 399
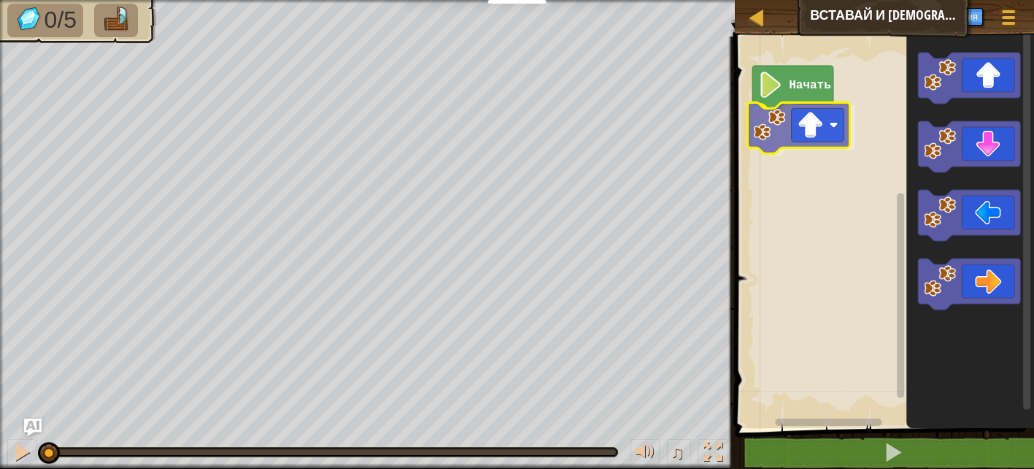
click at [752, 128] on div "Начать" at bounding box center [883, 228] width 304 height 399
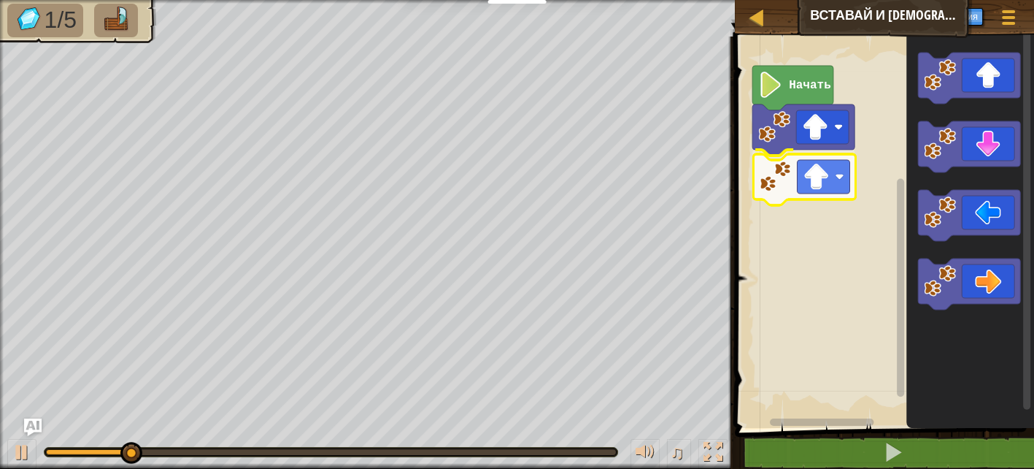
click at [780, 181] on div "Начать" at bounding box center [883, 228] width 304 height 399
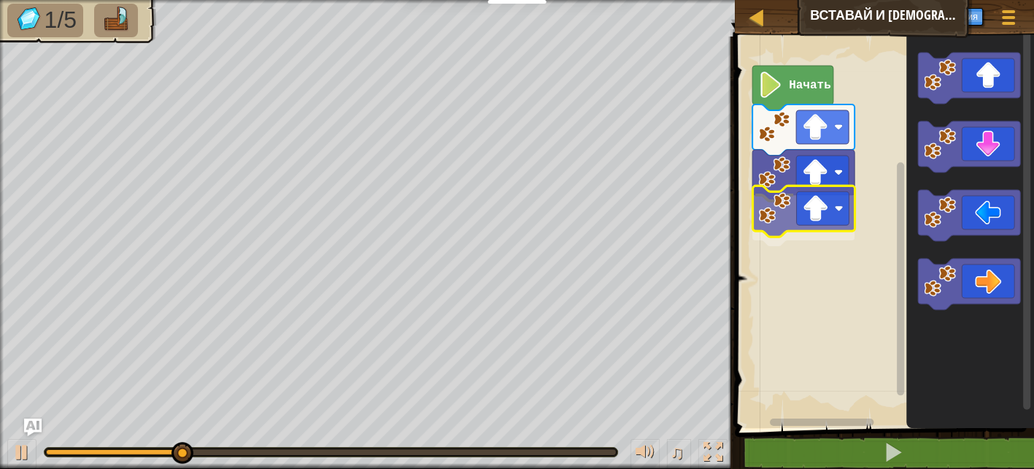
click at [791, 201] on div "Начать" at bounding box center [883, 228] width 304 height 399
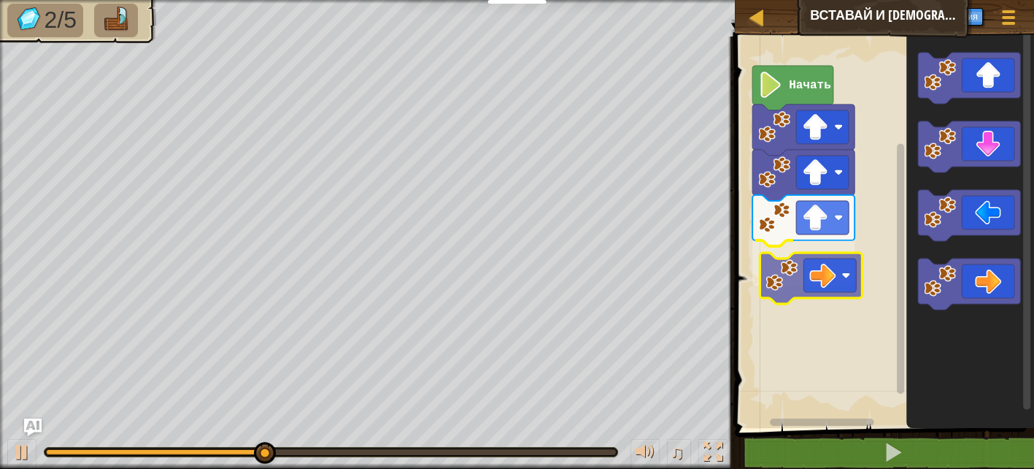
click at [792, 269] on div "Начать" at bounding box center [883, 228] width 304 height 399
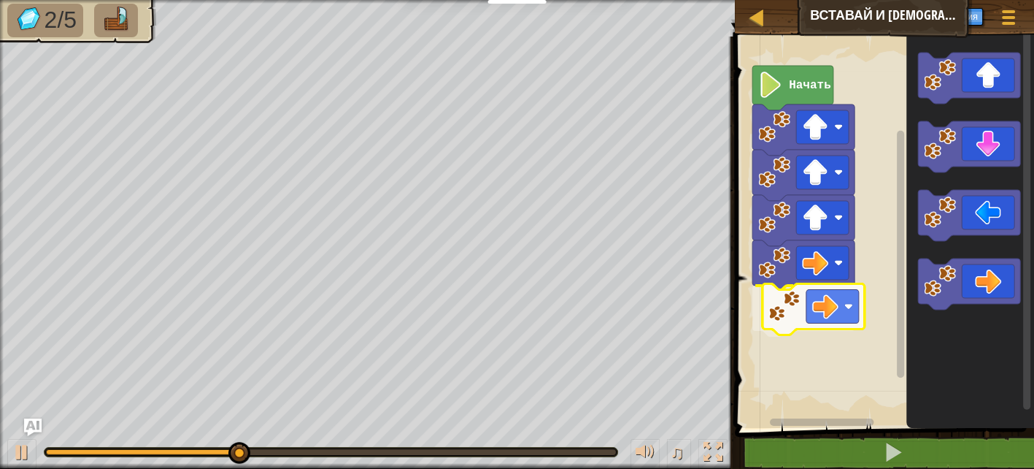
click at [780, 315] on div "Начать" at bounding box center [883, 228] width 304 height 399
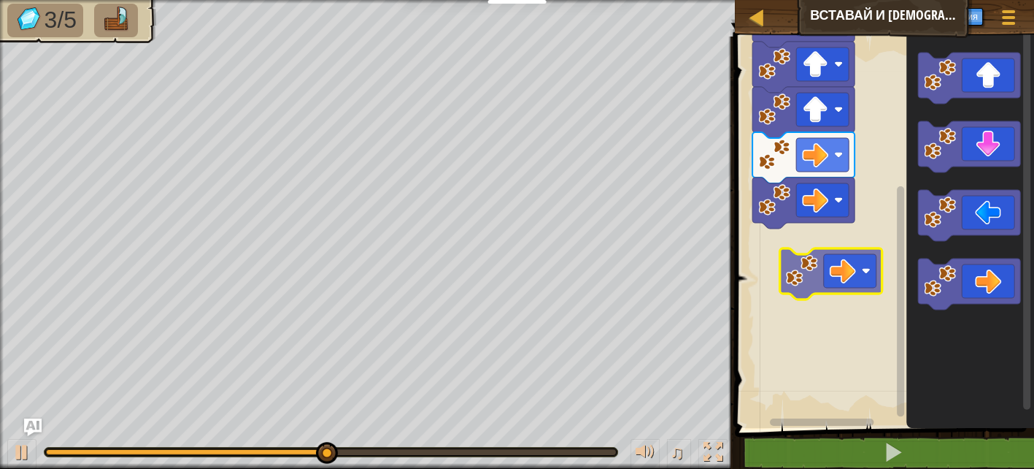
click at [825, 260] on div "Начать" at bounding box center [883, 228] width 304 height 399
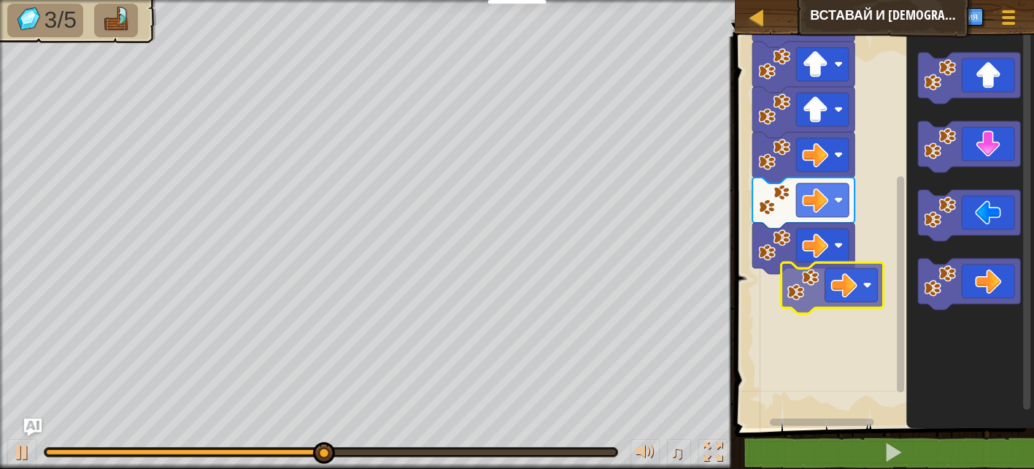
click at [809, 289] on div "Начать" at bounding box center [883, 228] width 304 height 399
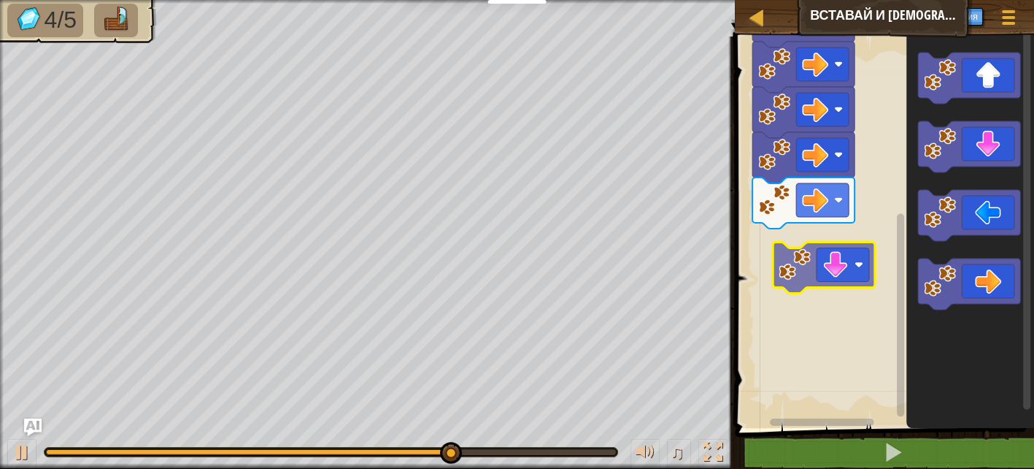
click at [796, 265] on div "Начать" at bounding box center [883, 228] width 304 height 399
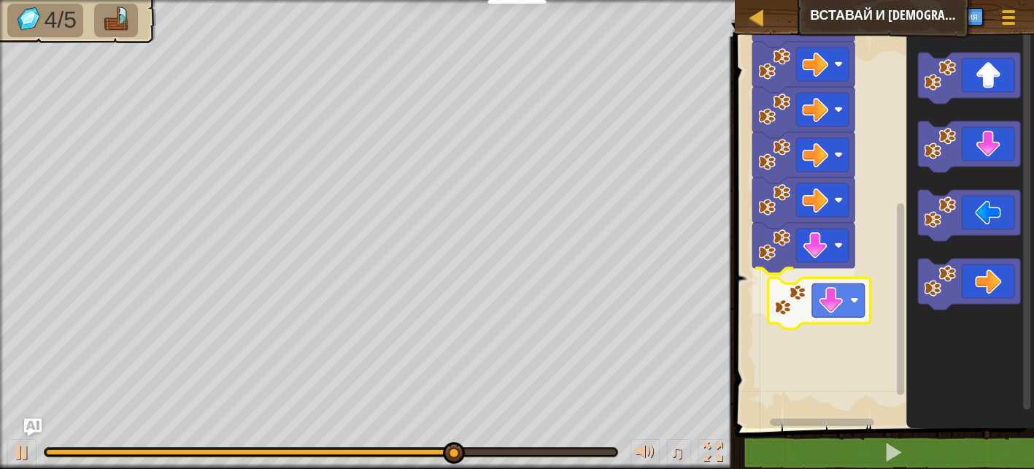
click at [783, 320] on div "Начать" at bounding box center [883, 228] width 304 height 399
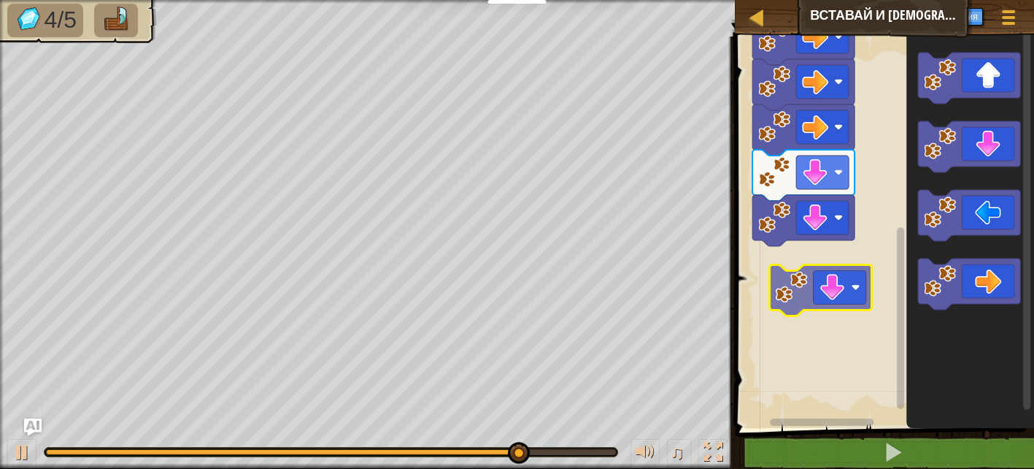
click at [795, 283] on div "Начать" at bounding box center [883, 228] width 304 height 399
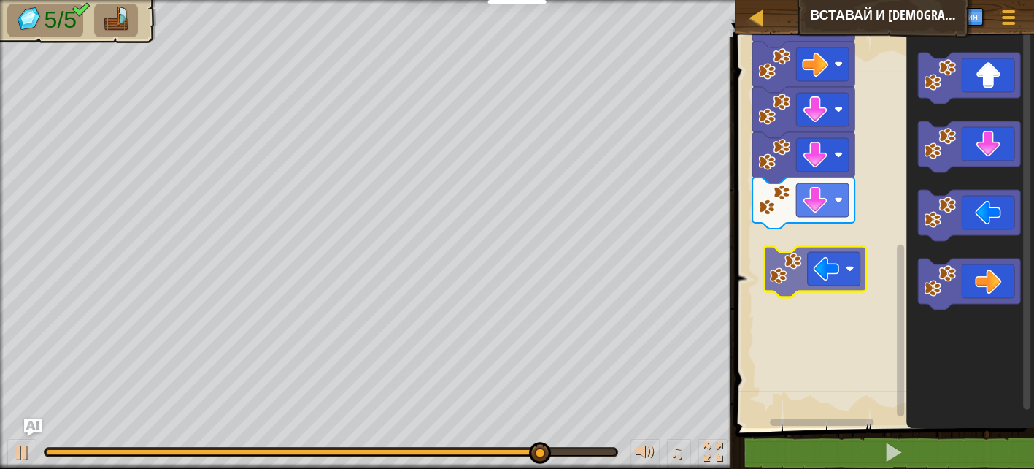
click at [804, 270] on div "Начать" at bounding box center [883, 228] width 304 height 399
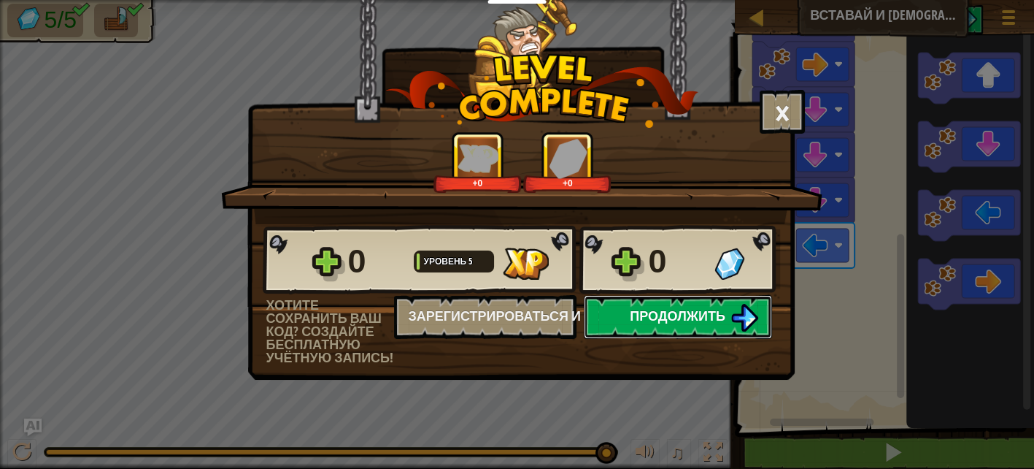
click at [621, 299] on button "Продолжить" at bounding box center [678, 317] width 188 height 44
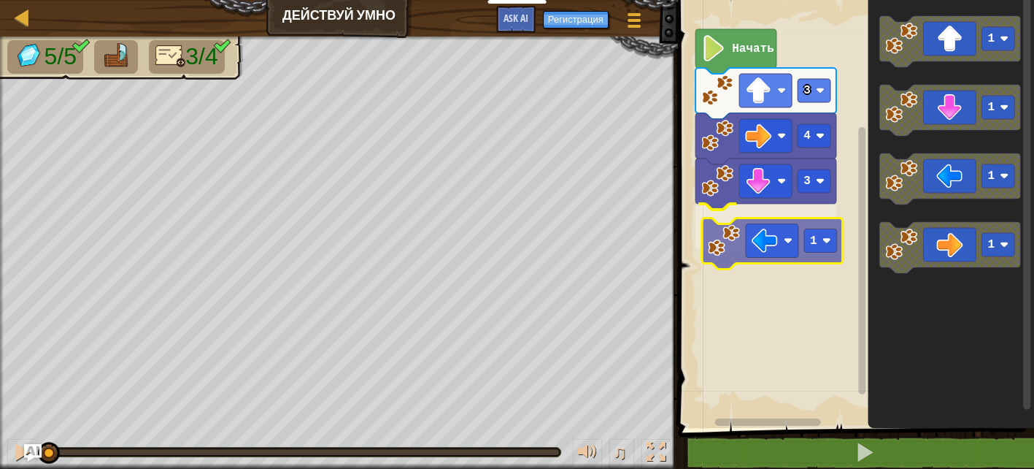
click at [759, 250] on div "3 1 4 3 Начать 1 1 1 1 1" at bounding box center [854, 210] width 361 height 435
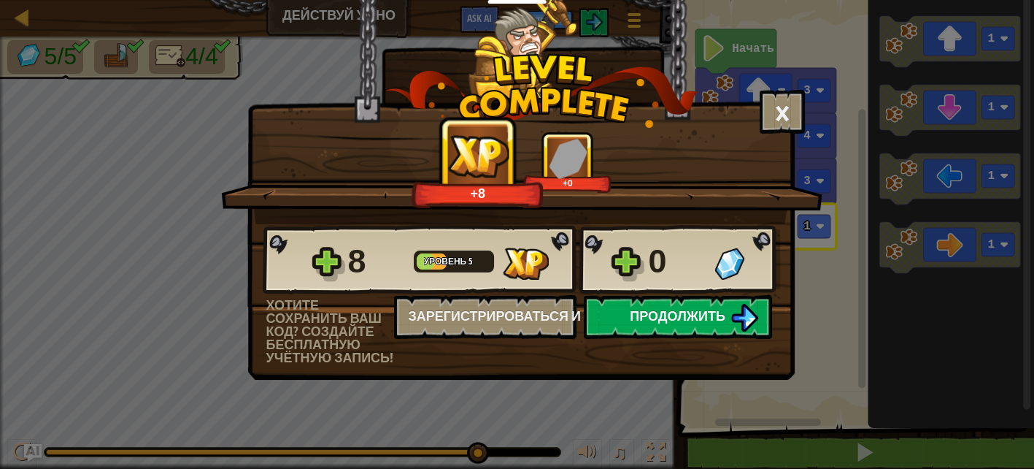
click at [708, 314] on span "Продолжить" at bounding box center [678, 316] width 96 height 18
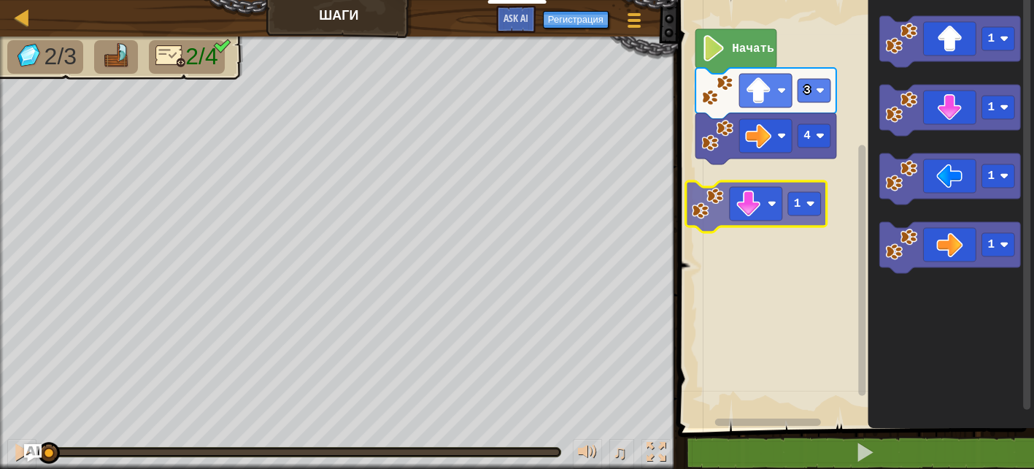
click at [730, 226] on div "4 3 Начать 1 1 1 1 1 1" at bounding box center [854, 210] width 361 height 435
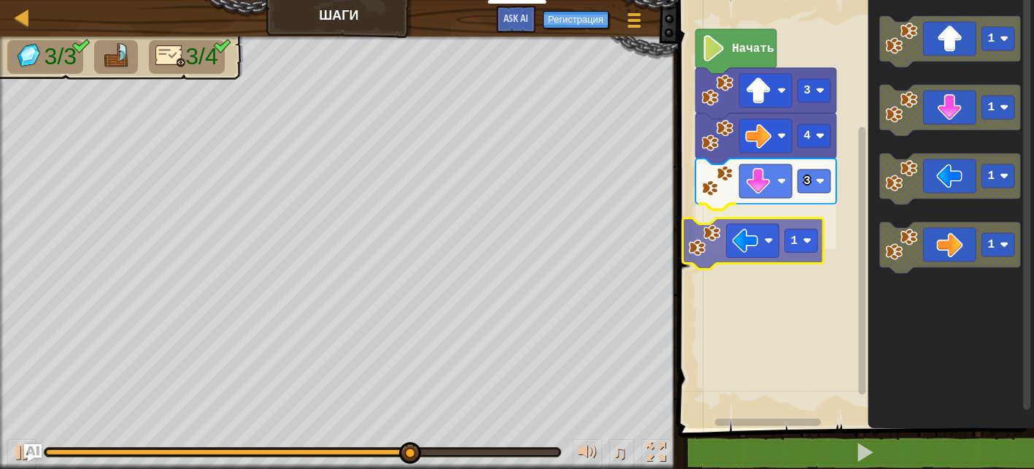
click at [735, 249] on div "Начать 3 4 3 1 1 1 1 1 1" at bounding box center [854, 210] width 361 height 435
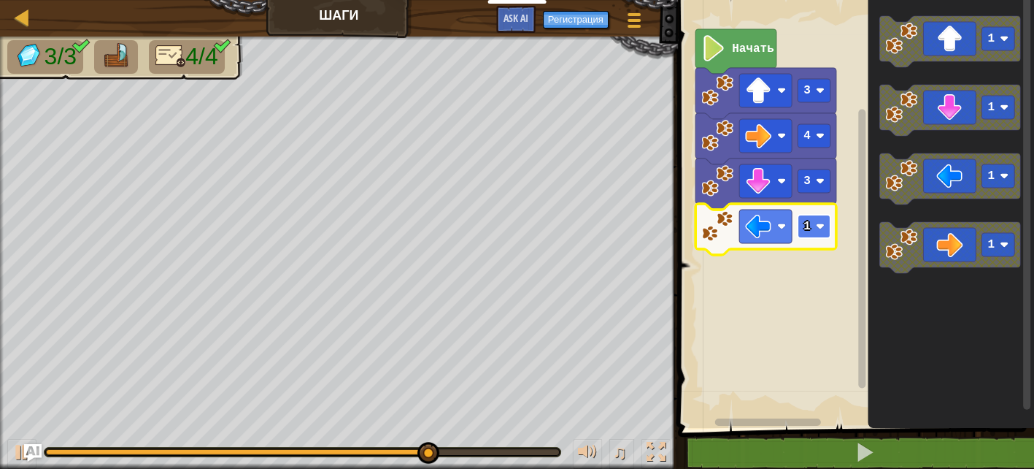
click at [820, 231] on rect "Рабочая область Blockly" at bounding box center [814, 226] width 33 height 23
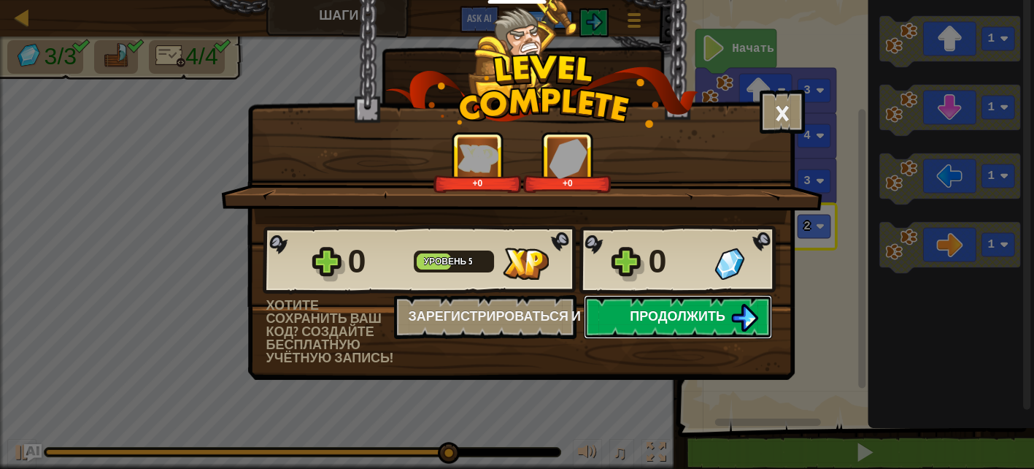
click at [640, 315] on span "Продолжить" at bounding box center [678, 316] width 96 height 18
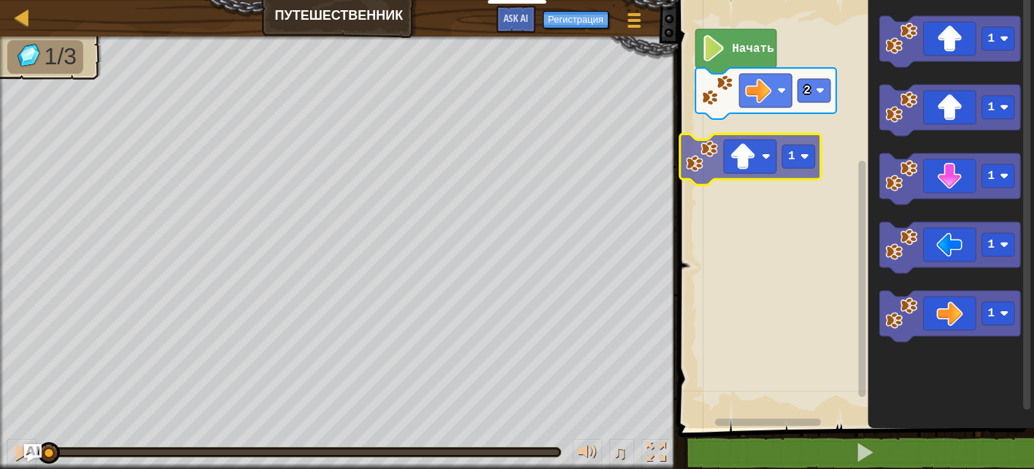
click at [721, 163] on div "2 Начать 1 1 1 1 1 1" at bounding box center [854, 210] width 361 height 435
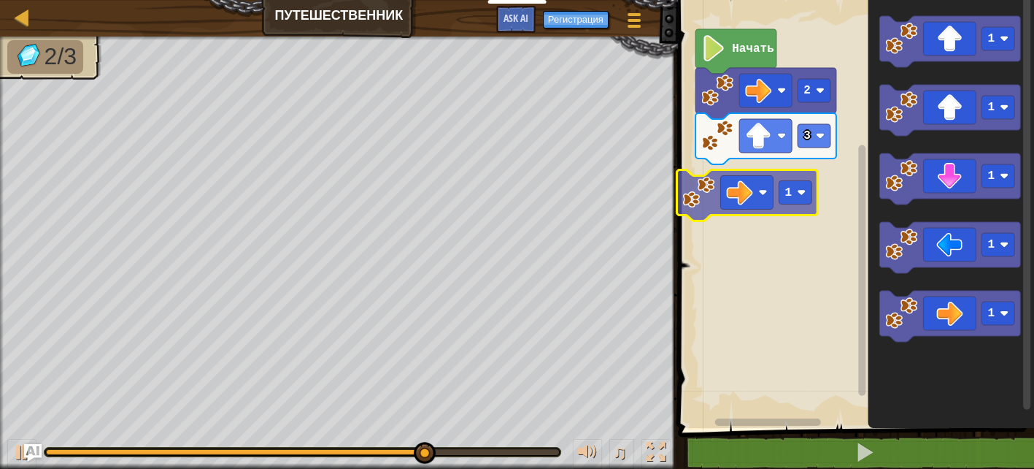
click at [722, 204] on div "Начать 2 3 1 1 1 1 1 1 1" at bounding box center [854, 210] width 361 height 435
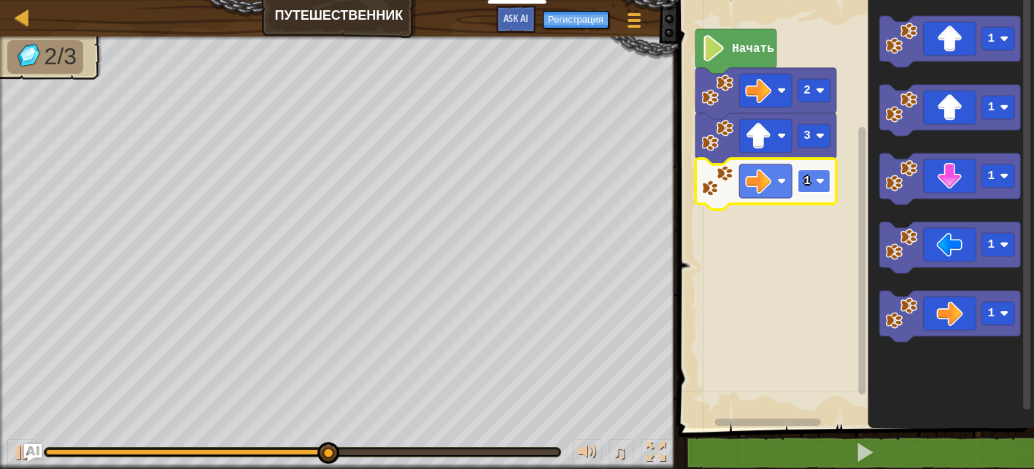
click at [801, 182] on rect "Рабочая область Blockly" at bounding box center [814, 180] width 33 height 23
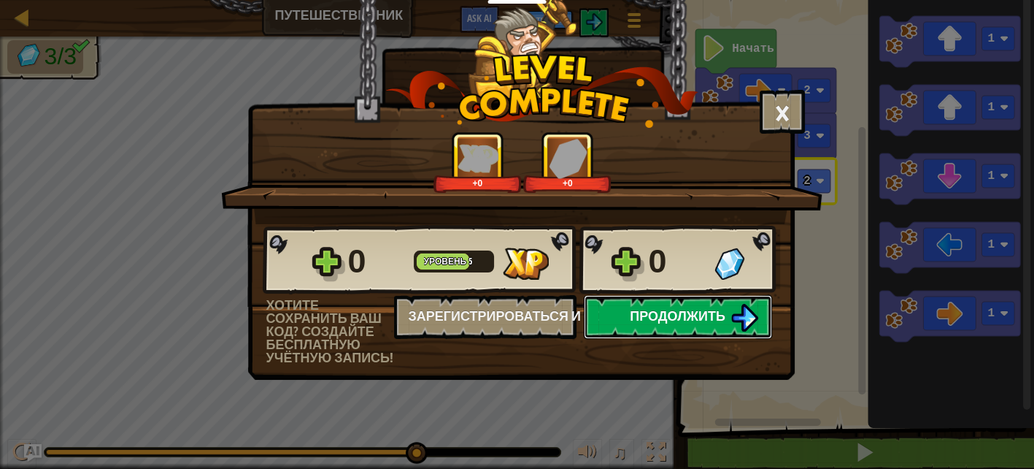
click at [681, 323] on button "Продолжить" at bounding box center [678, 317] width 188 height 44
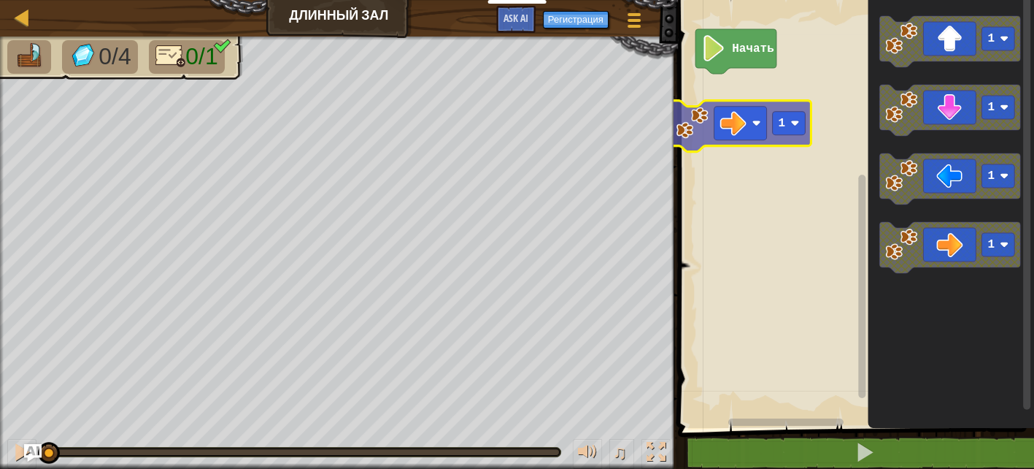
click at [701, 118] on div "Начать 1 1 1 1 1" at bounding box center [854, 210] width 361 height 435
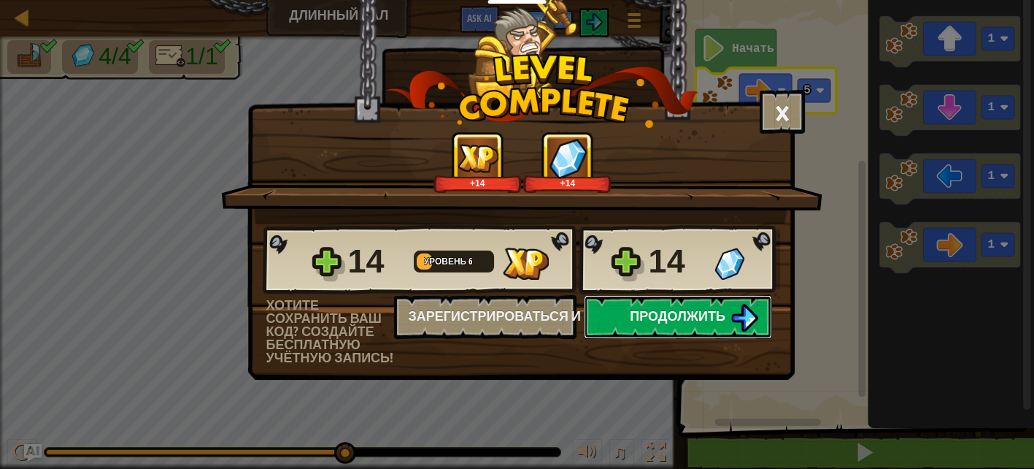
click at [700, 310] on span "Продолжить" at bounding box center [678, 316] width 96 height 18
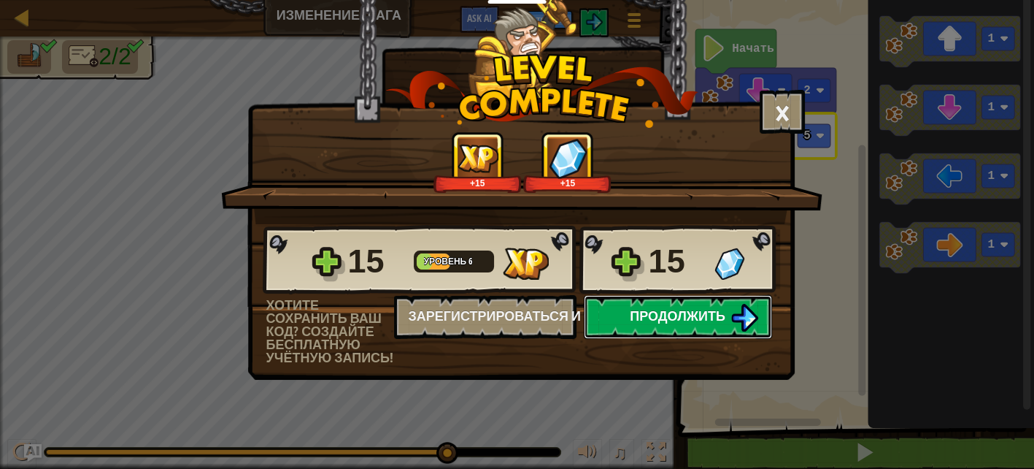
click at [712, 319] on span "Продолжить" at bounding box center [678, 316] width 96 height 18
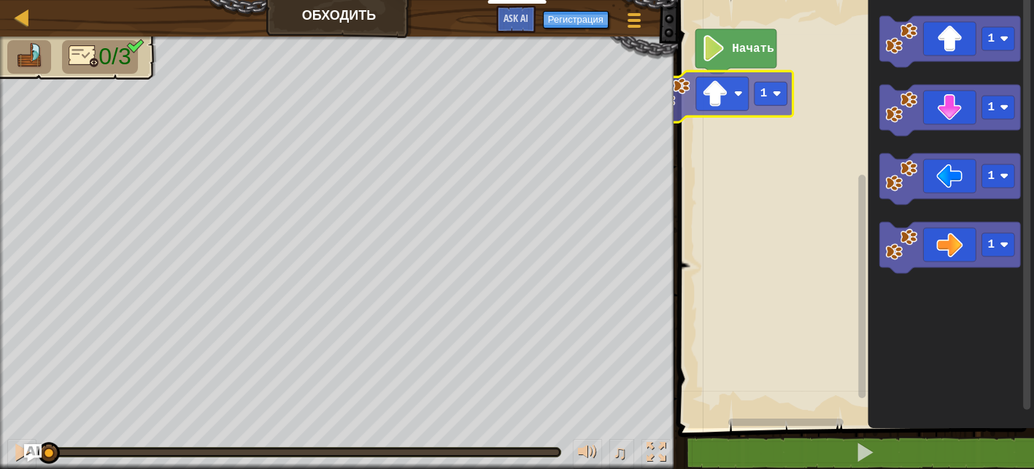
click at [738, 103] on div "Начать 1 1 1 1 1 1" at bounding box center [854, 210] width 361 height 435
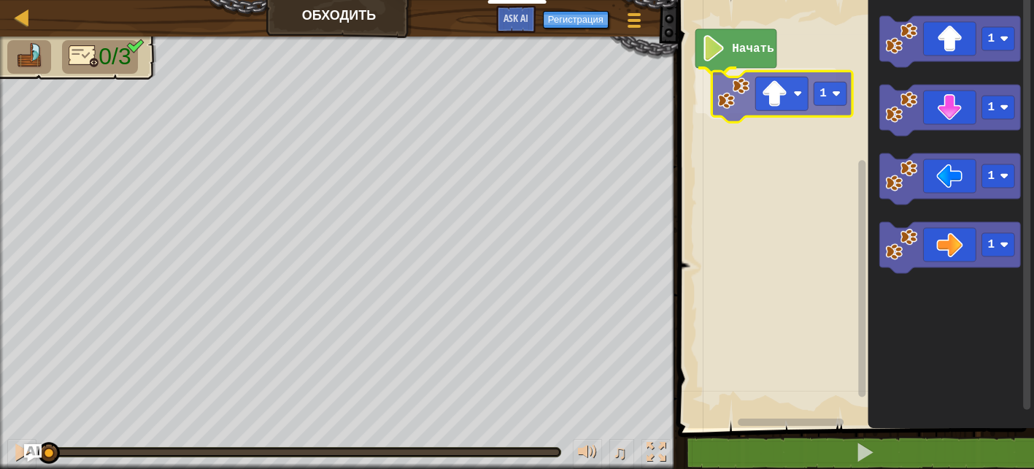
click at [725, 87] on div "Начать 1 1 1 1 1 1" at bounding box center [854, 210] width 361 height 435
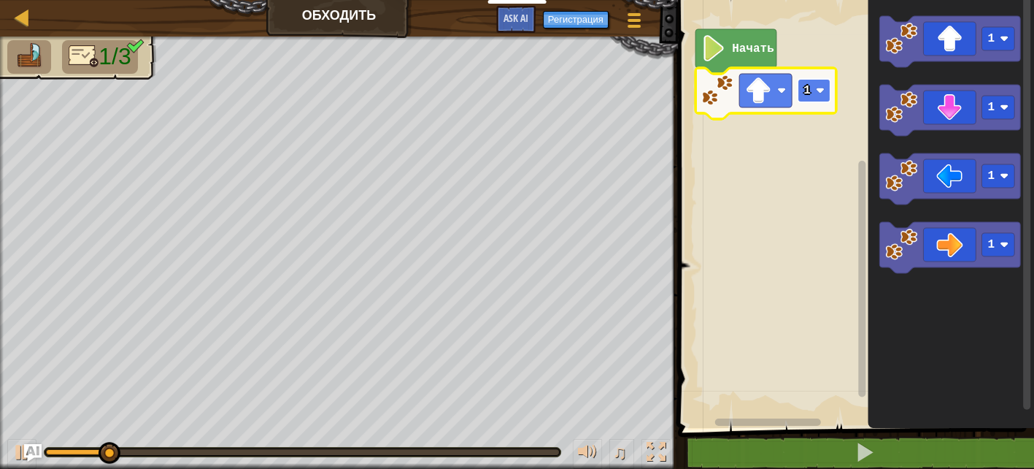
click at [805, 85] on text "1" at bounding box center [807, 90] width 7 height 13
click at [807, 89] on text "1" at bounding box center [807, 90] width 7 height 13
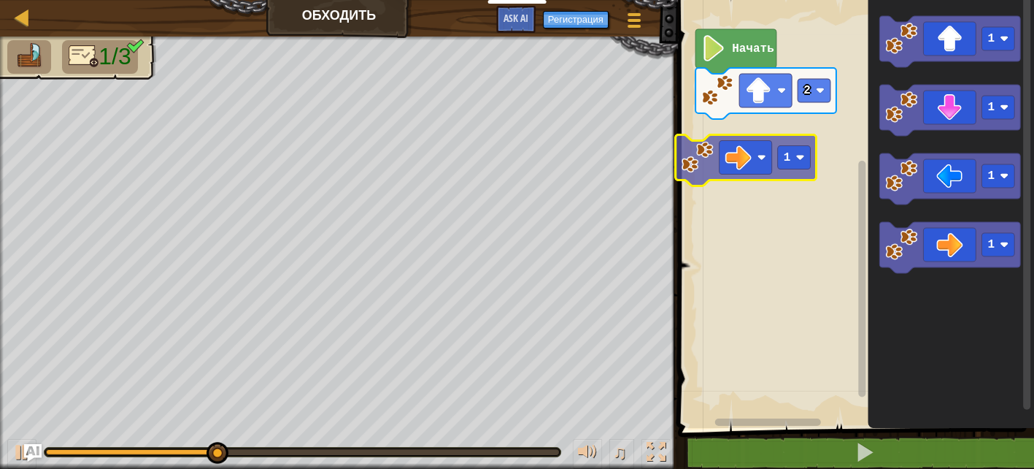
click at [692, 149] on div "Начать 2 1 1 1 1 1" at bounding box center [854, 210] width 361 height 435
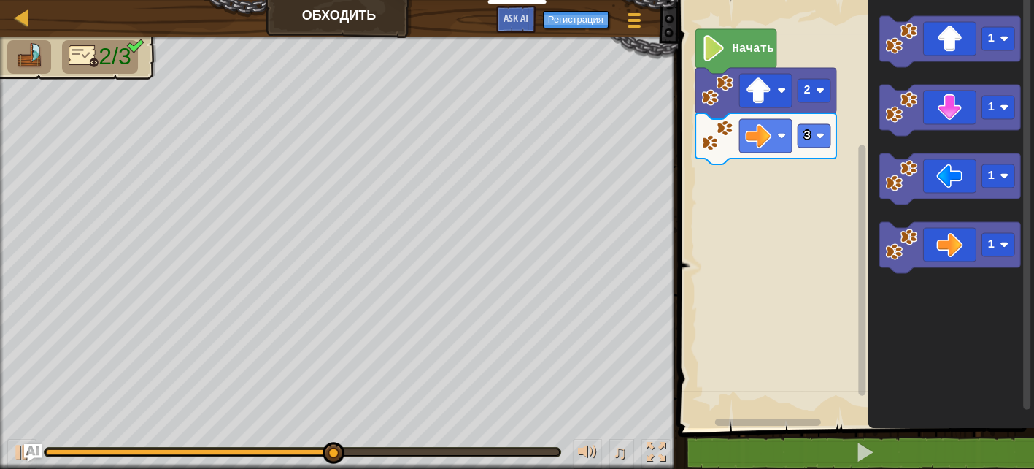
click at [814, 196] on div "Начать 2 3 1 1 1 1" at bounding box center [854, 210] width 361 height 435
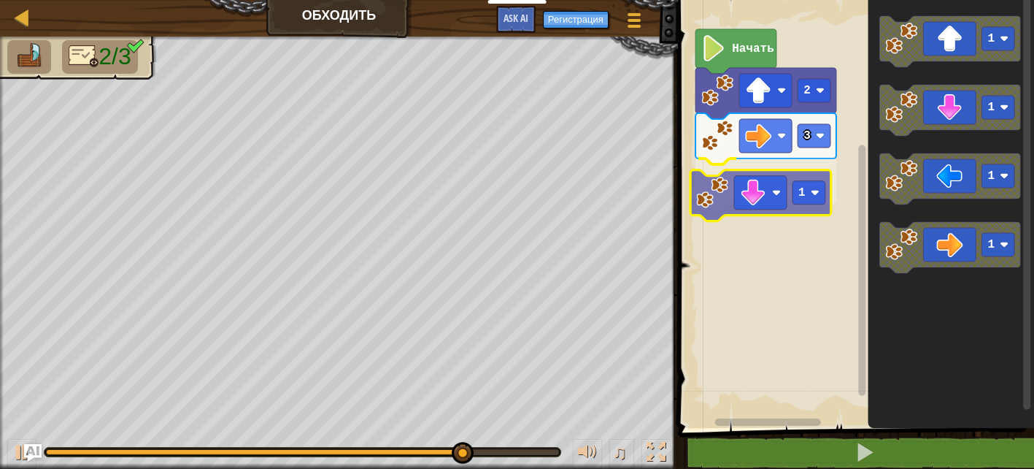
click at [707, 204] on div "Начать 2 3 1 1 1 1 1 1" at bounding box center [854, 210] width 361 height 435
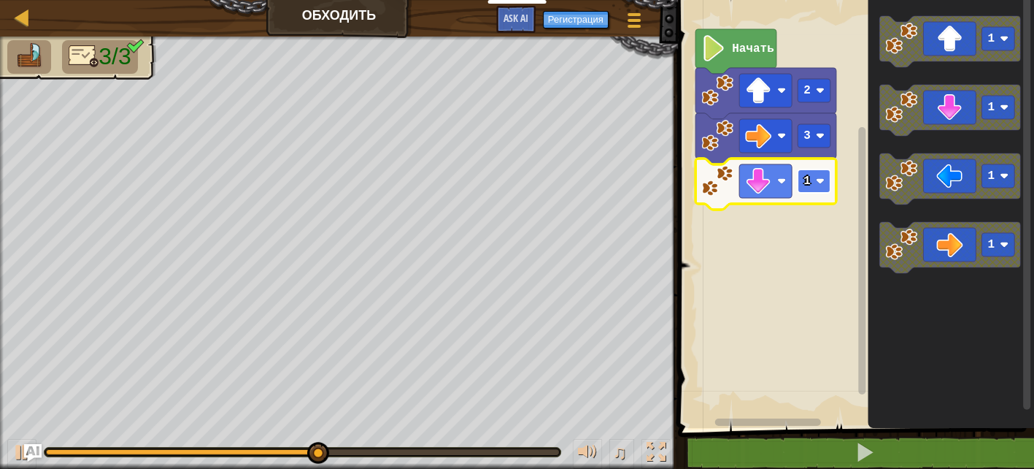
click at [817, 181] on g "1" at bounding box center [814, 180] width 33 height 23
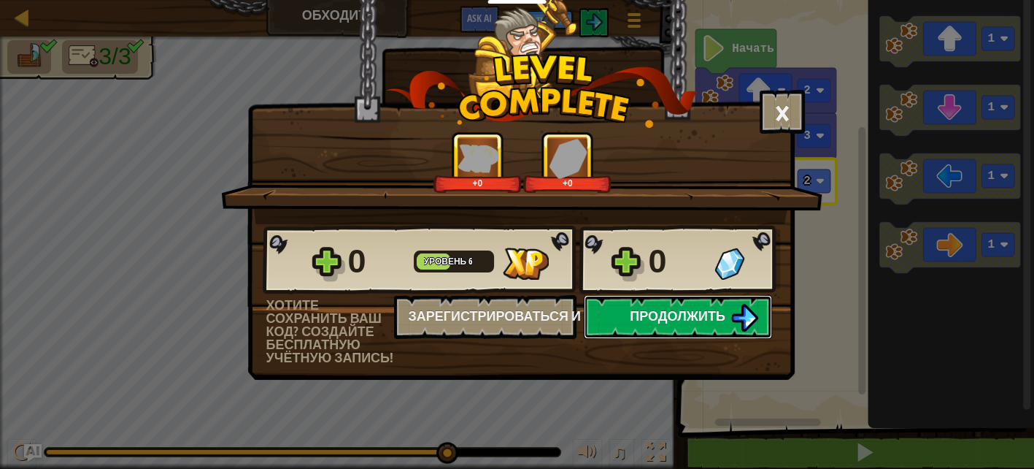
click at [718, 321] on span "Продолжить" at bounding box center [678, 316] width 96 height 18
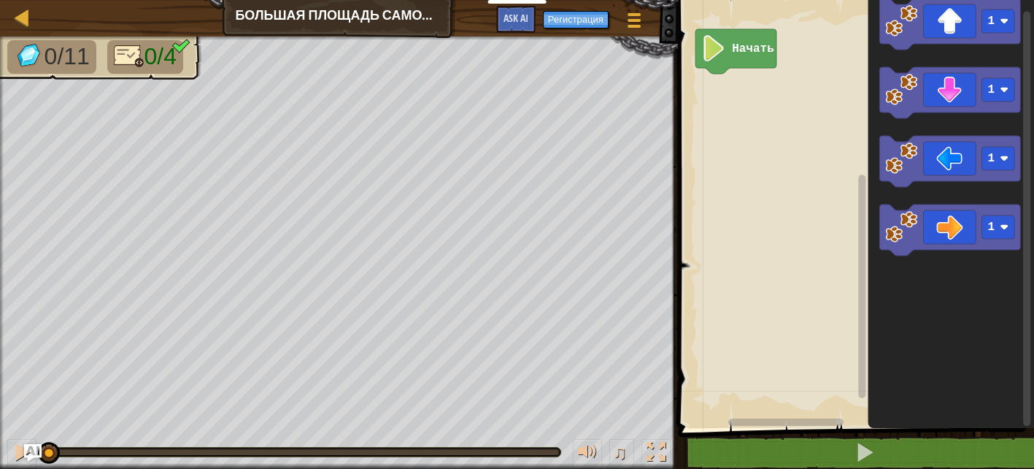
click at [743, 148] on div "Начать 1 1 1 1" at bounding box center [854, 210] width 361 height 435
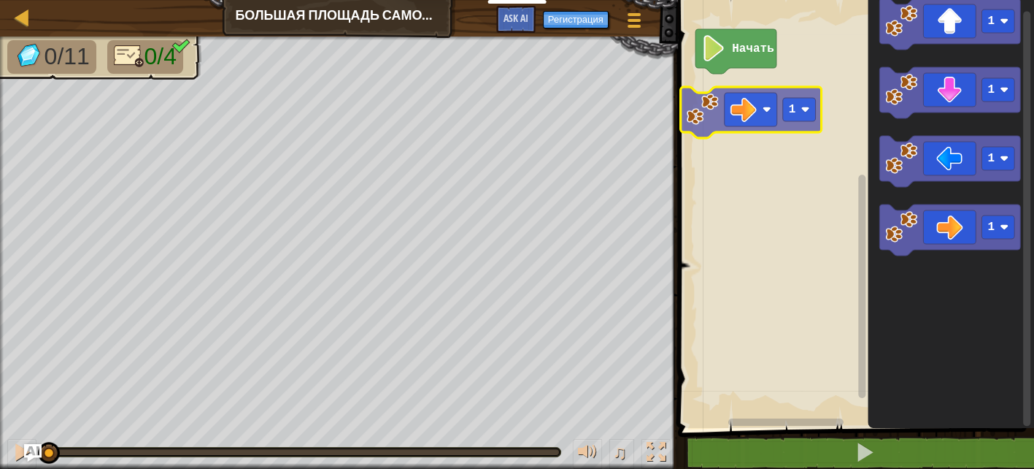
click at [701, 94] on div "Начать 1 1 1 1 1" at bounding box center [854, 210] width 361 height 435
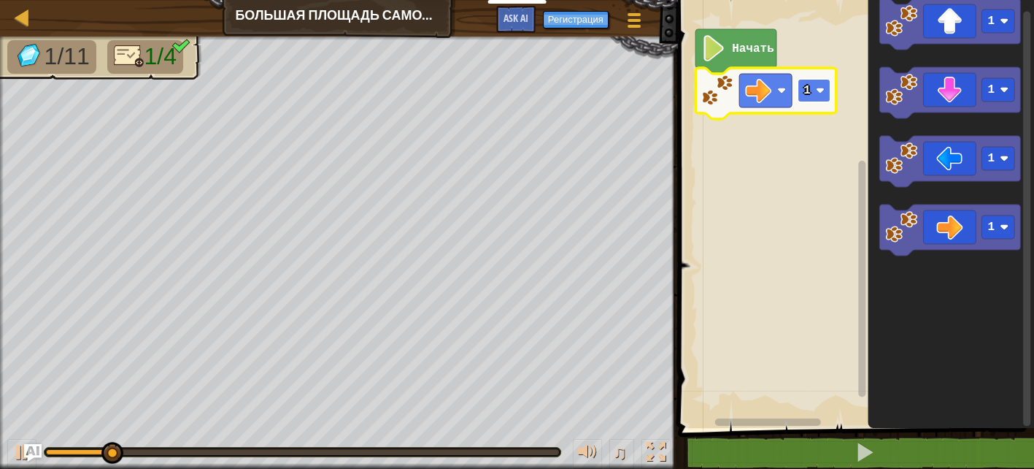
click at [815, 85] on rect "Рабочая область Blockly" at bounding box center [814, 90] width 33 height 23
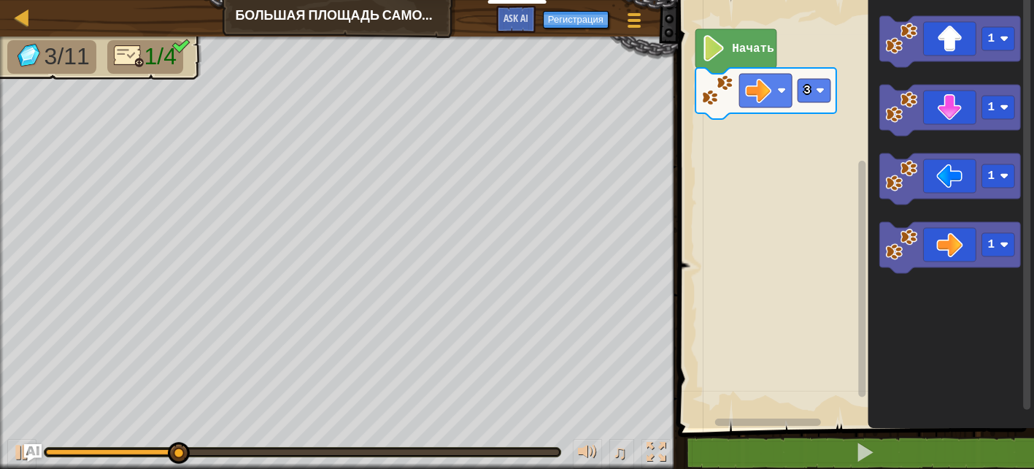
click at [834, 168] on div "Начать 3 1 1 1 1" at bounding box center [854, 210] width 361 height 435
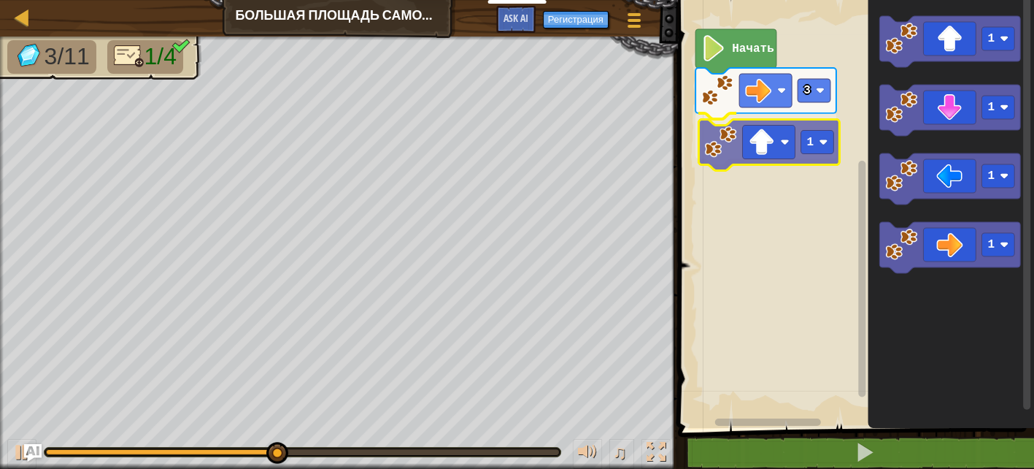
click at [703, 134] on div "Начать 3 1 1 1 1 1 1" at bounding box center [854, 210] width 361 height 435
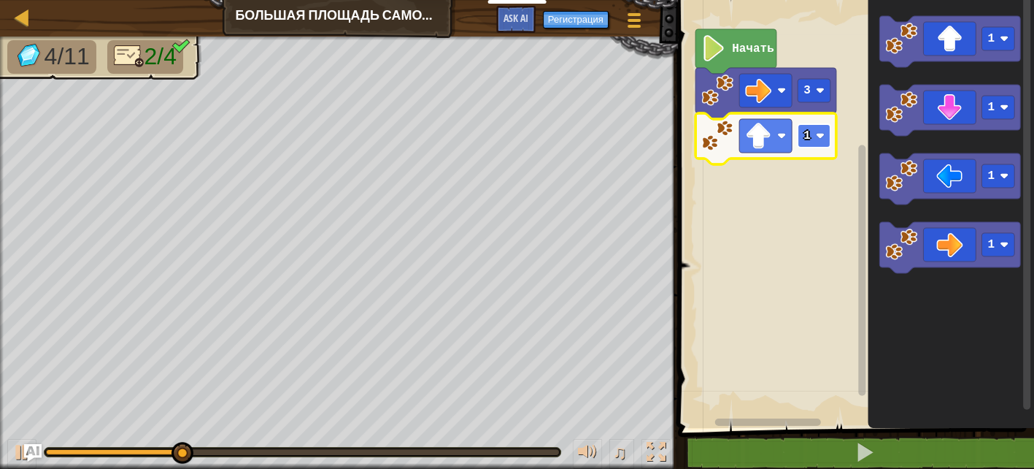
click at [814, 138] on rect "Рабочая область Blockly" at bounding box center [814, 135] width 33 height 23
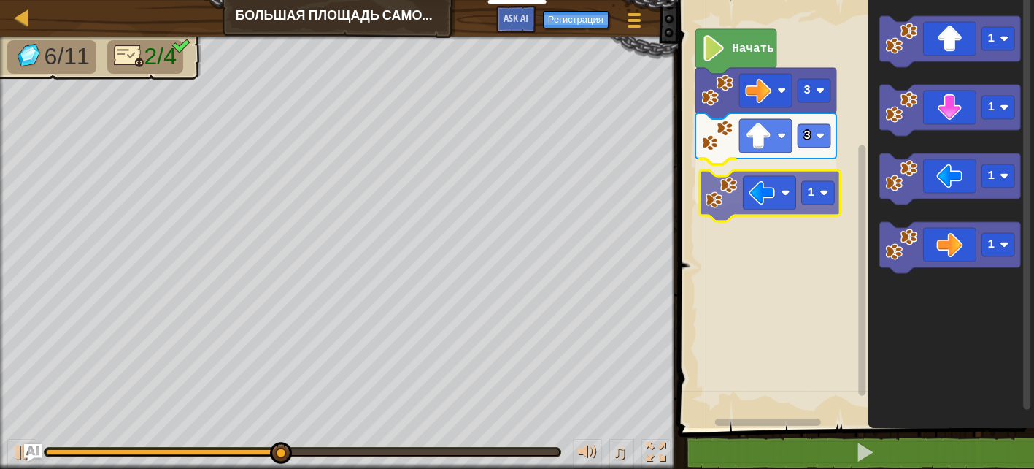
click at [729, 205] on div "Начать 3 3 1 1 1 1 1 1" at bounding box center [854, 210] width 361 height 435
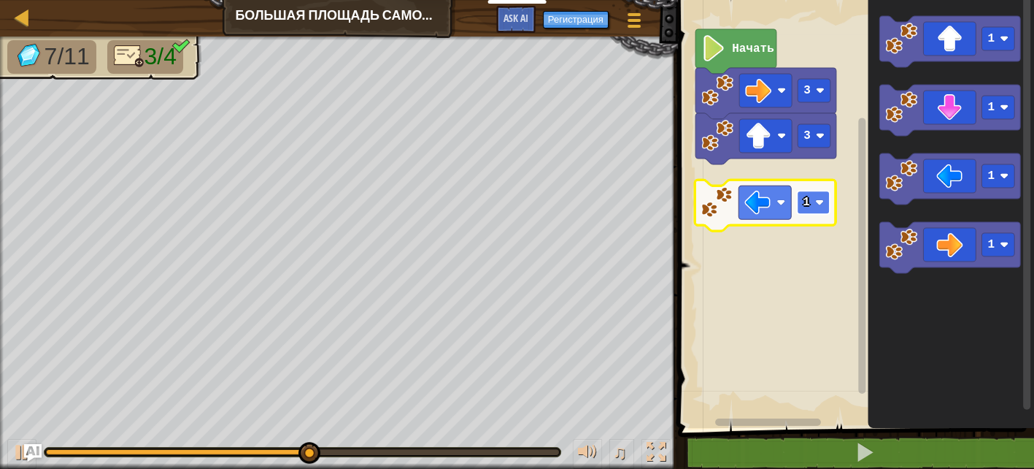
click at [828, 198] on rect "Рабочая область Blockly" at bounding box center [813, 202] width 33 height 23
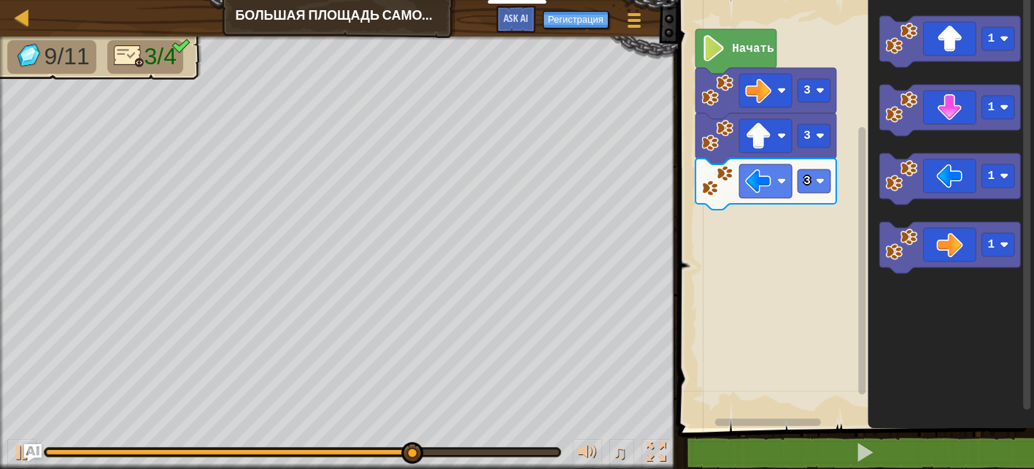
click at [758, 242] on div "3 3 3 Начать 1 1 1 1" at bounding box center [854, 210] width 361 height 435
click at [808, 182] on div "3 3 3 Начать 1 1 1 1" at bounding box center [854, 210] width 361 height 435
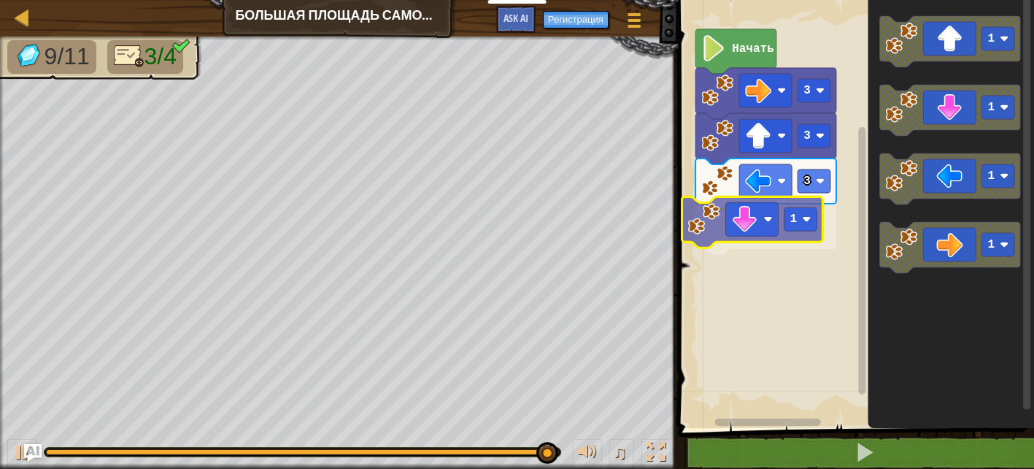
click at [705, 237] on div "3 1 3 3 Начать 1 1 1 1 1" at bounding box center [854, 210] width 361 height 435
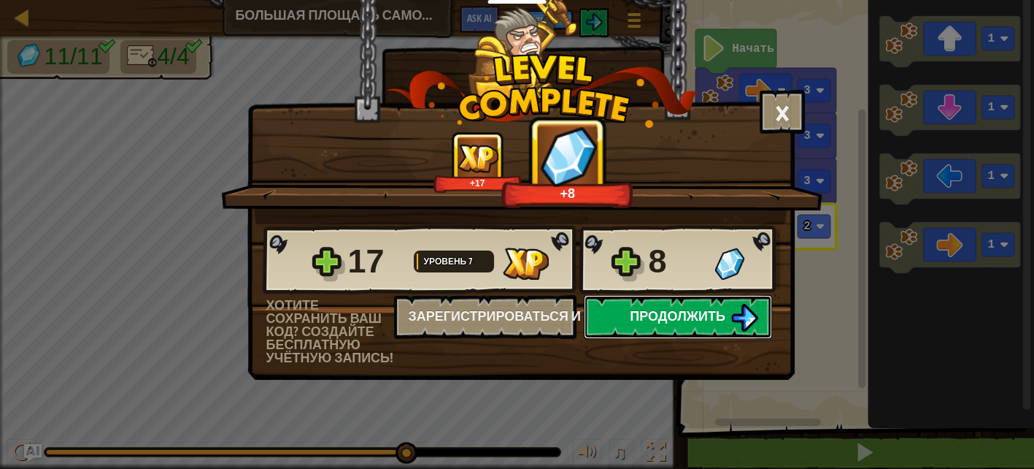
click at [656, 316] on span "Продолжить" at bounding box center [678, 316] width 96 height 18
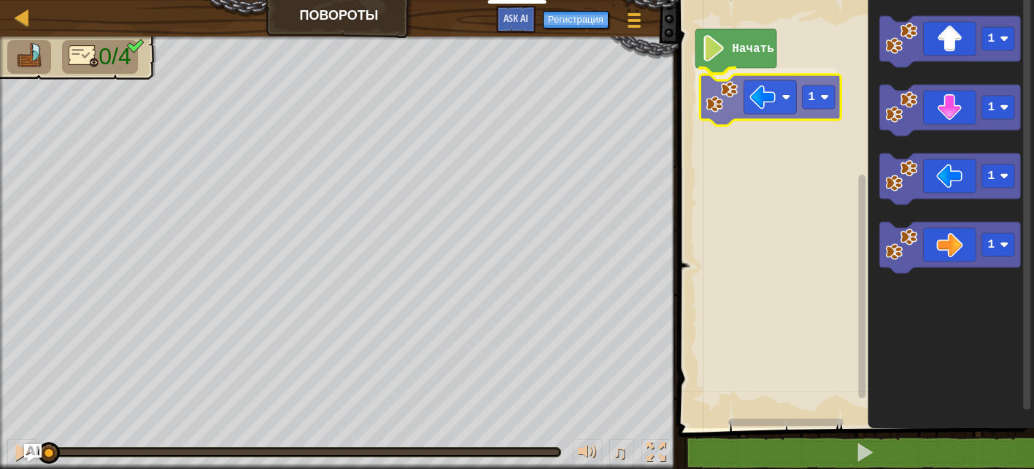
click at [726, 102] on div "Начать 1 1 1 1 1 1" at bounding box center [854, 210] width 361 height 435
